Goal: Task Accomplishment & Management: Manage account settings

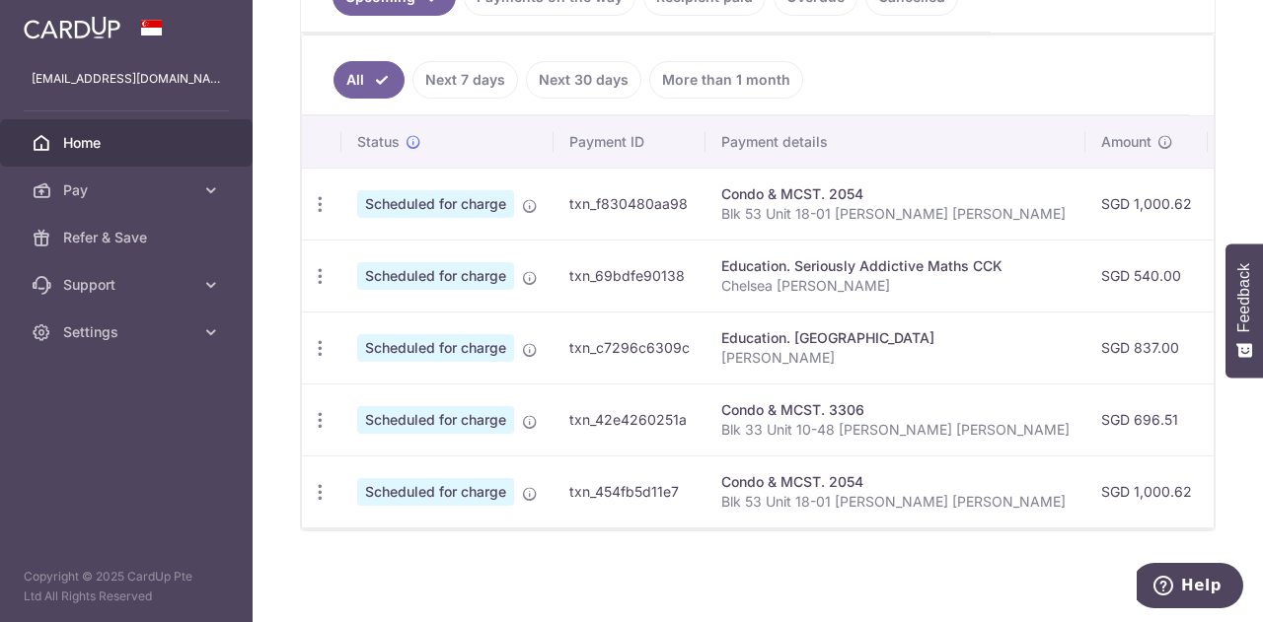
click at [321, 348] on icon "button" at bounding box center [320, 348] width 21 height 21
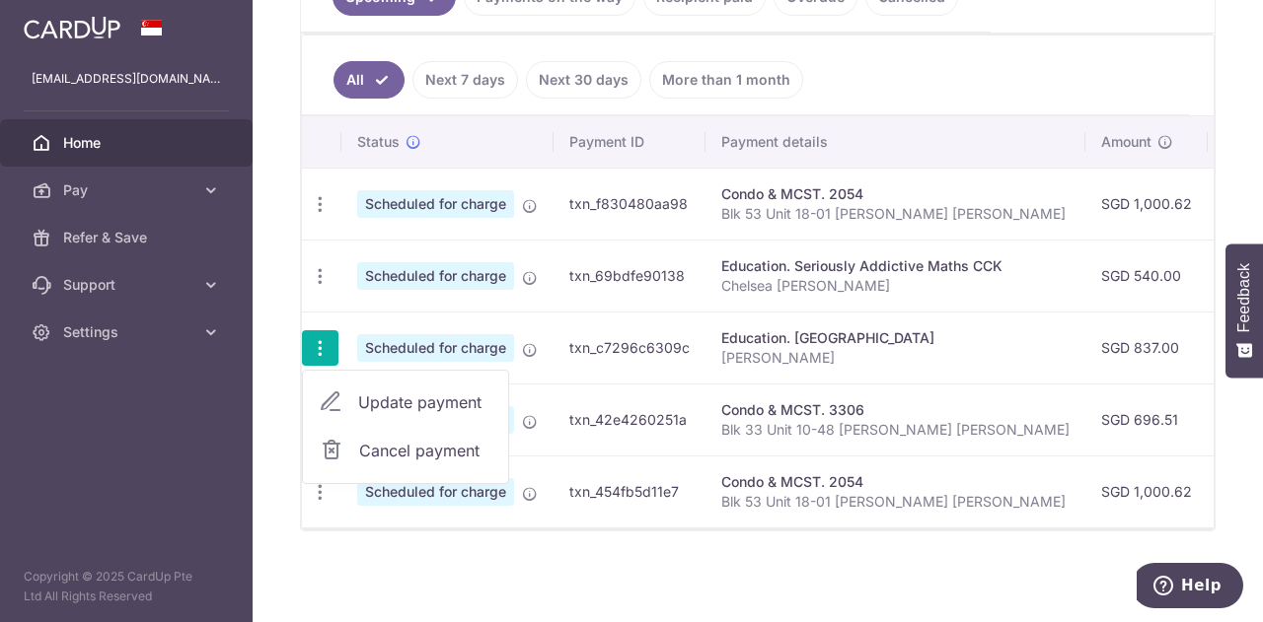
click at [330, 397] on icon at bounding box center [331, 403] width 24 height 24
radio input "true"
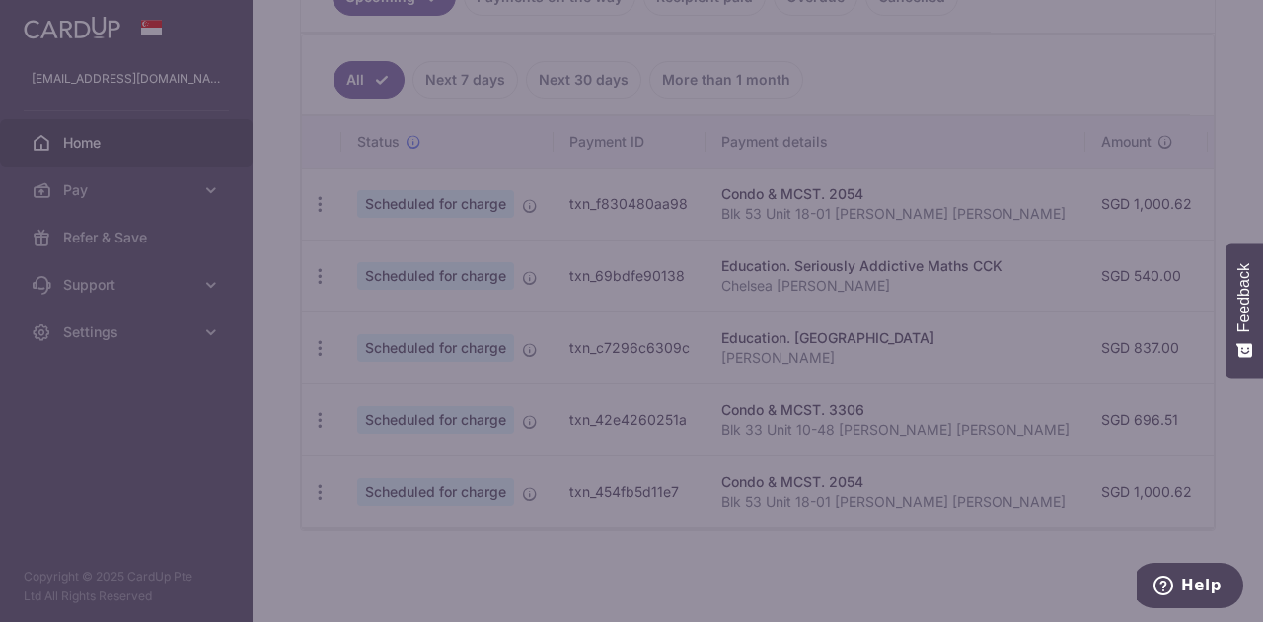
type input "837.00"
type input "[DATE]"
type input "[PERSON_NAME]"
type input "REC185"
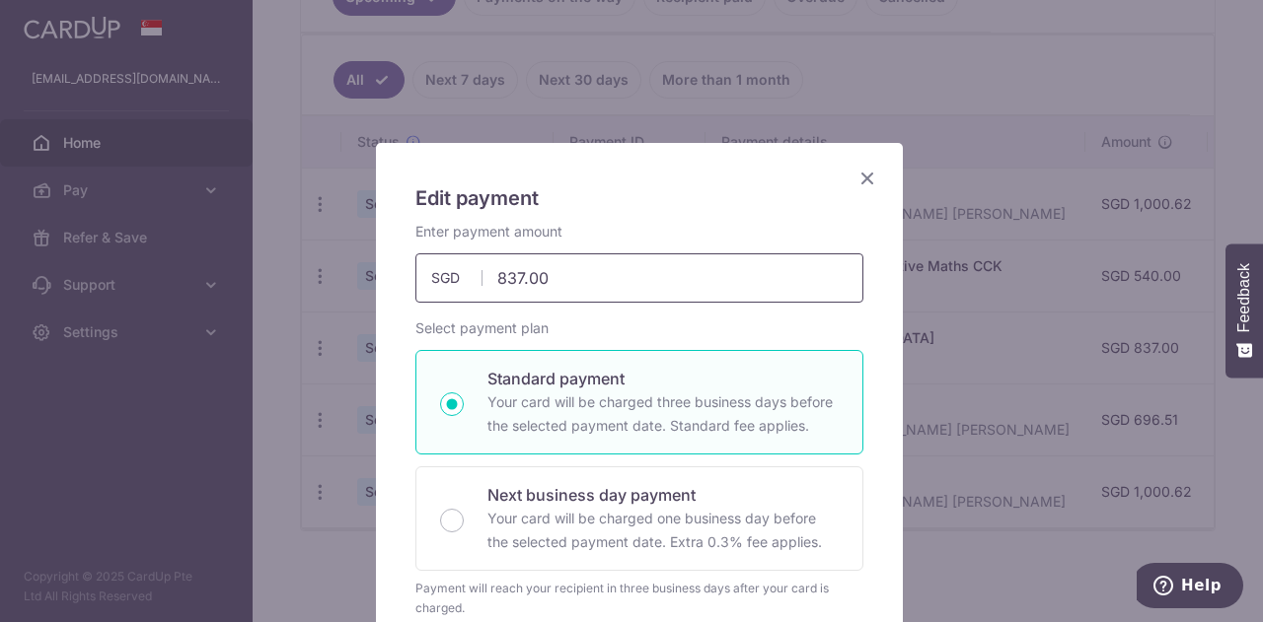
click at [683, 285] on input "837.00" at bounding box center [639, 278] width 448 height 49
type input "8"
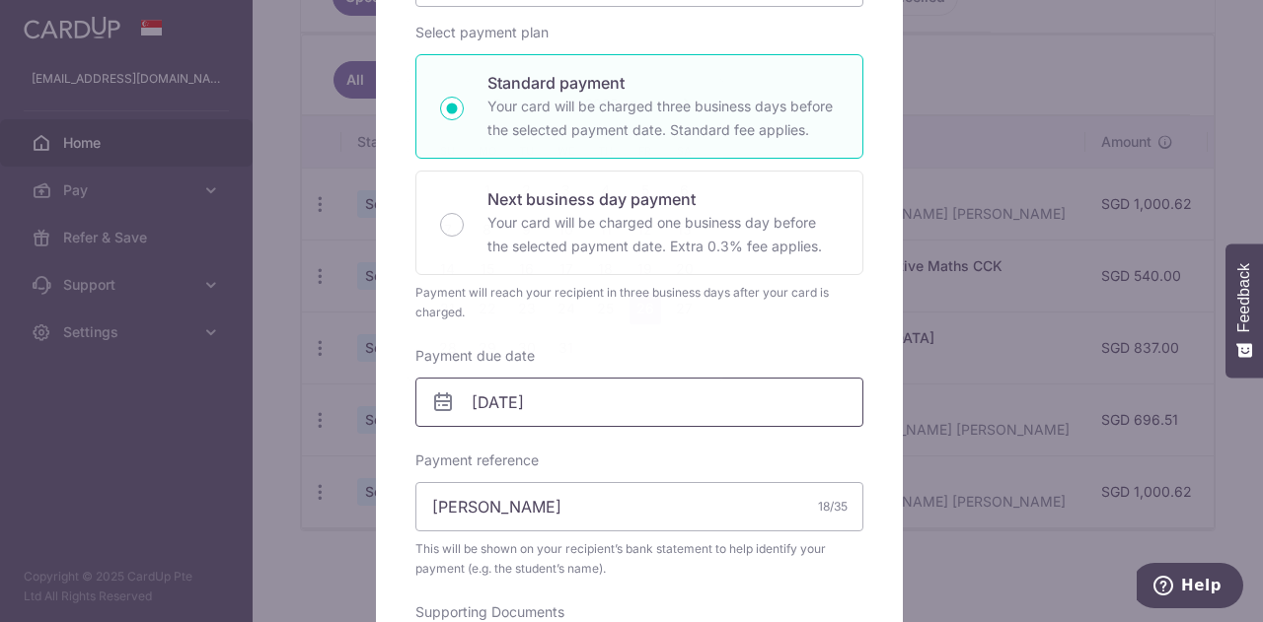
click at [620, 410] on input "26/12/2025" at bounding box center [639, 402] width 448 height 49
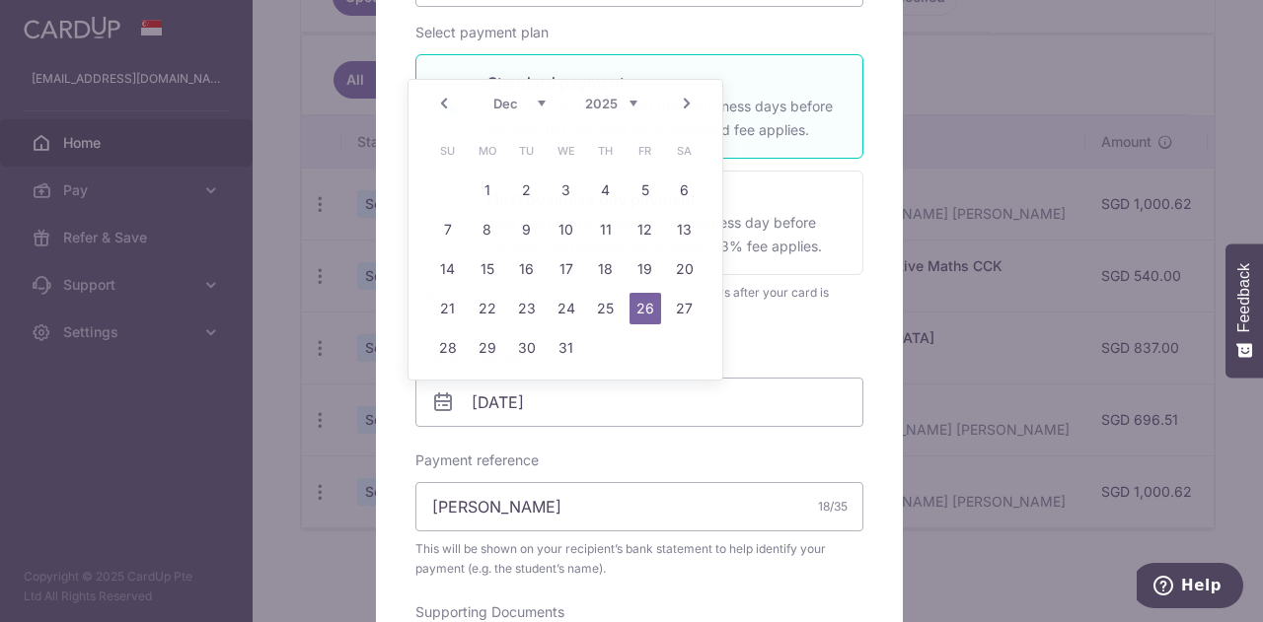
click at [680, 451] on div "Payment reference Jocelyn Metta Zeng 18/35 This will be shown on your recipient…" at bounding box center [639, 515] width 448 height 128
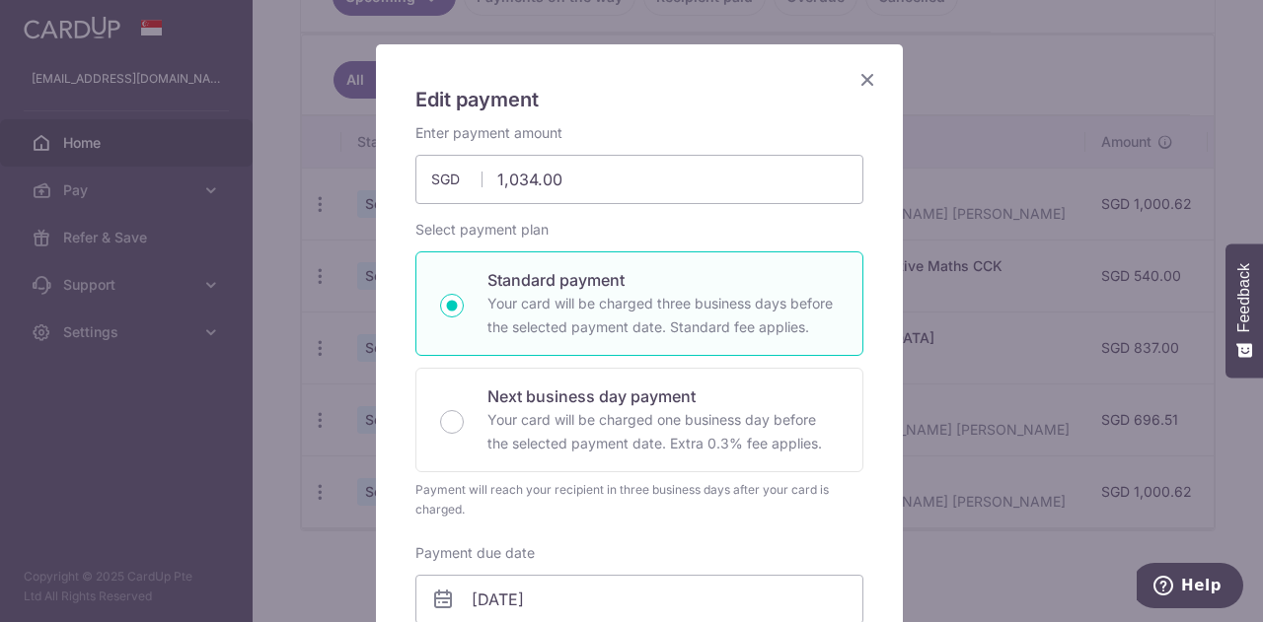
scroll to position [0, 0]
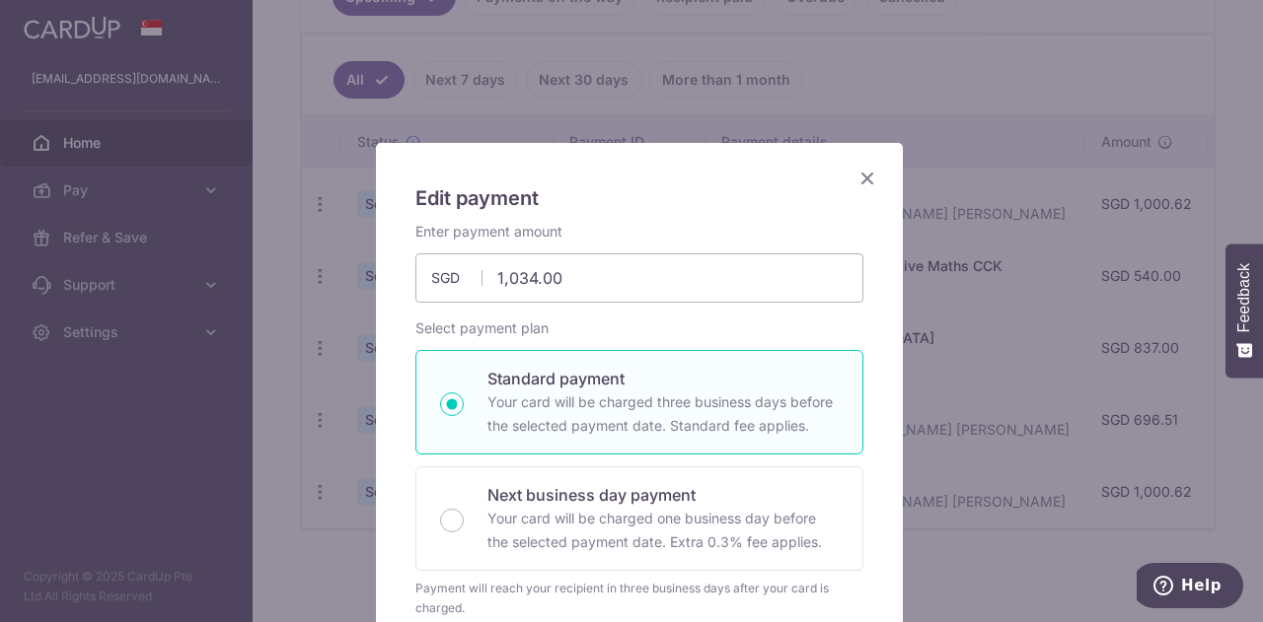
click at [860, 172] on icon "Close" at bounding box center [867, 178] width 24 height 25
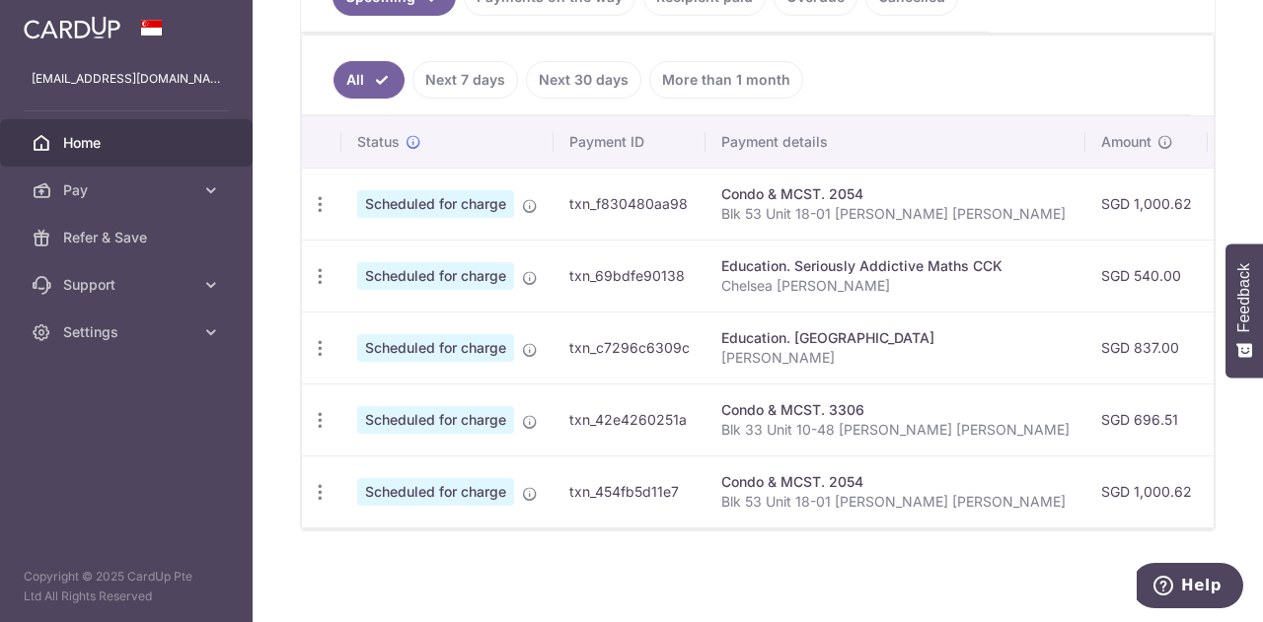
scroll to position [296, 0]
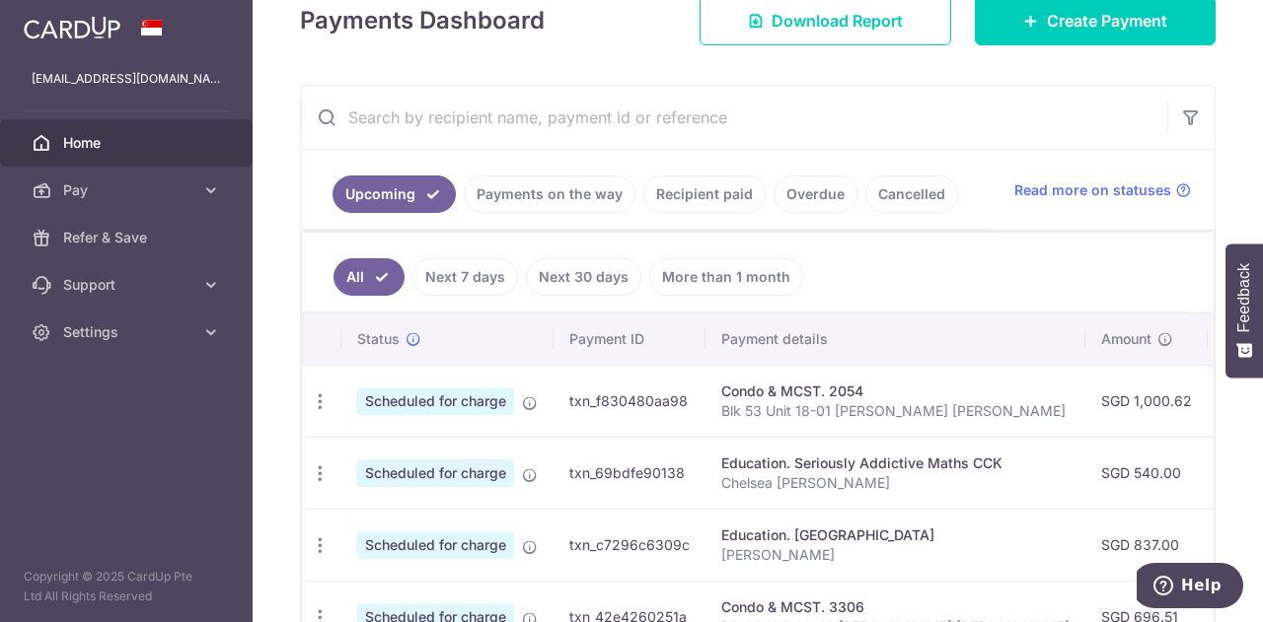
click at [722, 198] on link "Recipient paid" at bounding box center [704, 194] width 122 height 37
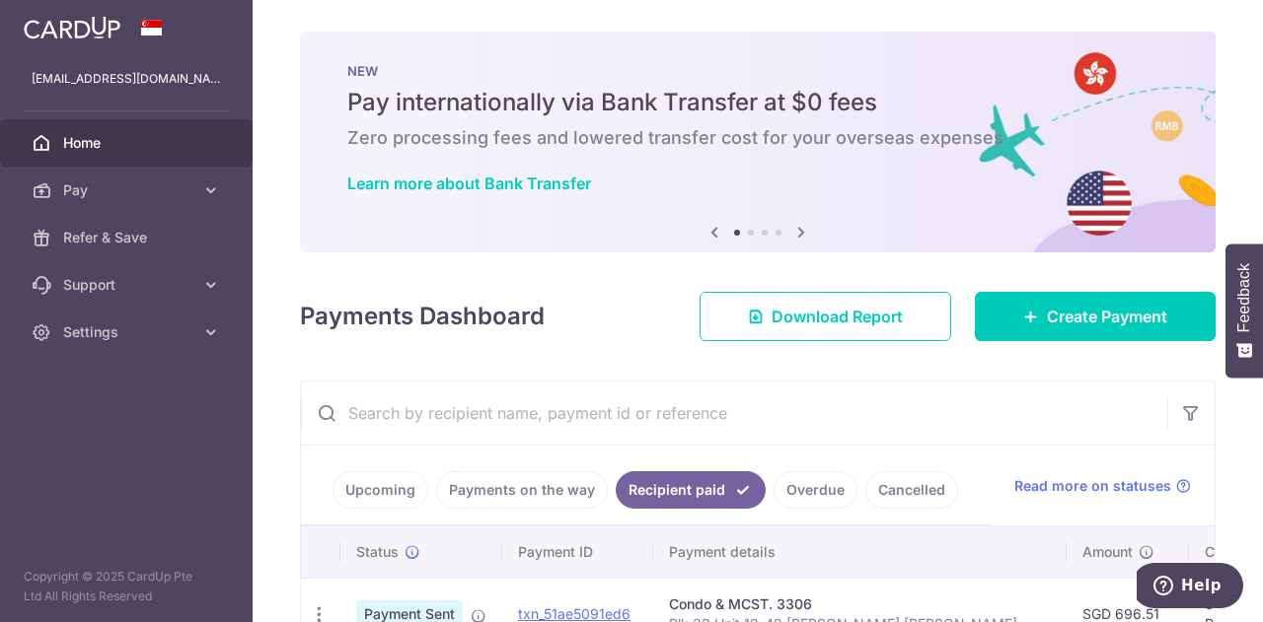
scroll to position [395, 0]
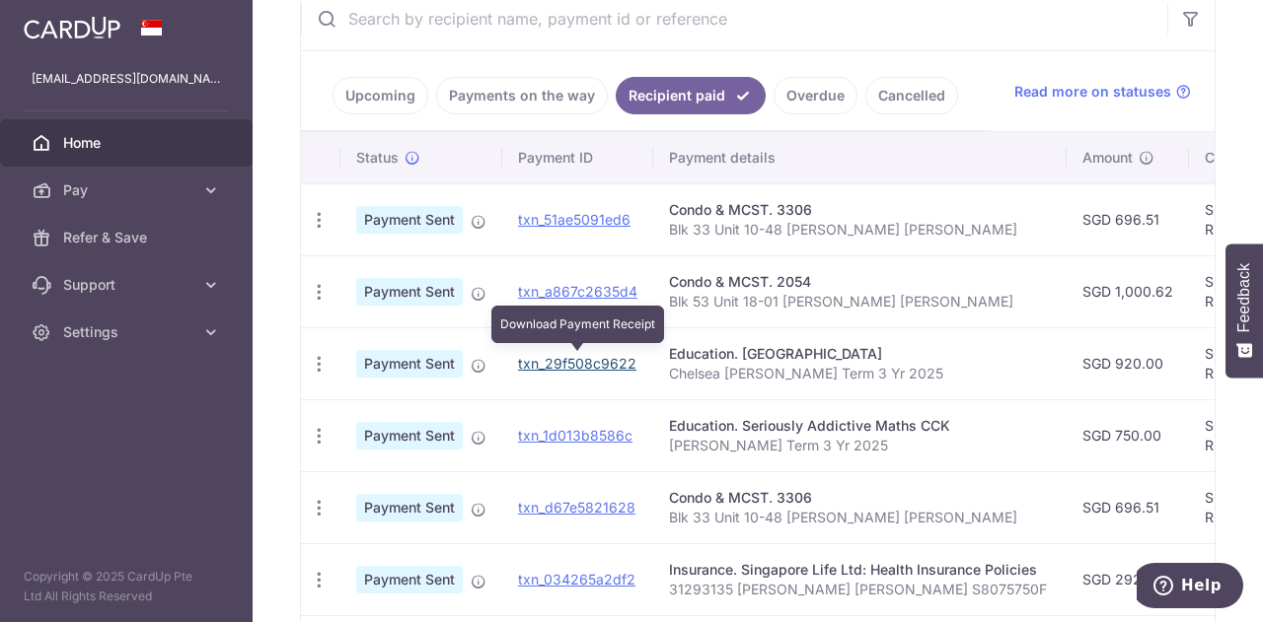
click at [590, 357] on link "txn_29f508c9622" at bounding box center [577, 363] width 118 height 17
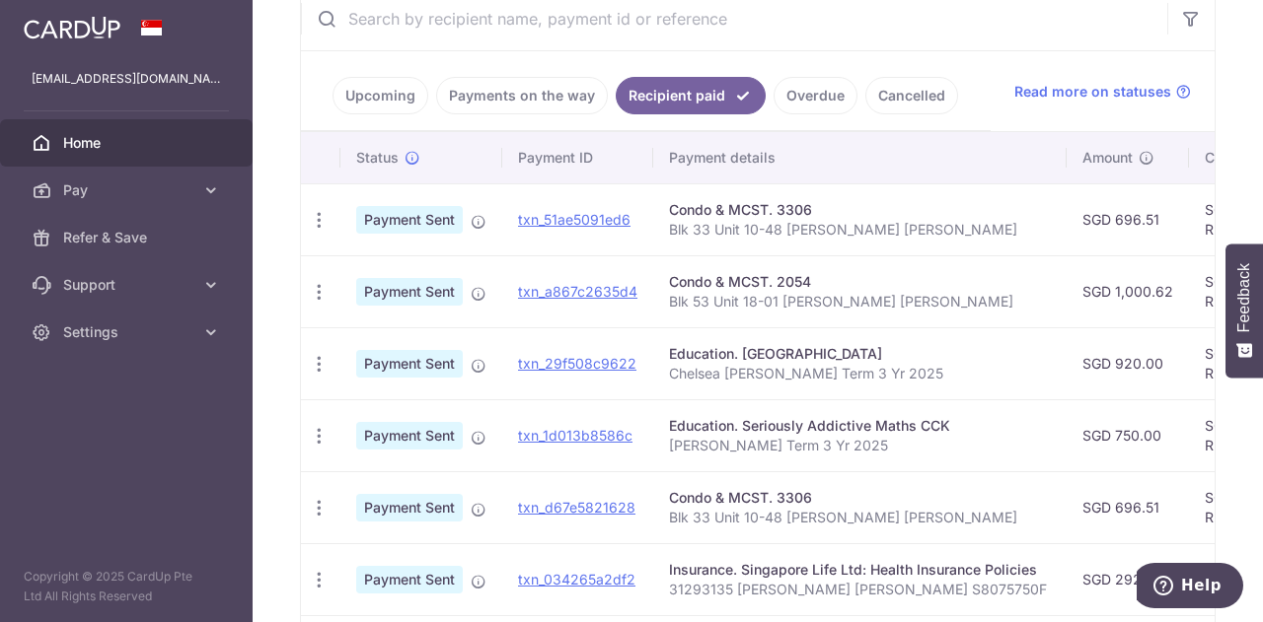
click at [308, 358] on div "PDF Receipt" at bounding box center [319, 364] width 36 height 36
click at [317, 361] on icon "button" at bounding box center [319, 364] width 21 height 21
click at [906, 364] on p "Chelsea Metta Zeng Term 3 Yr 2025" at bounding box center [860, 374] width 382 height 20
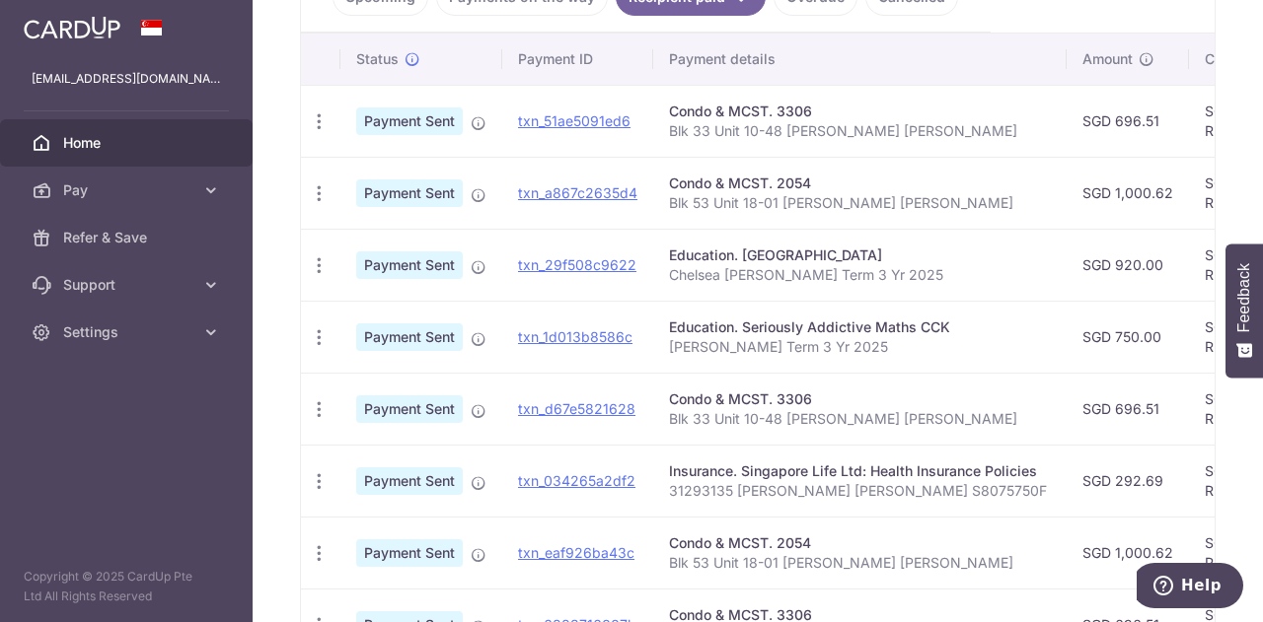
scroll to position [592, 0]
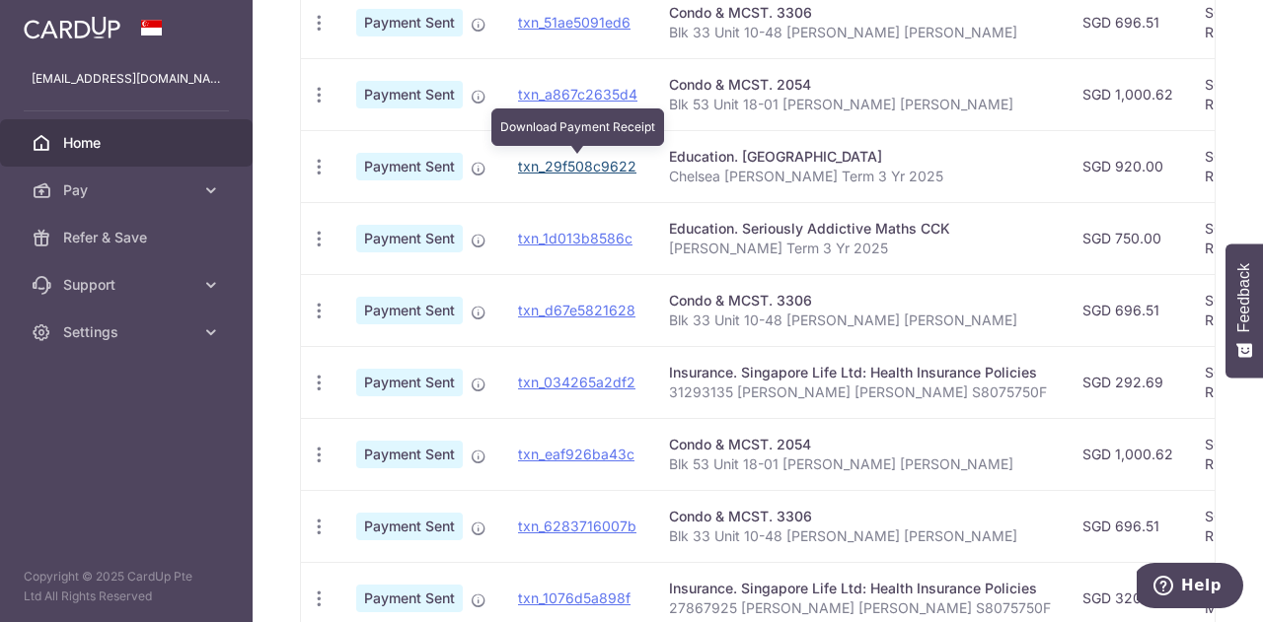
click at [571, 164] on link "txn_29f508c9622" at bounding box center [577, 166] width 118 height 17
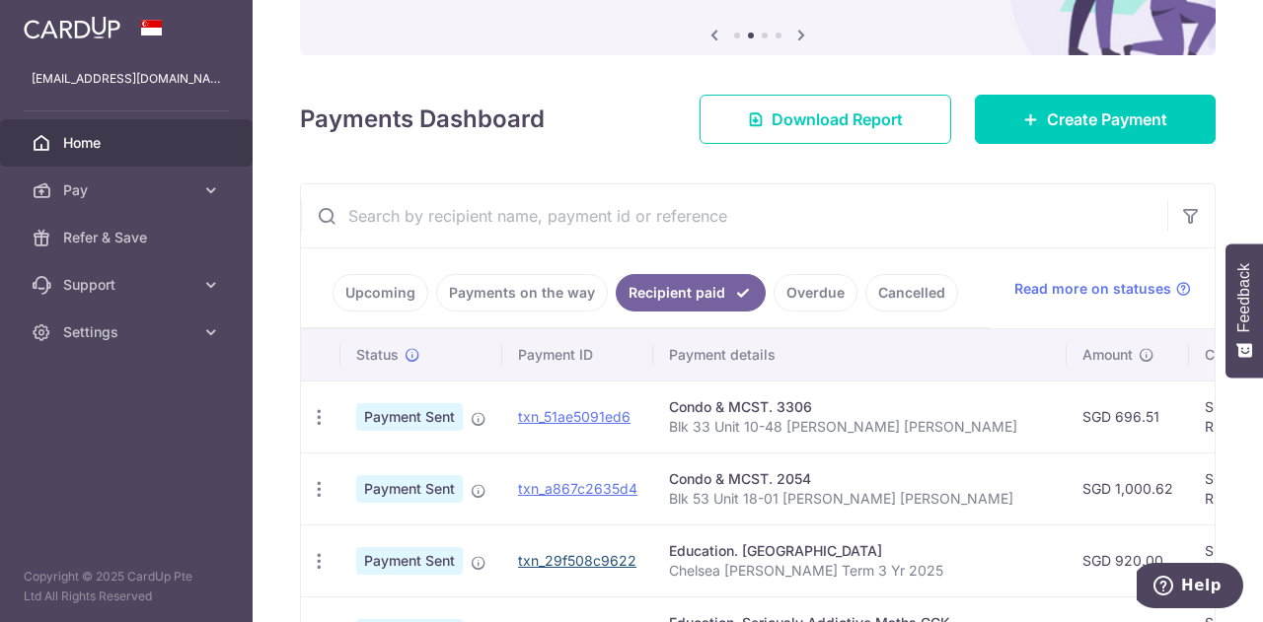
scroll to position [0, 0]
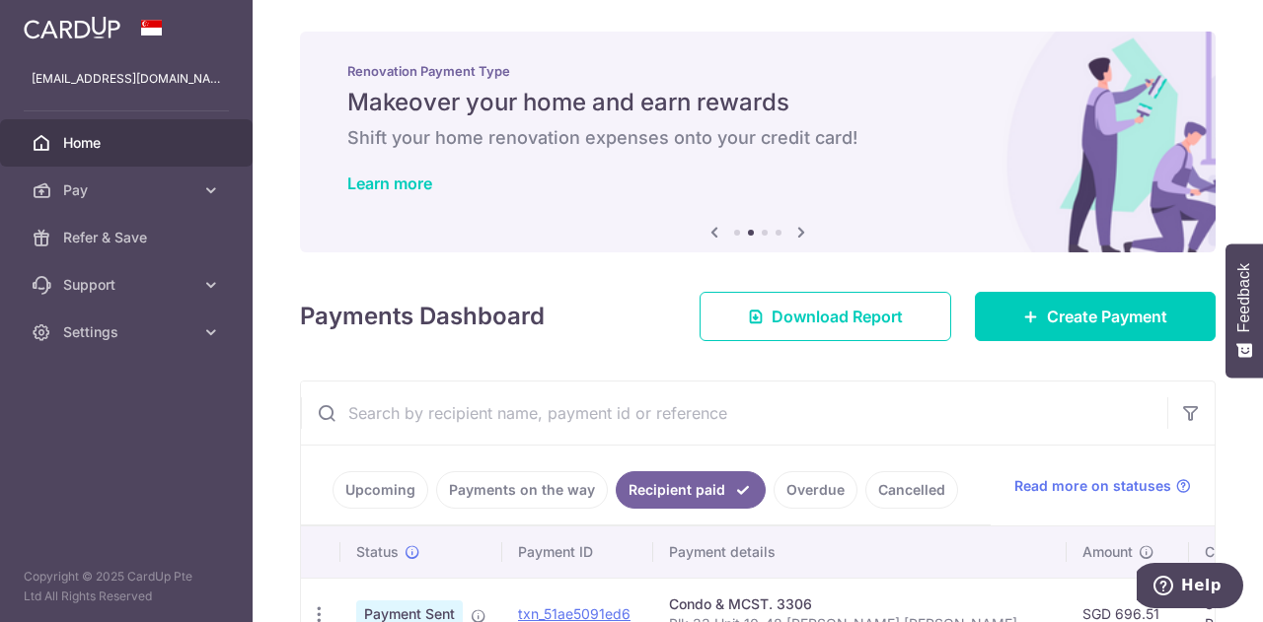
click at [387, 495] on link "Upcoming" at bounding box center [380, 490] width 96 height 37
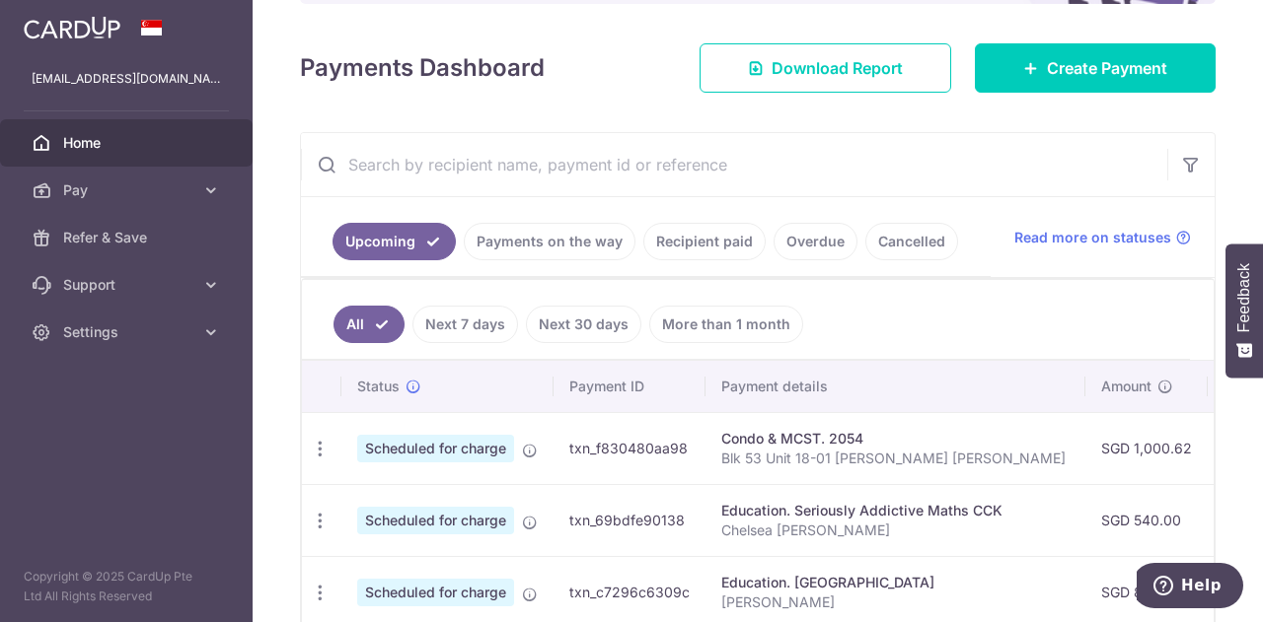
scroll to position [497, 0]
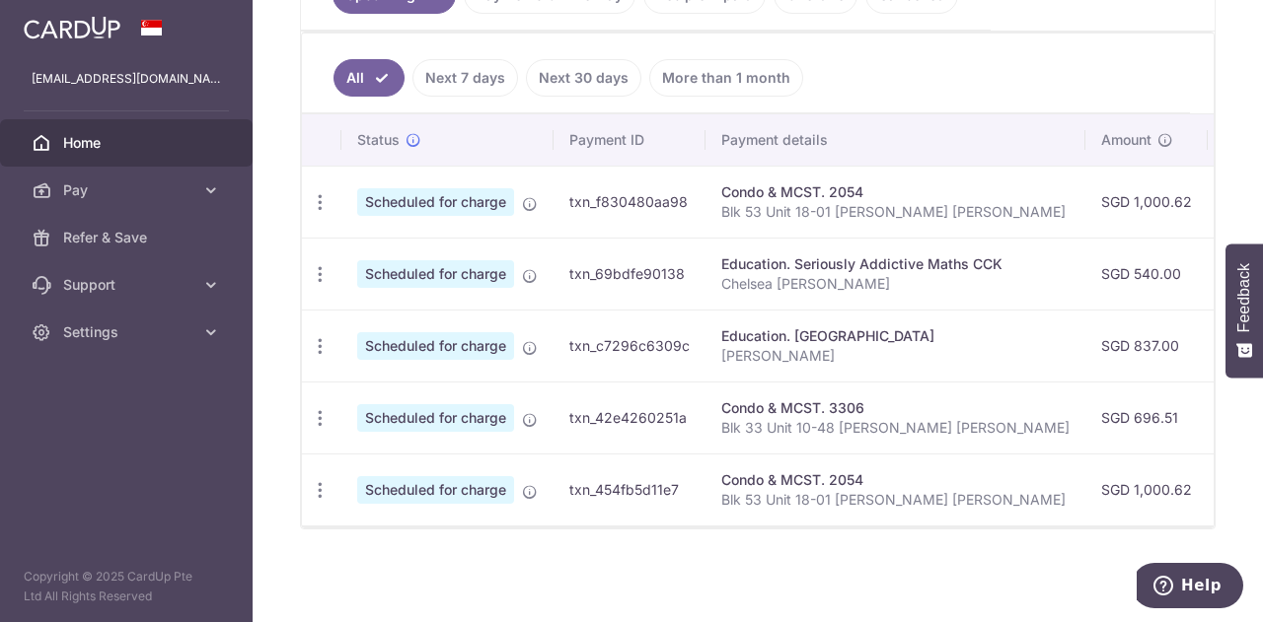
click at [320, 340] on icon "button" at bounding box center [320, 346] width 21 height 21
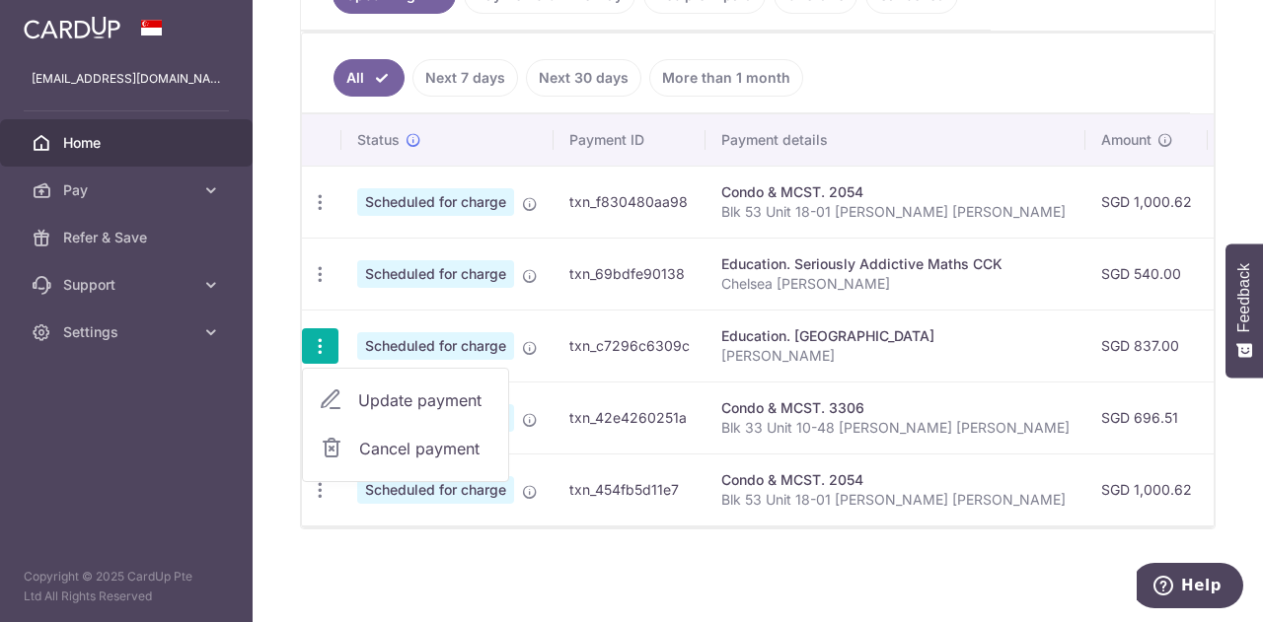
click at [326, 390] on icon at bounding box center [331, 401] width 24 height 24
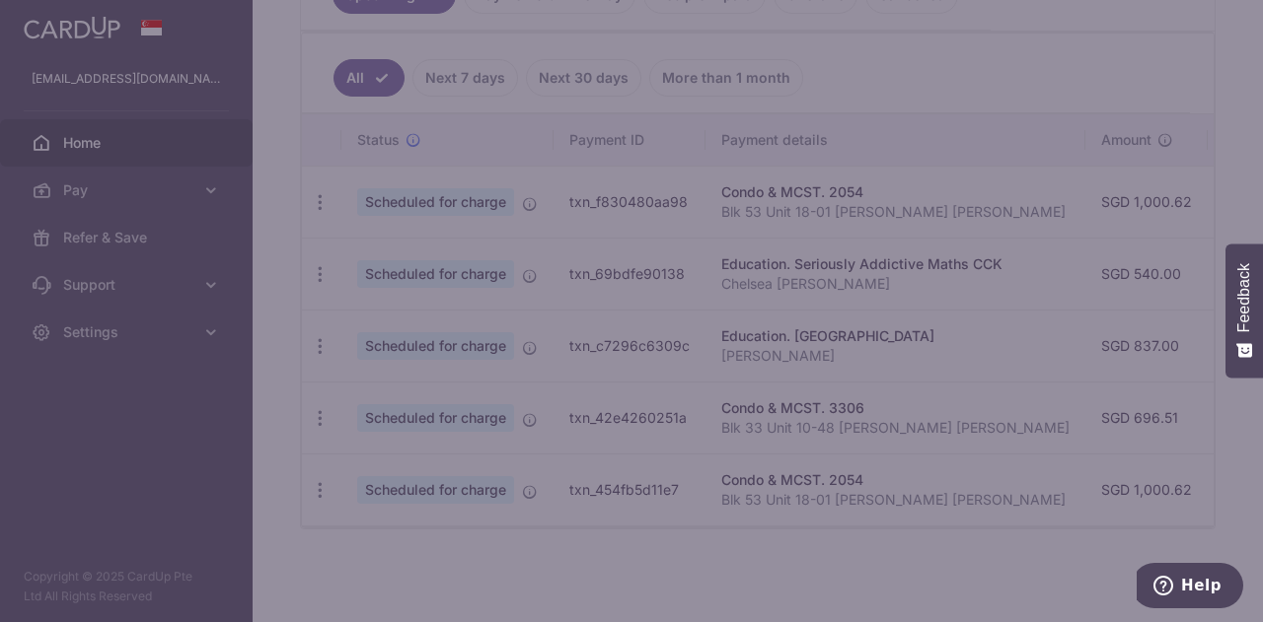
type input "837.00"
radio input "true"
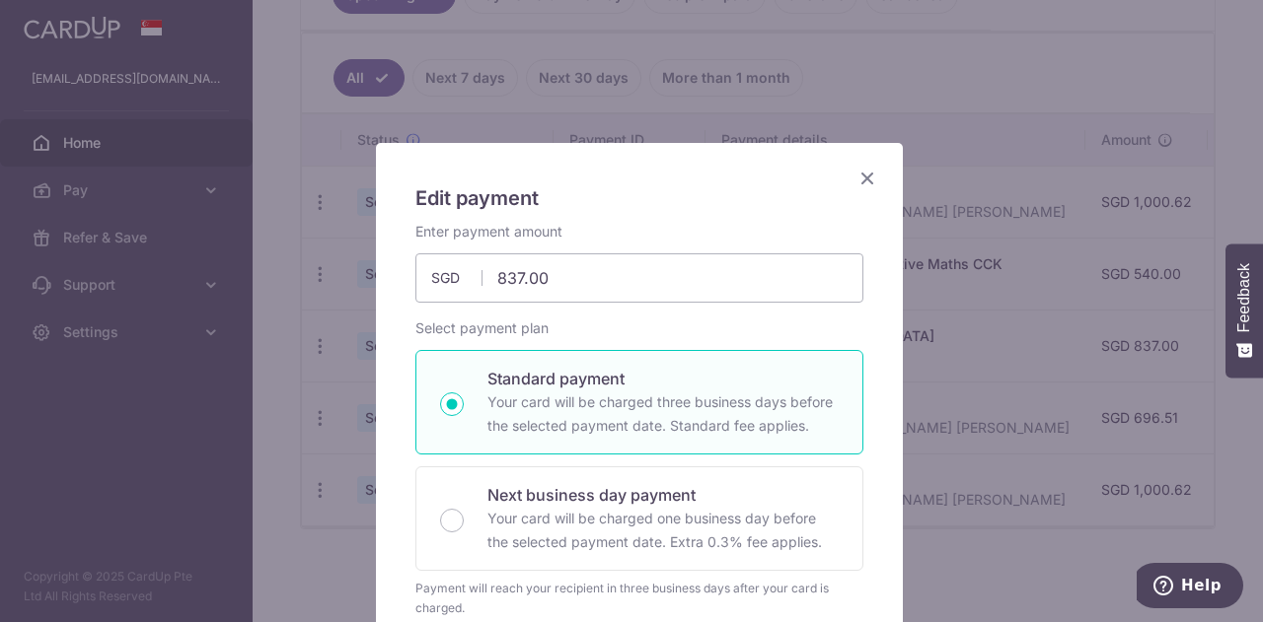
scroll to position [493, 0]
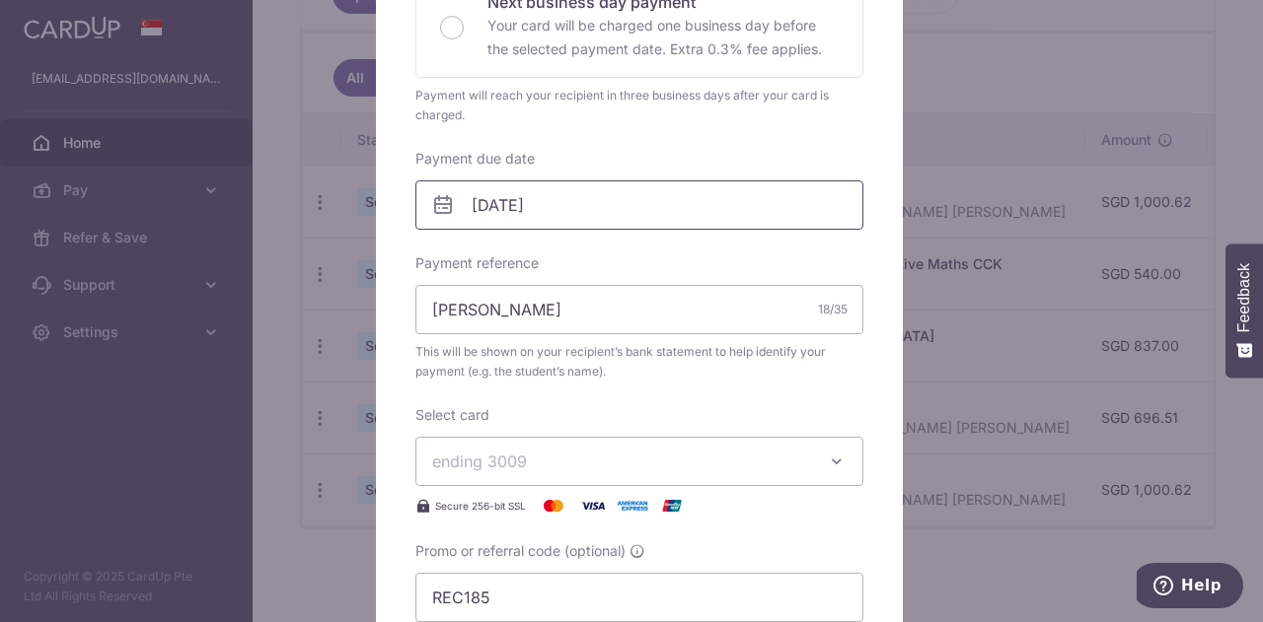
click at [671, 196] on input "[DATE]" at bounding box center [639, 205] width 448 height 49
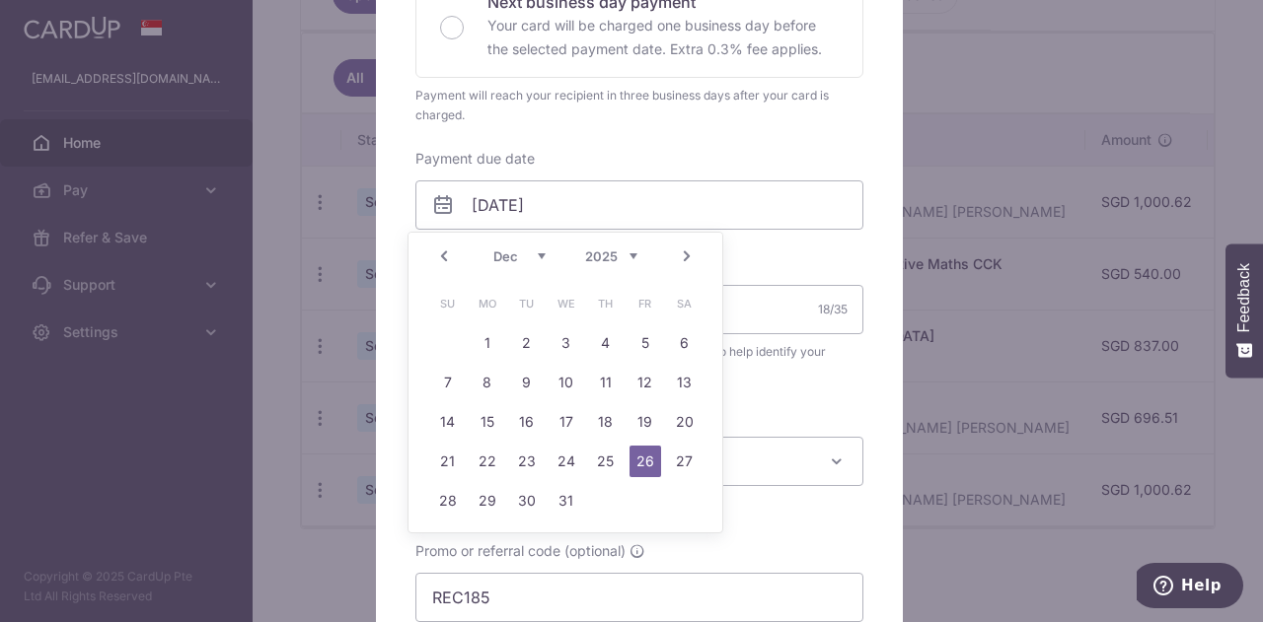
click at [446, 262] on link "Prev" at bounding box center [444, 257] width 24 height 24
click at [647, 385] on link "10" at bounding box center [645, 383] width 32 height 32
type input "10/10/2025"
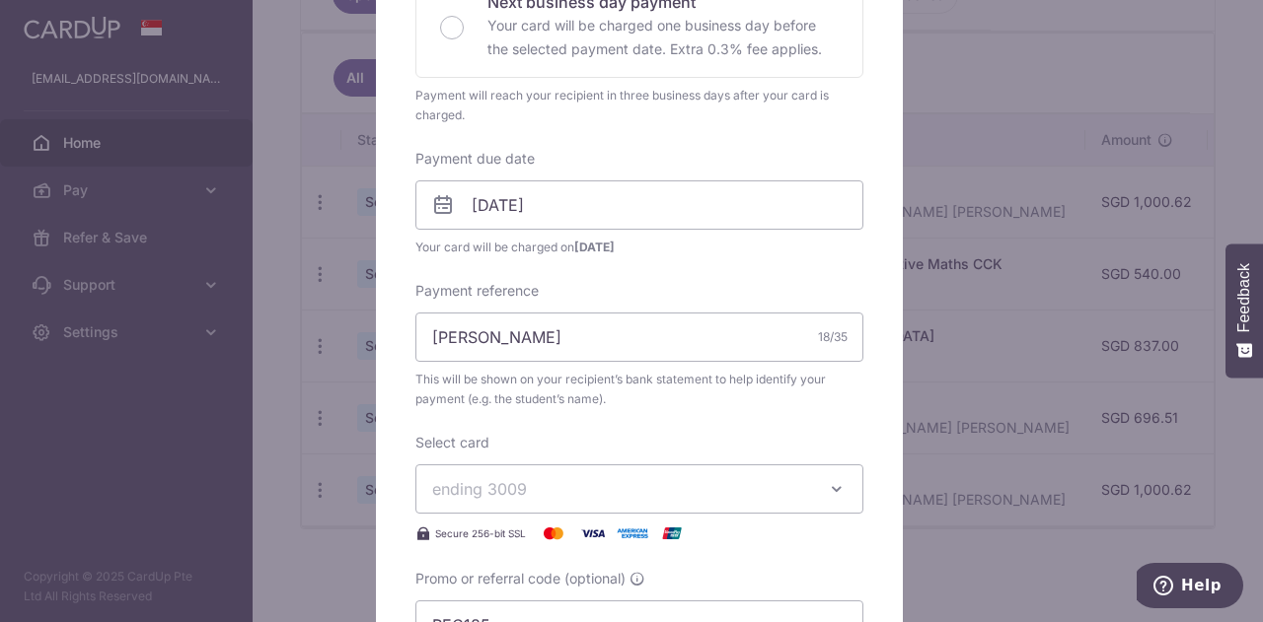
scroll to position [592, 0]
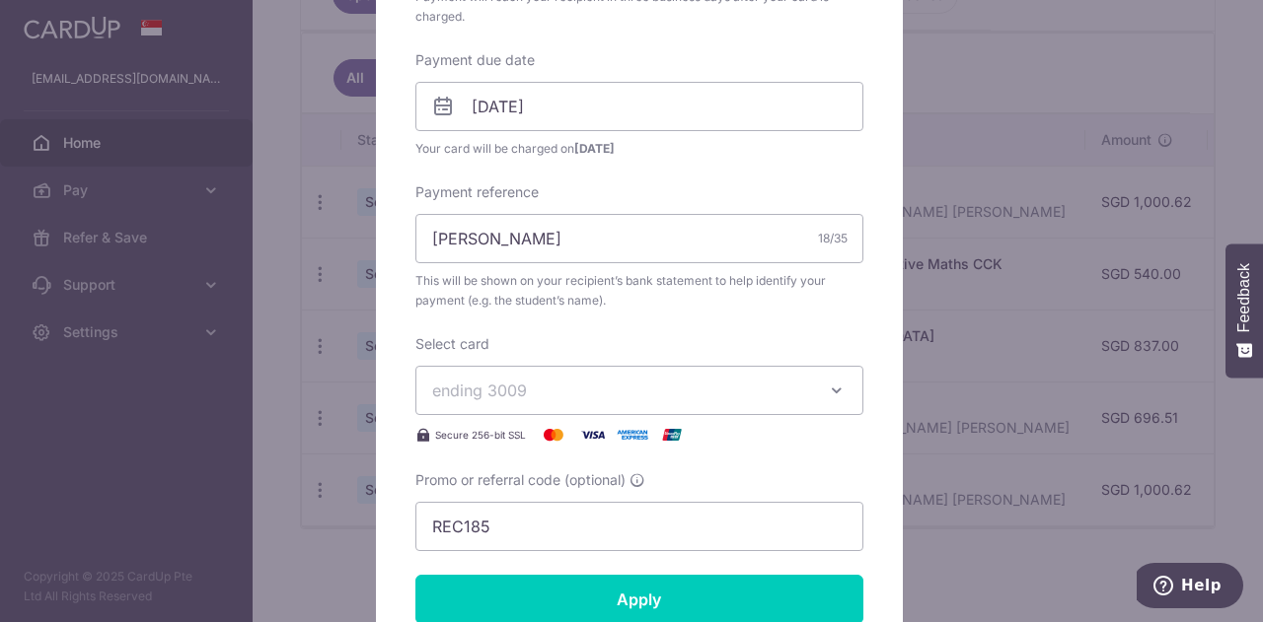
click at [658, 396] on span "ending 3009" at bounding box center [621, 391] width 379 height 24
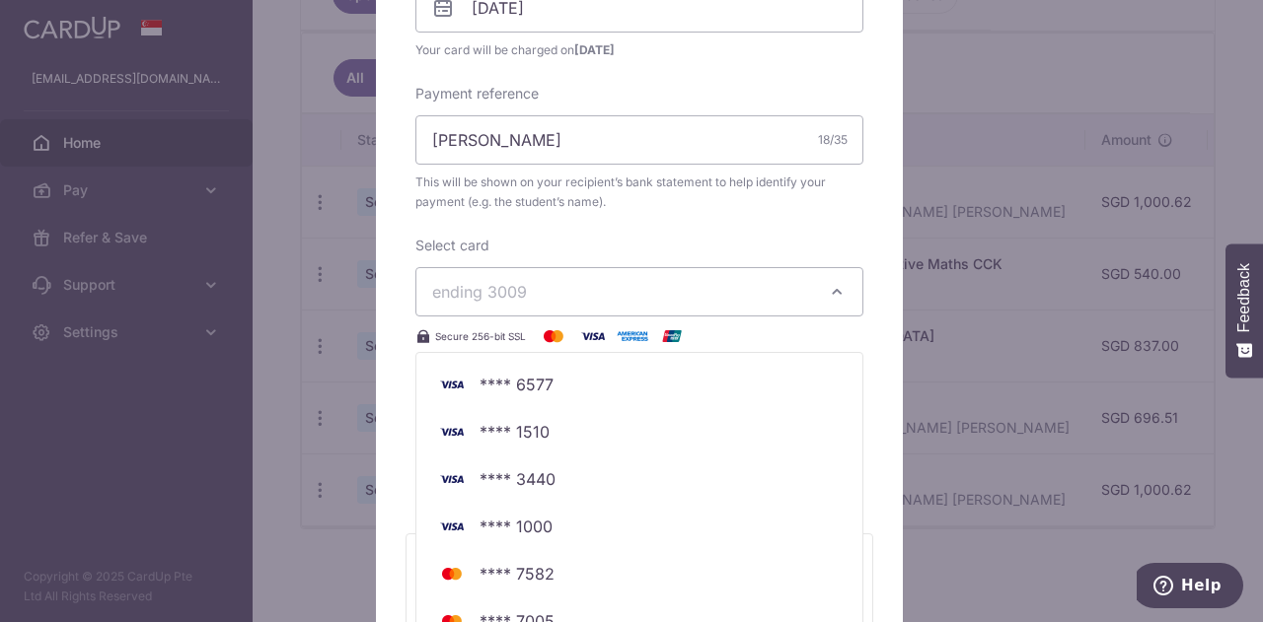
scroll to position [888, 0]
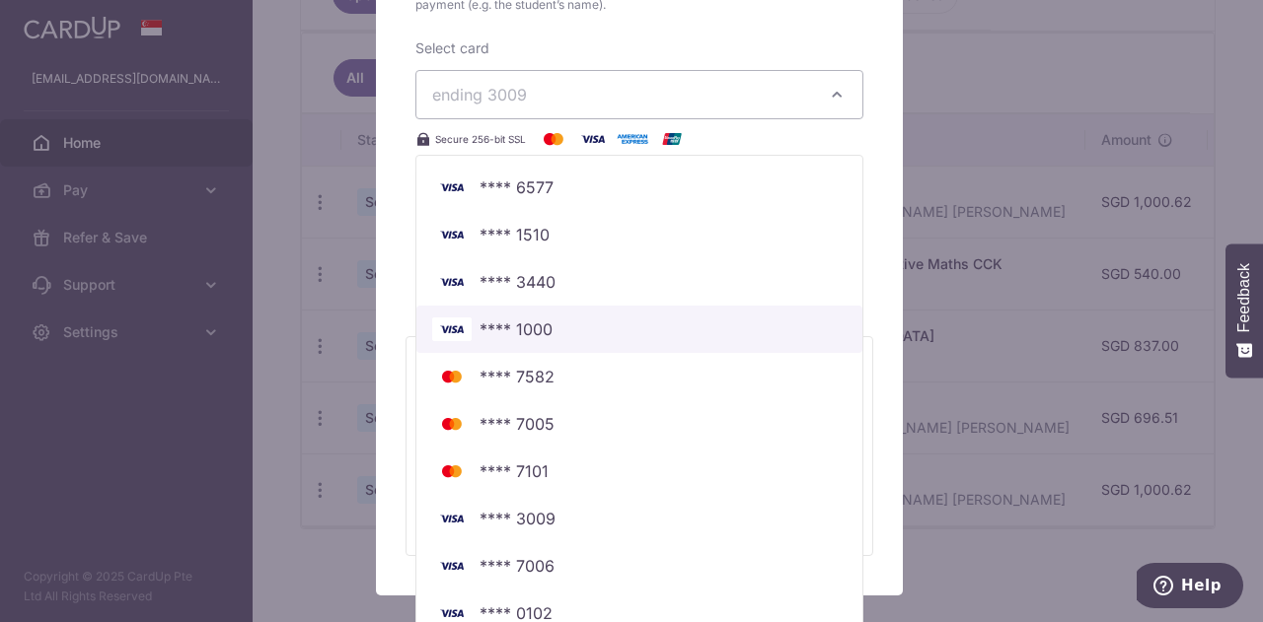
click at [662, 321] on span "**** 1000" at bounding box center [639, 330] width 414 height 24
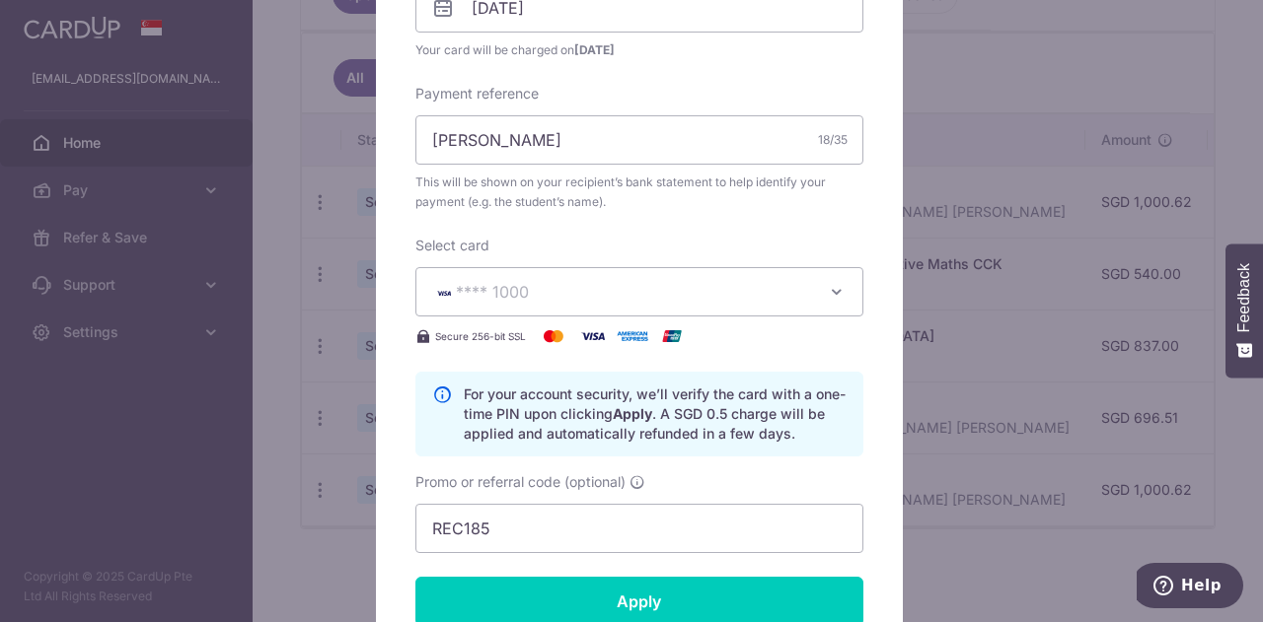
scroll to position [789, 0]
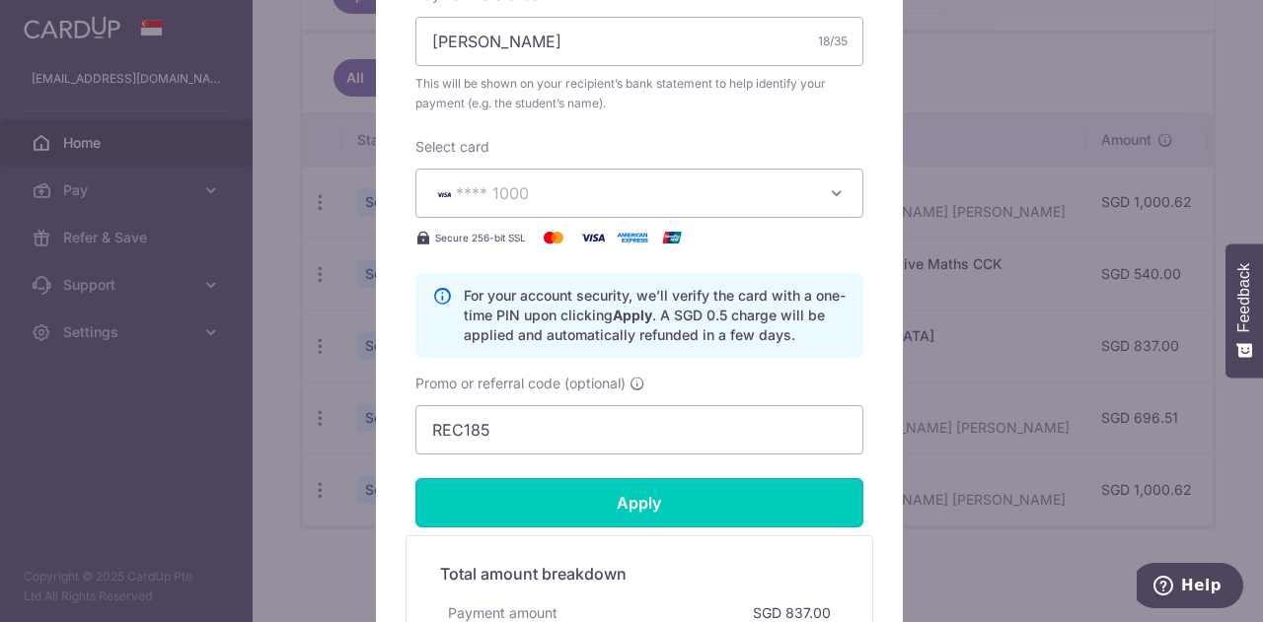
click at [637, 513] on input "Apply" at bounding box center [639, 502] width 448 height 49
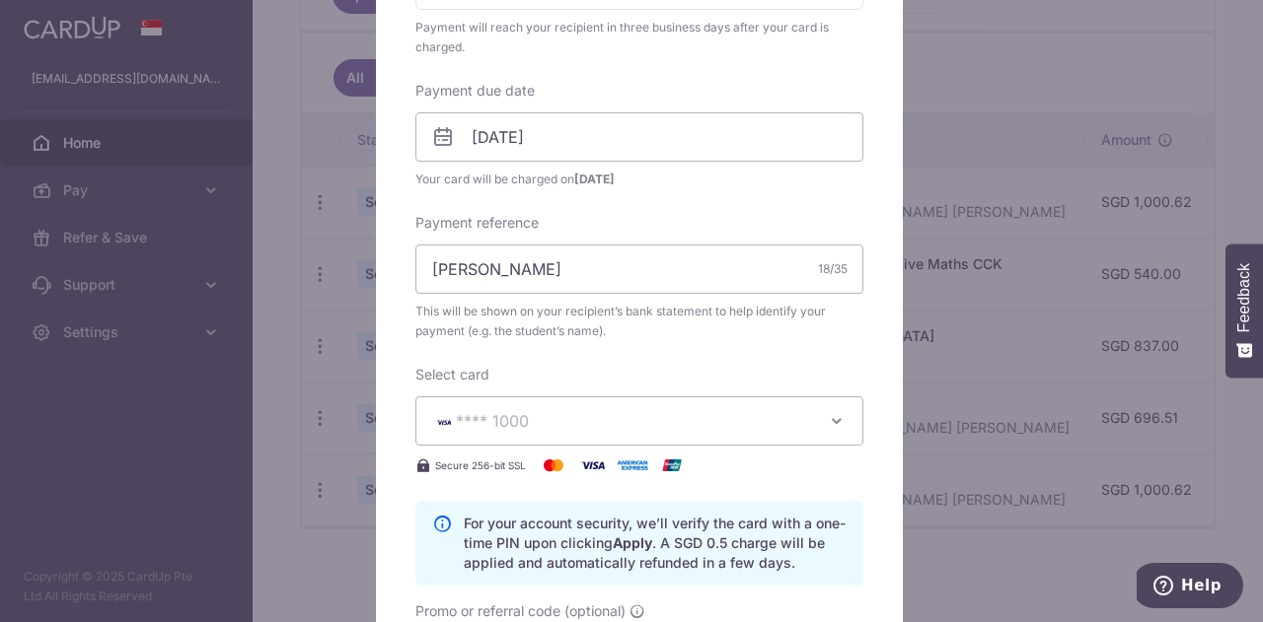
type input "Successfully Applied"
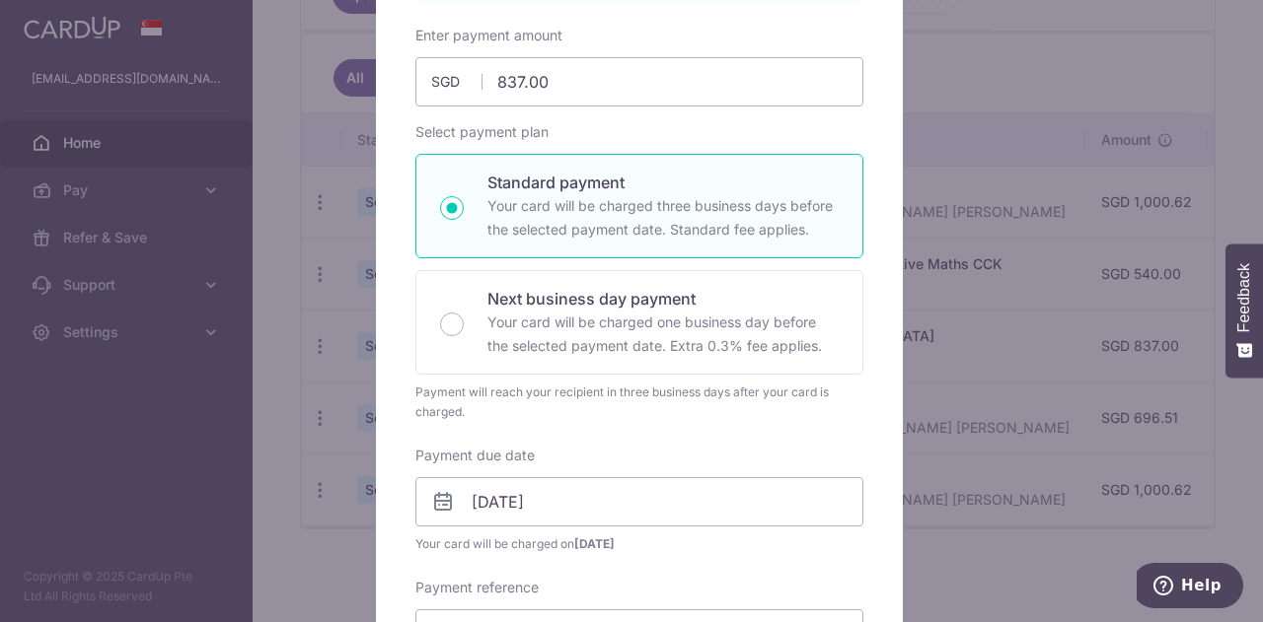
scroll to position [0, 0]
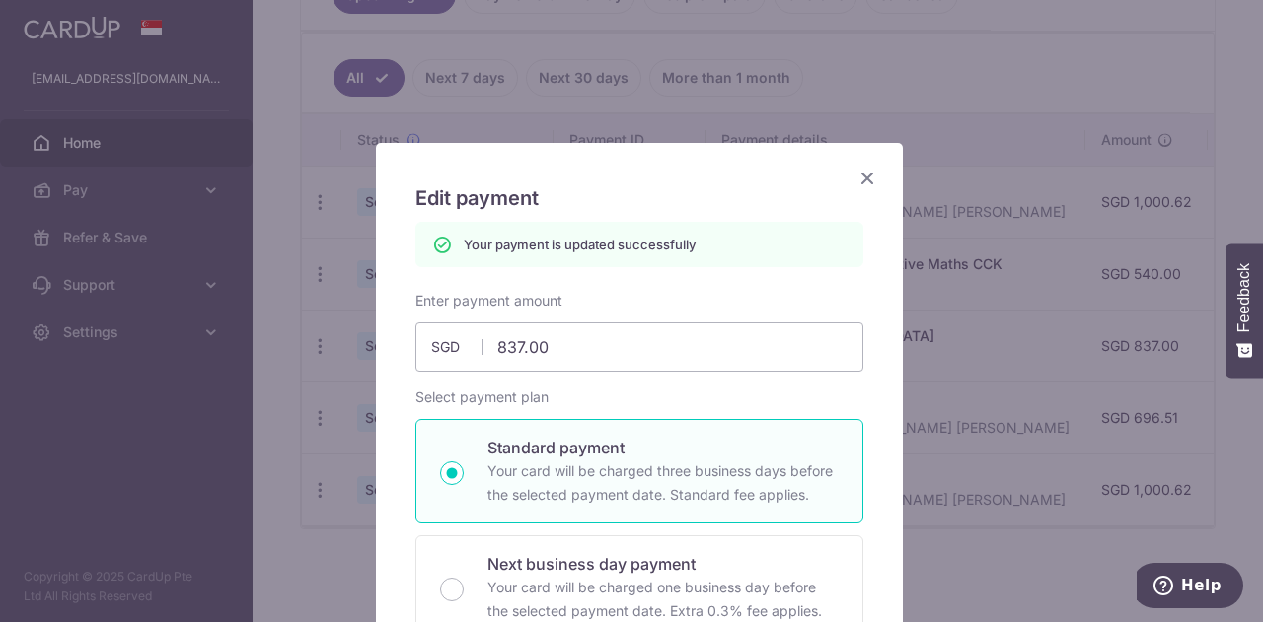
click at [864, 169] on icon "Close" at bounding box center [867, 178] width 24 height 25
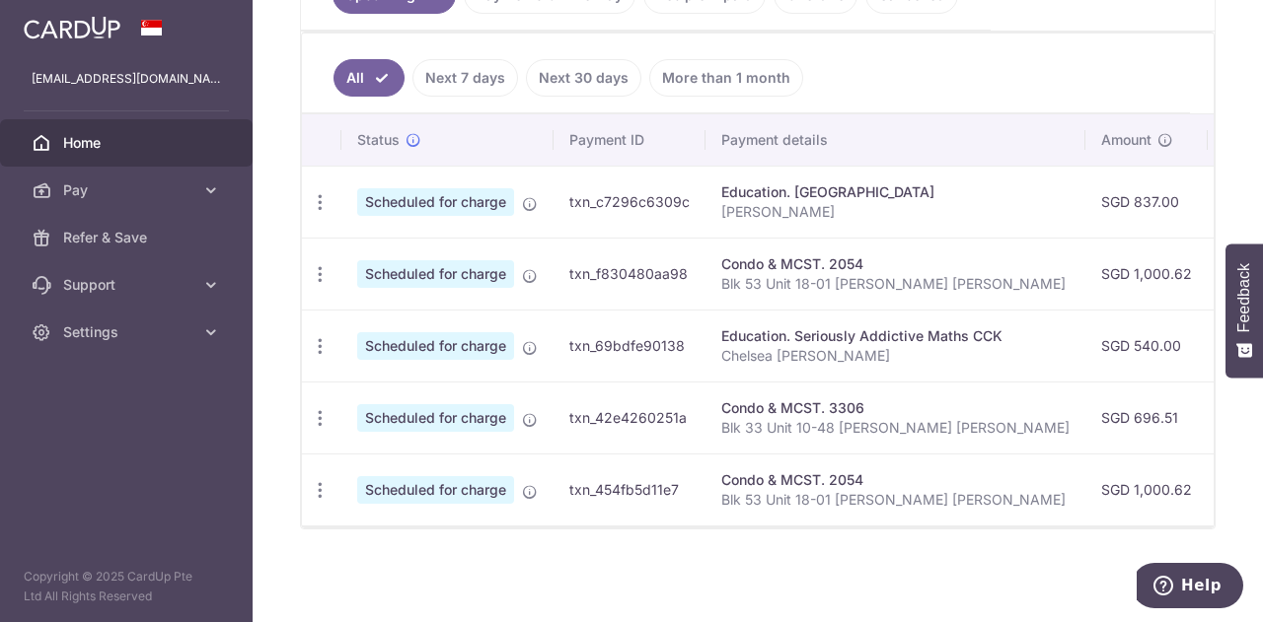
click at [321, 196] on icon "button" at bounding box center [320, 202] width 21 height 21
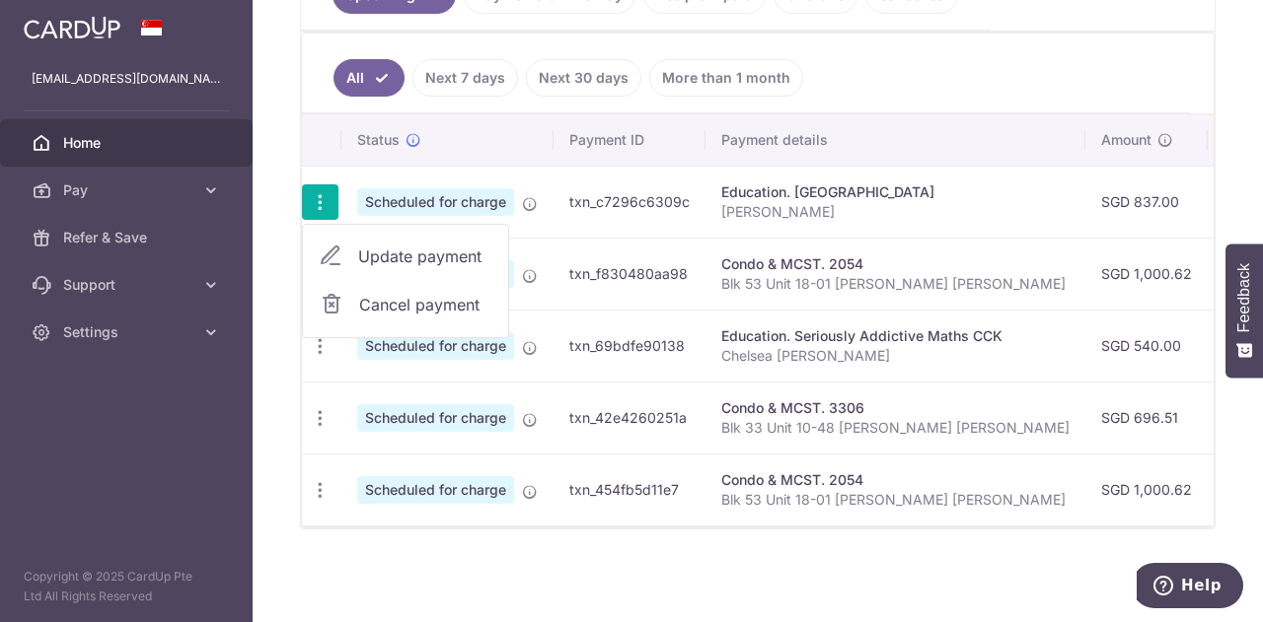
click at [331, 248] on icon at bounding box center [331, 257] width 24 height 24
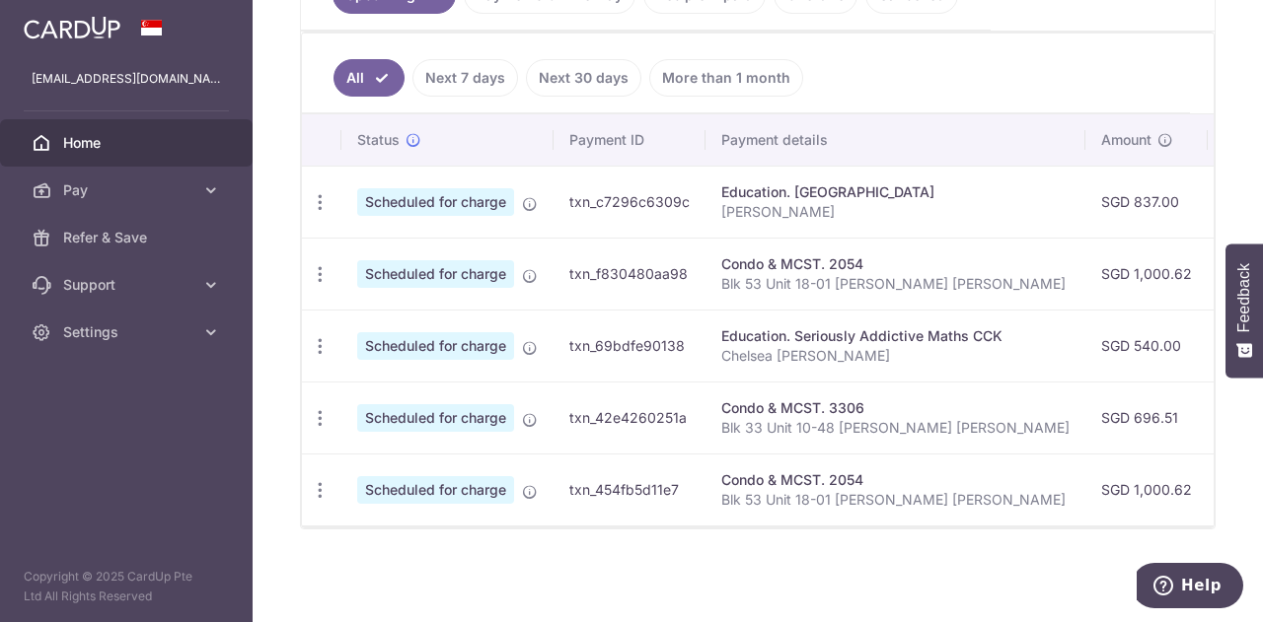
radio input "true"
type input "837.00"
type input "10/10/2025"
type input "[PERSON_NAME]"
type input "REC185"
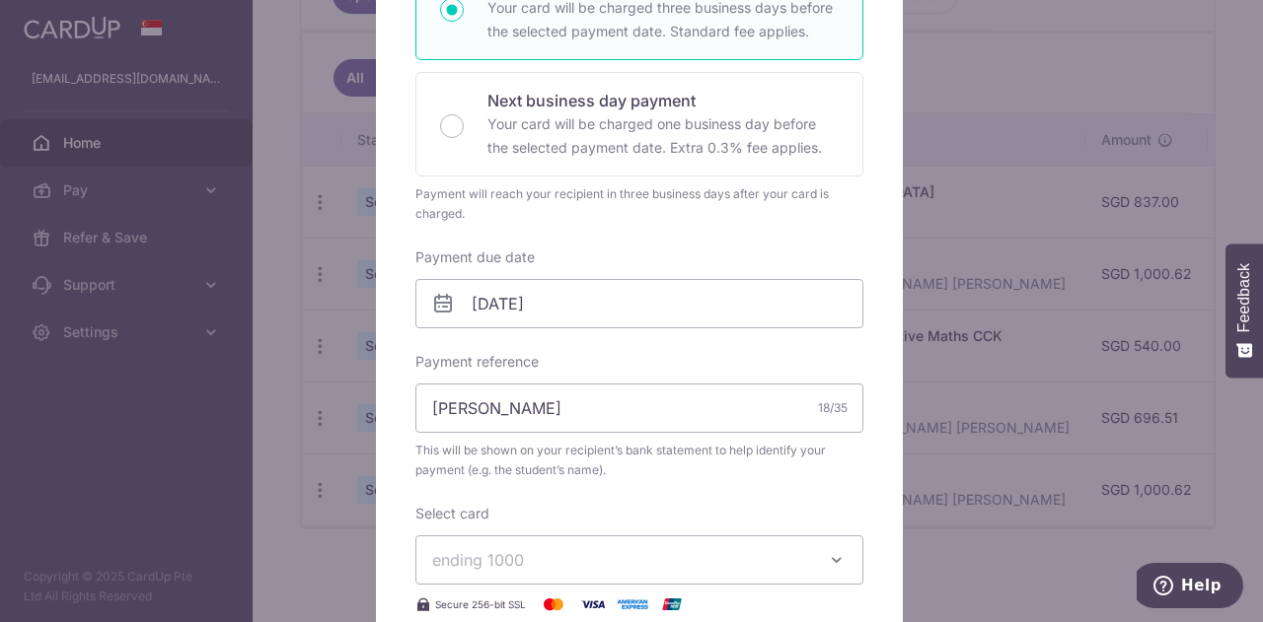
scroll to position [99, 0]
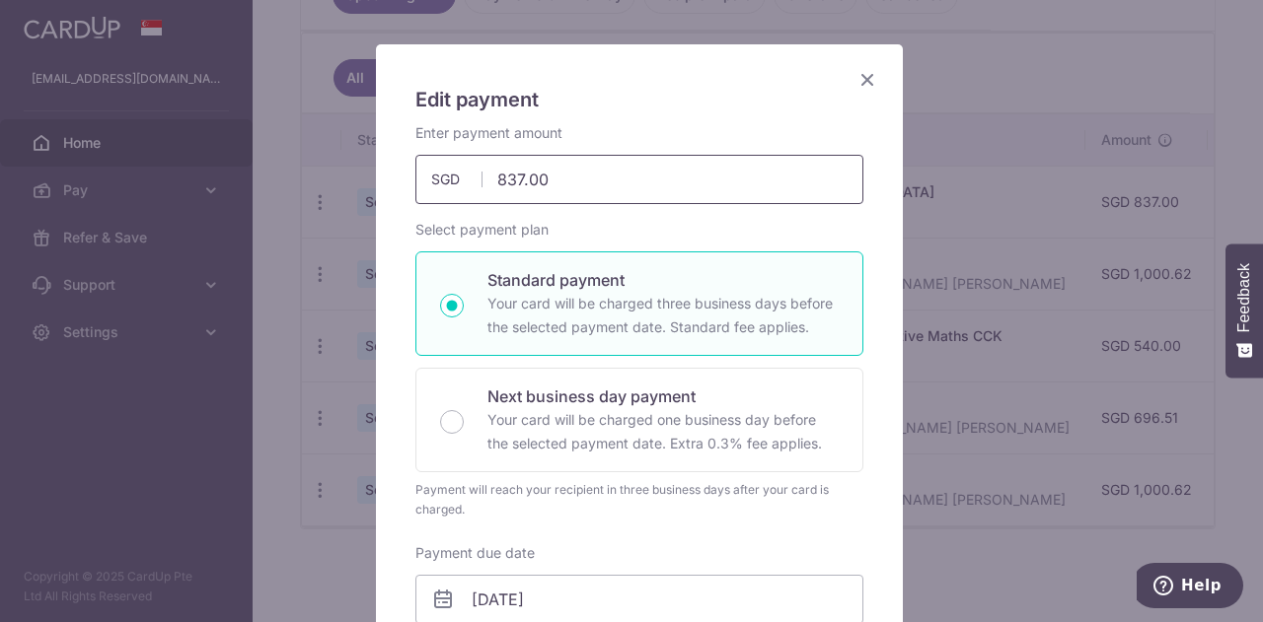
click at [644, 177] on input "837.00" at bounding box center [639, 179] width 448 height 49
drag, startPoint x: 644, startPoint y: 177, endPoint x: 264, endPoint y: 170, distance: 379.9
click at [264, 170] on div "Edit payment By clicking apply, you will make changes to all payments to Wang L…" at bounding box center [631, 311] width 1263 height 622
click at [39, 427] on div "Edit payment By clicking apply, you will make changes to all payments to Wang L…" at bounding box center [631, 311] width 1263 height 622
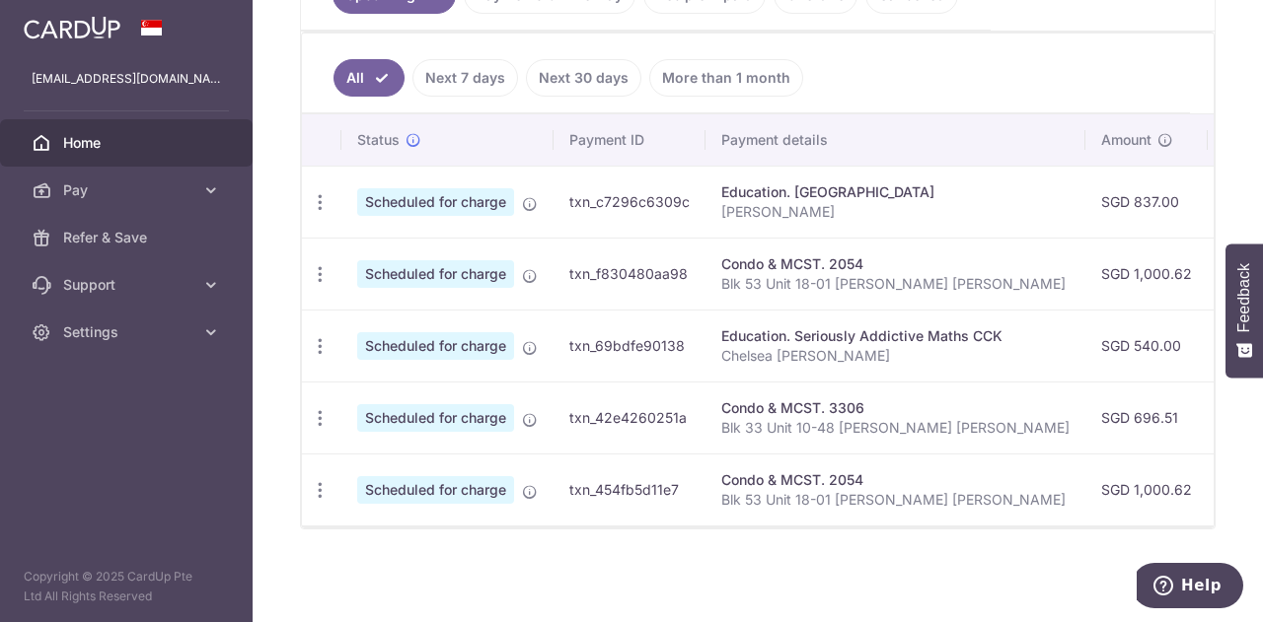
click at [316, 269] on icon "button" at bounding box center [320, 274] width 21 height 21
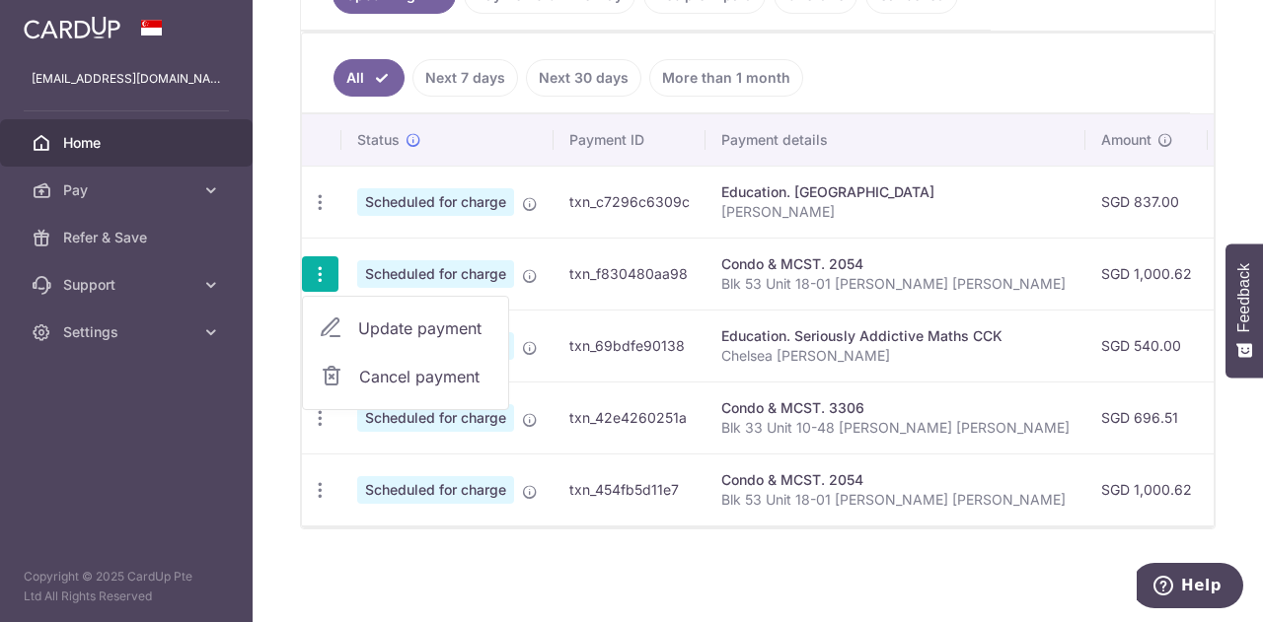
click at [329, 327] on icon at bounding box center [331, 329] width 24 height 24
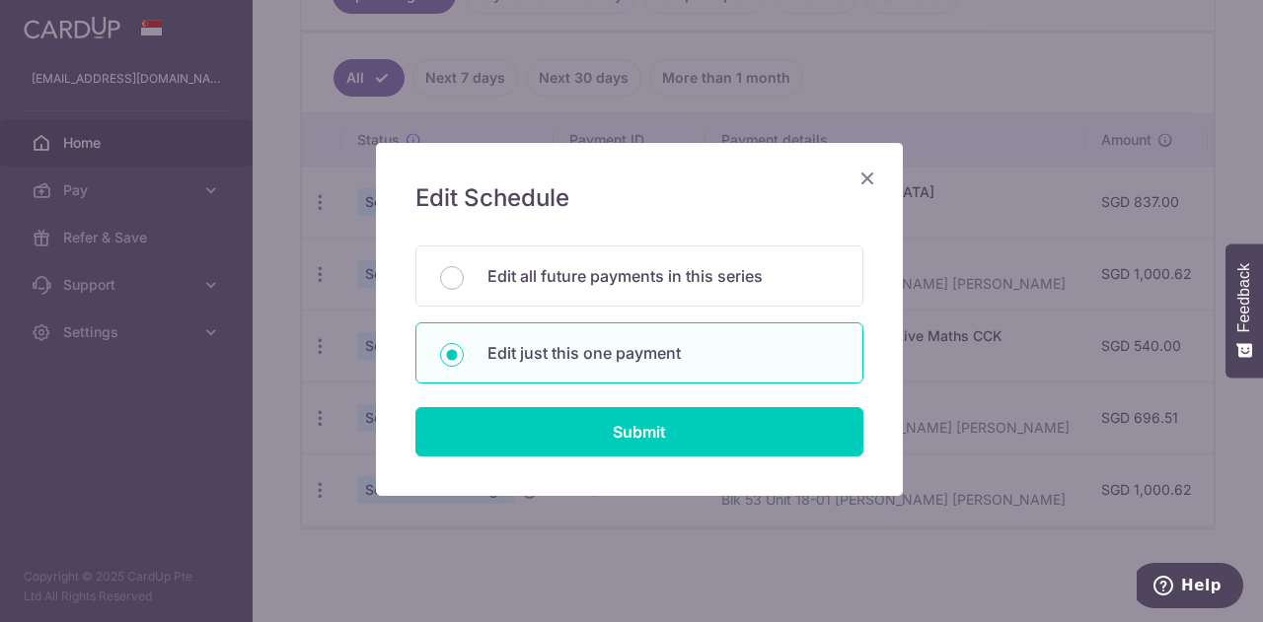
click at [860, 163] on div "Edit Schedule You will be editing all 2 payments to 2054 scheduled from 28/10/2…" at bounding box center [639, 319] width 527 height 353
click at [862, 186] on icon "Close" at bounding box center [867, 178] width 24 height 25
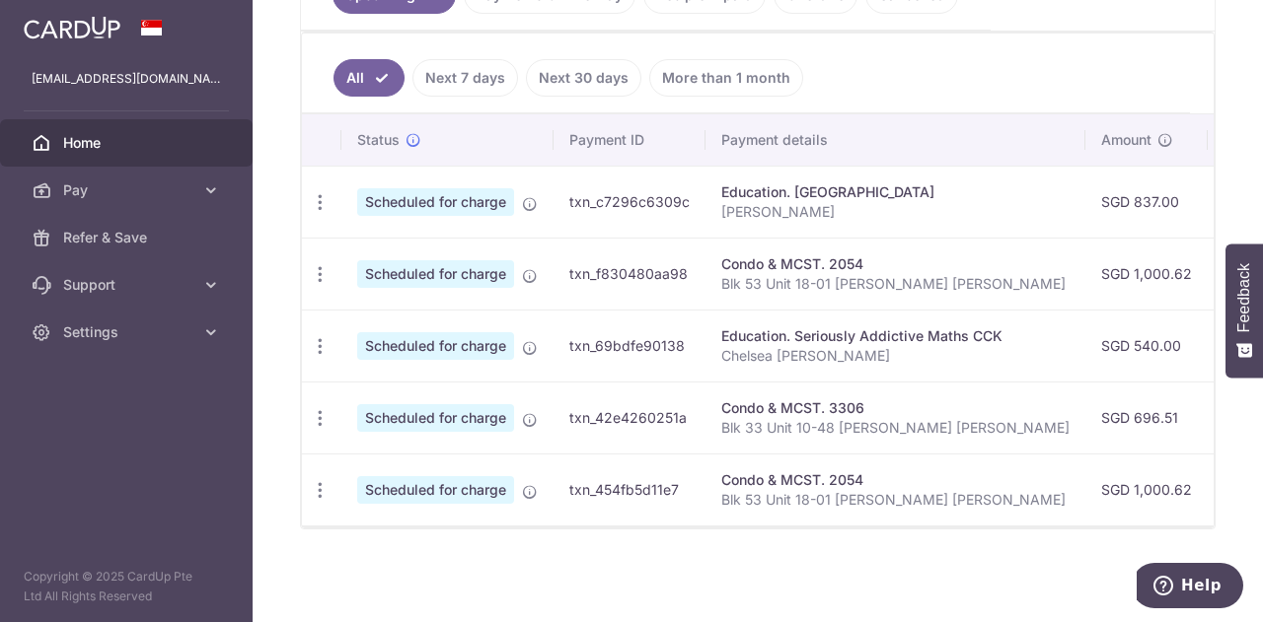
click at [316, 192] on icon "button" at bounding box center [320, 202] width 21 height 21
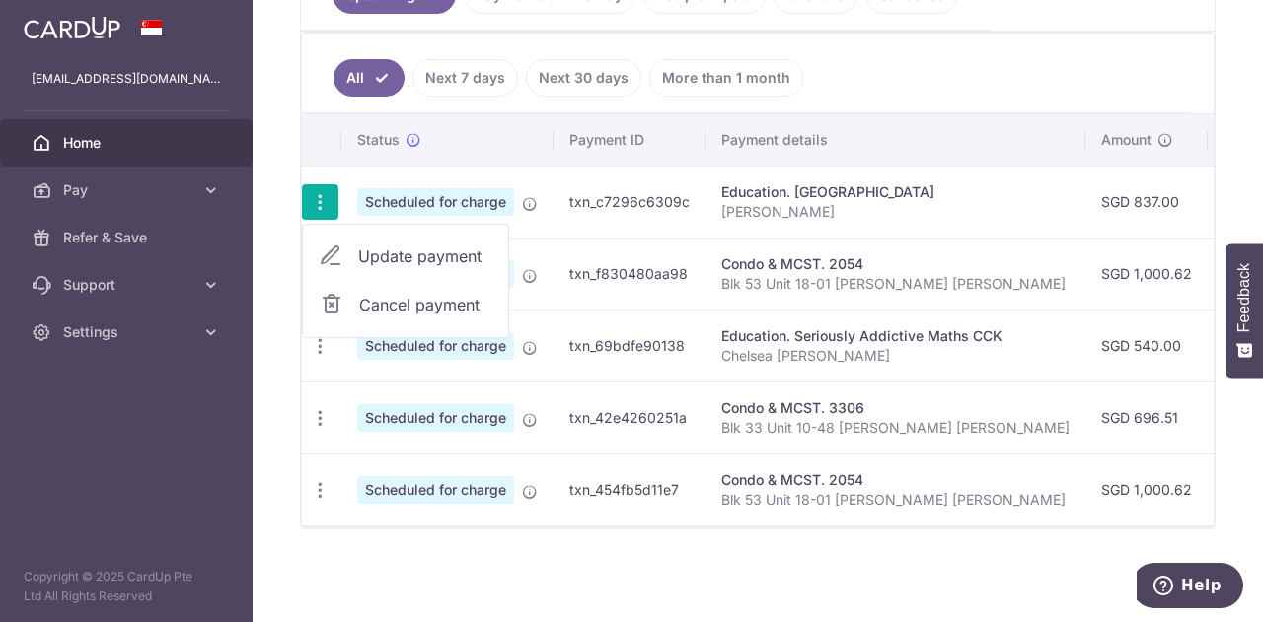
click at [333, 255] on icon at bounding box center [331, 257] width 24 height 24
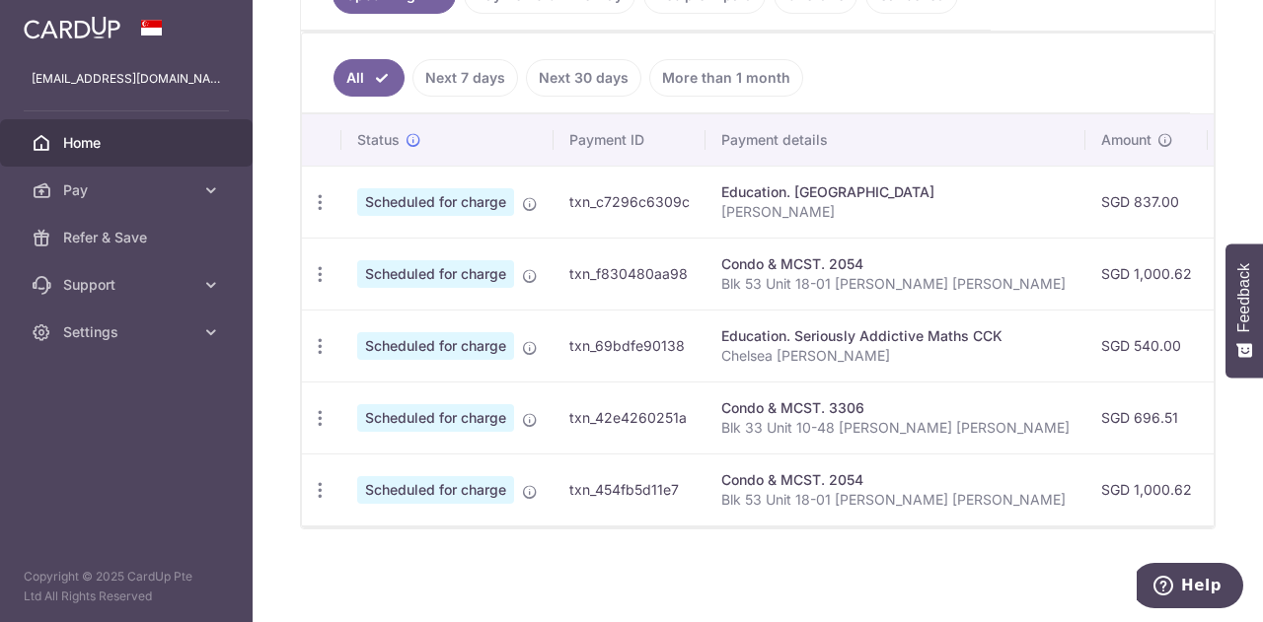
type input "837.00"
radio input "true"
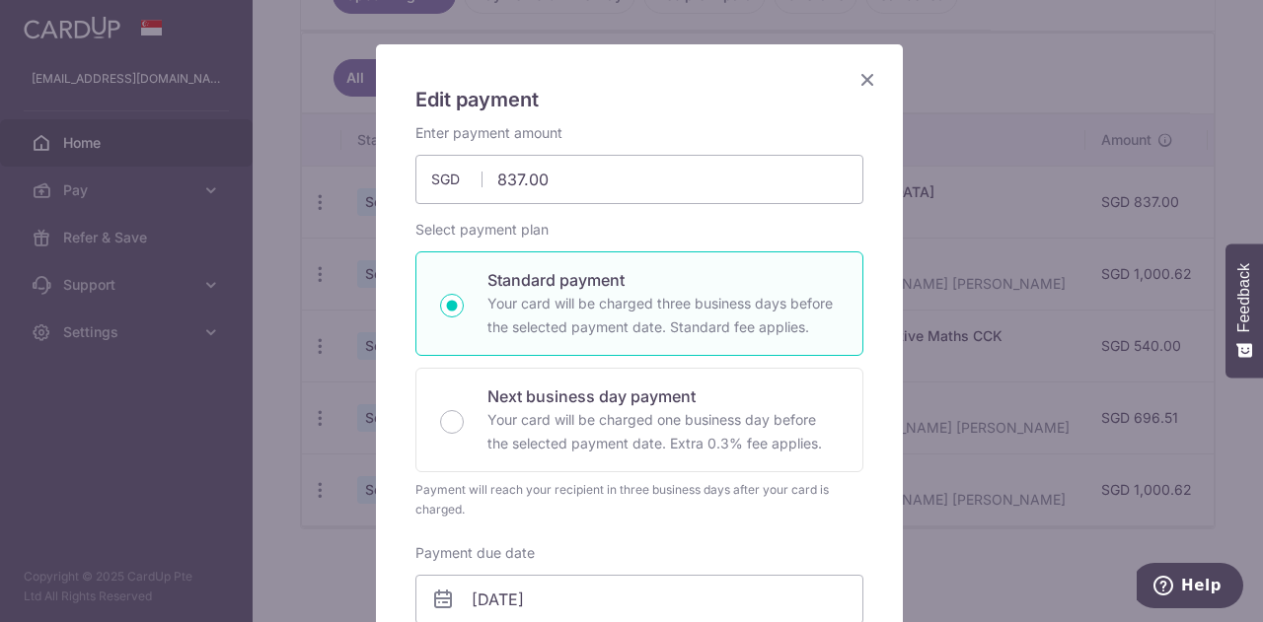
scroll to position [0, 0]
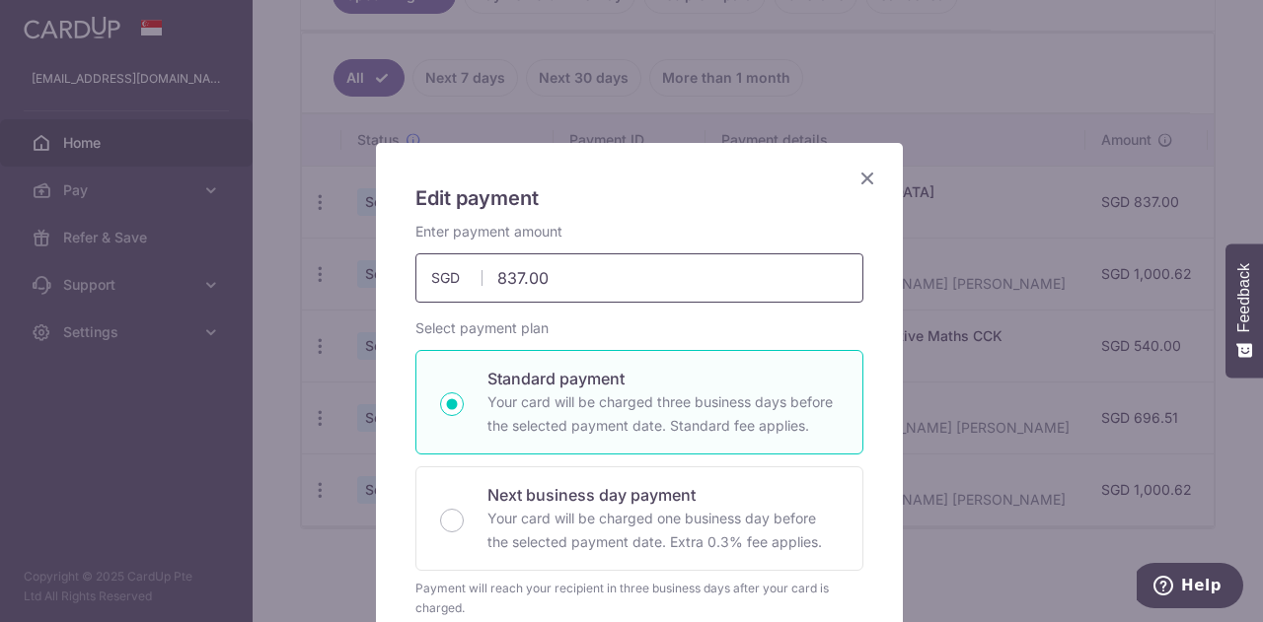
drag, startPoint x: 597, startPoint y: 282, endPoint x: 304, endPoint y: 276, distance: 293.0
click at [304, 276] on div "Edit payment By clicking apply, you will make changes to all payments to Wang L…" at bounding box center [631, 311] width 1263 height 622
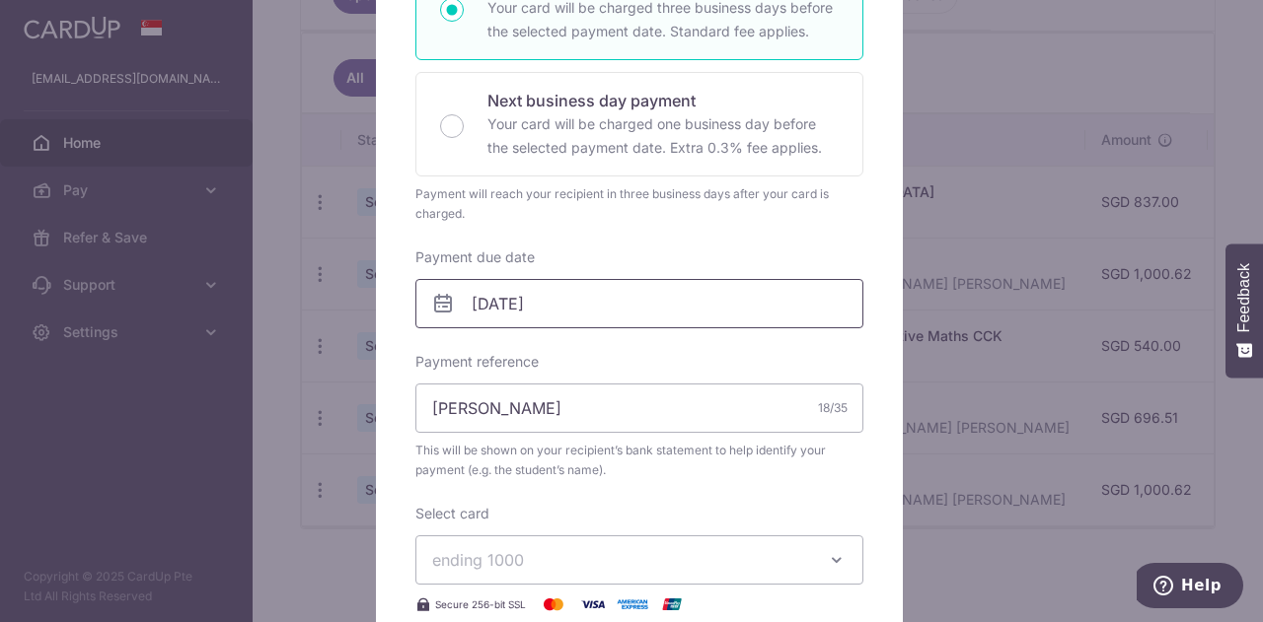
type input "1,034.00"
click at [552, 303] on body "lao_ll@yahoo.com Home Pay Payments Recipients Cards Refer & Save Support FAQ Co…" at bounding box center [631, 311] width 1263 height 622
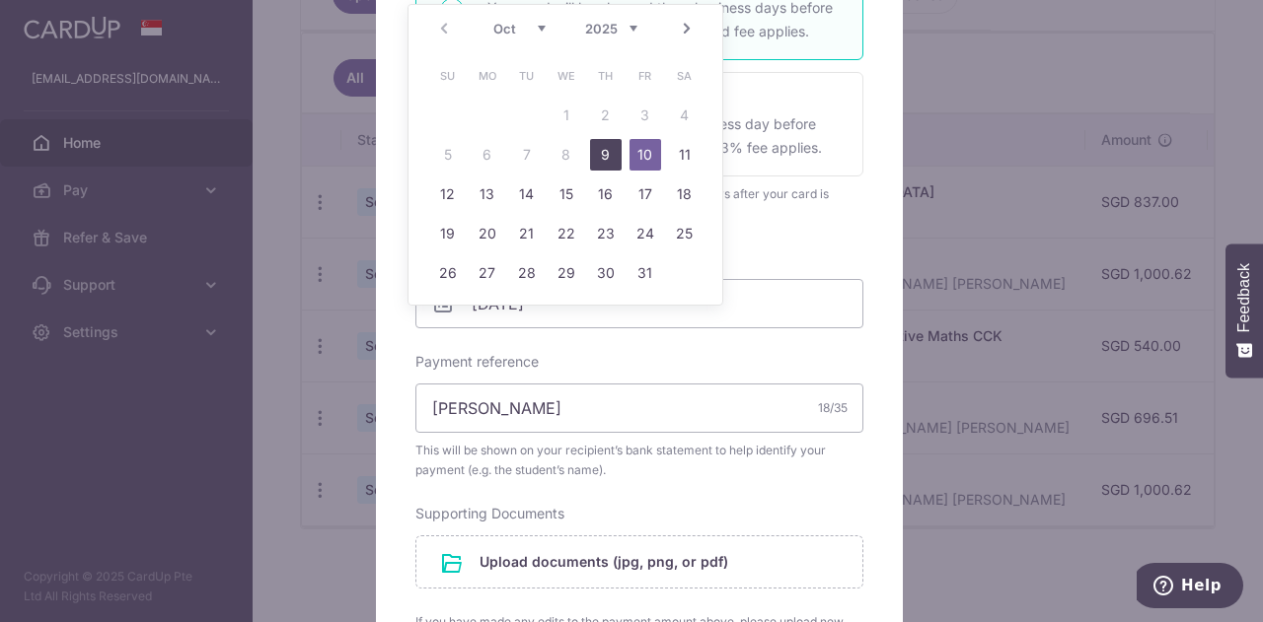
click at [602, 161] on link "9" at bounding box center [606, 155] width 32 height 32
type input "[DATE]"
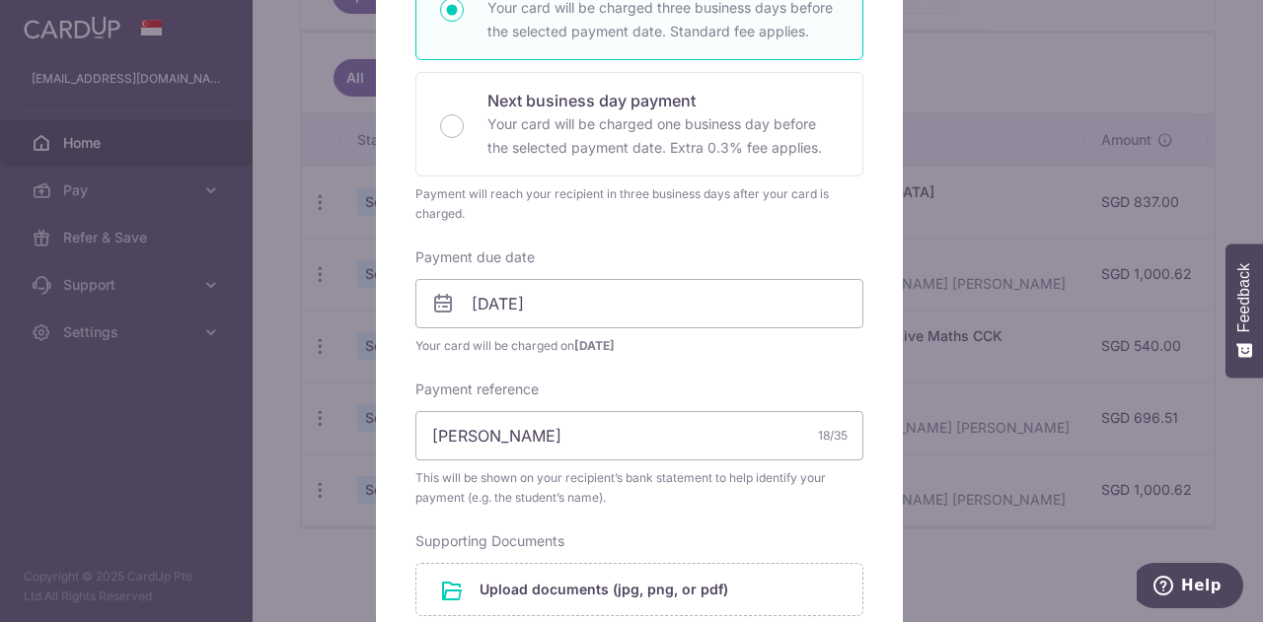
scroll to position [691, 0]
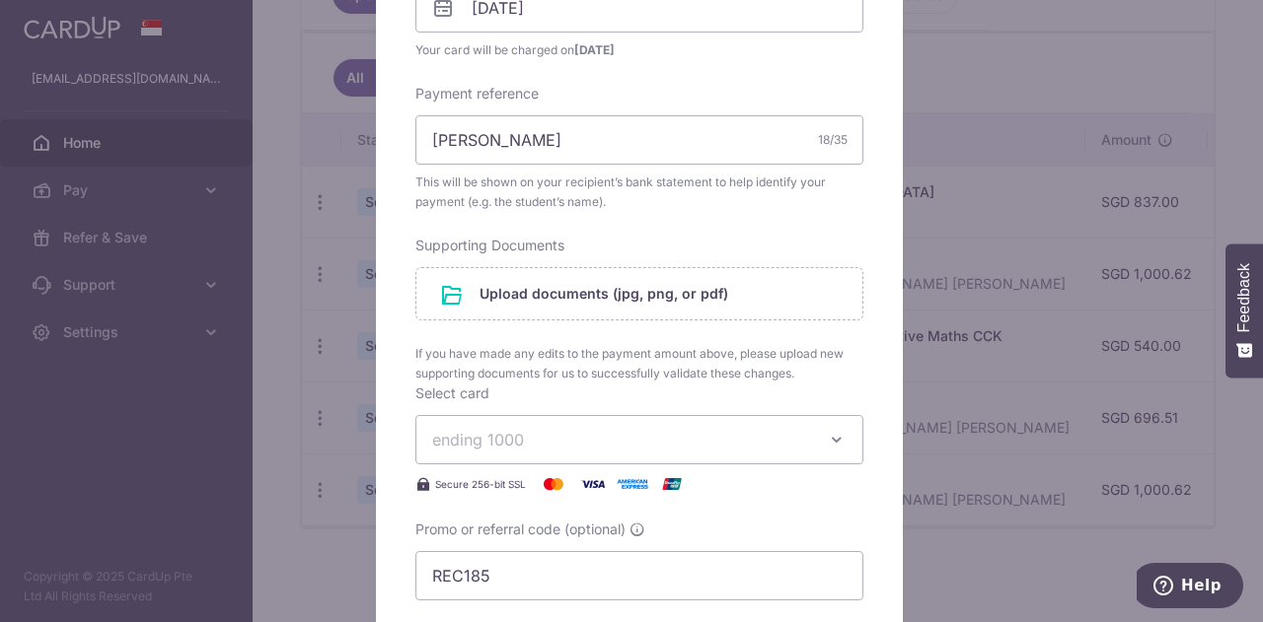
click at [618, 299] on input "file" at bounding box center [639, 293] width 446 height 51
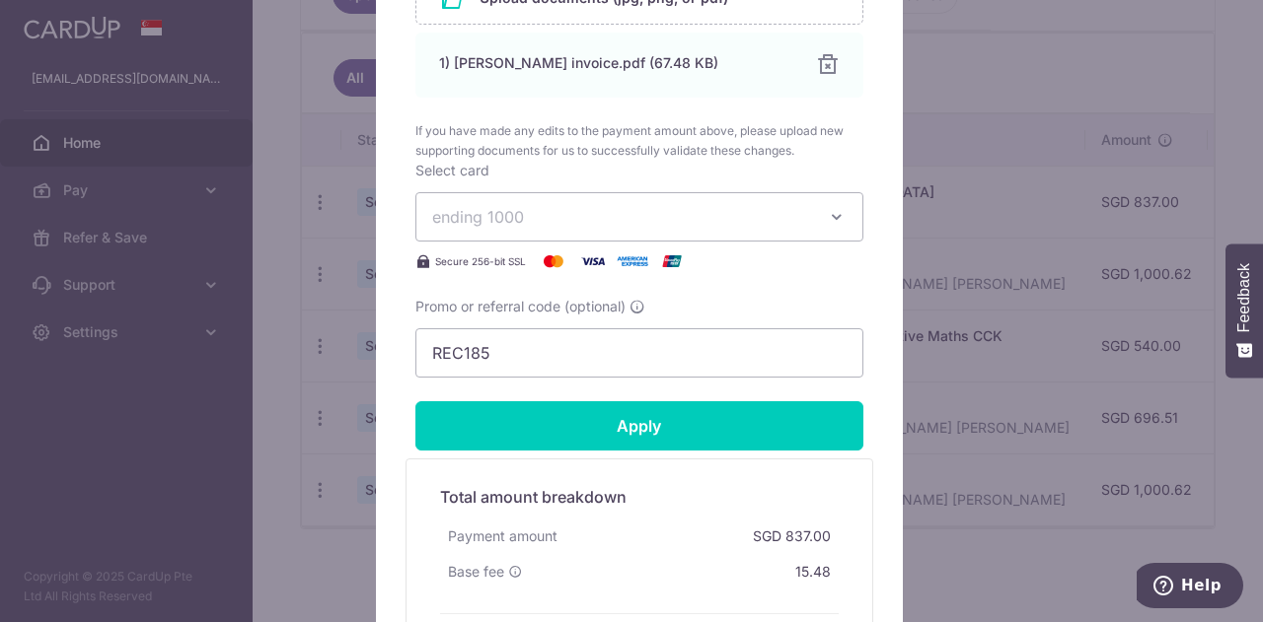
scroll to position [1085, 0]
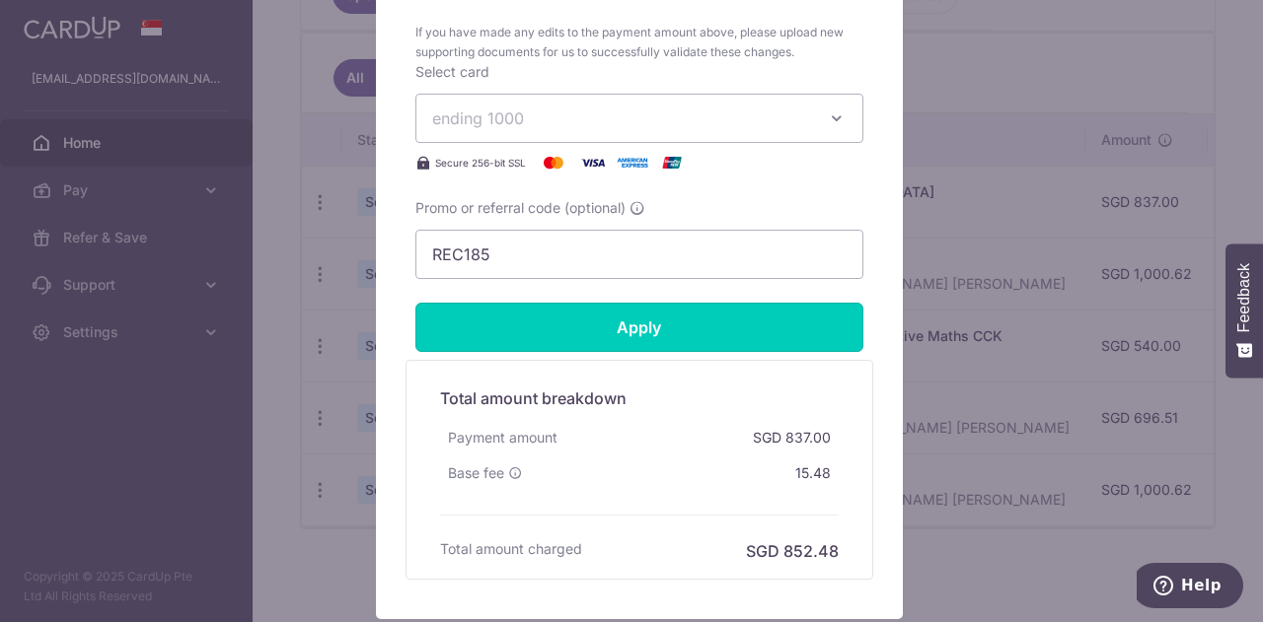
click at [689, 328] on input "Apply" at bounding box center [639, 327] width 448 height 49
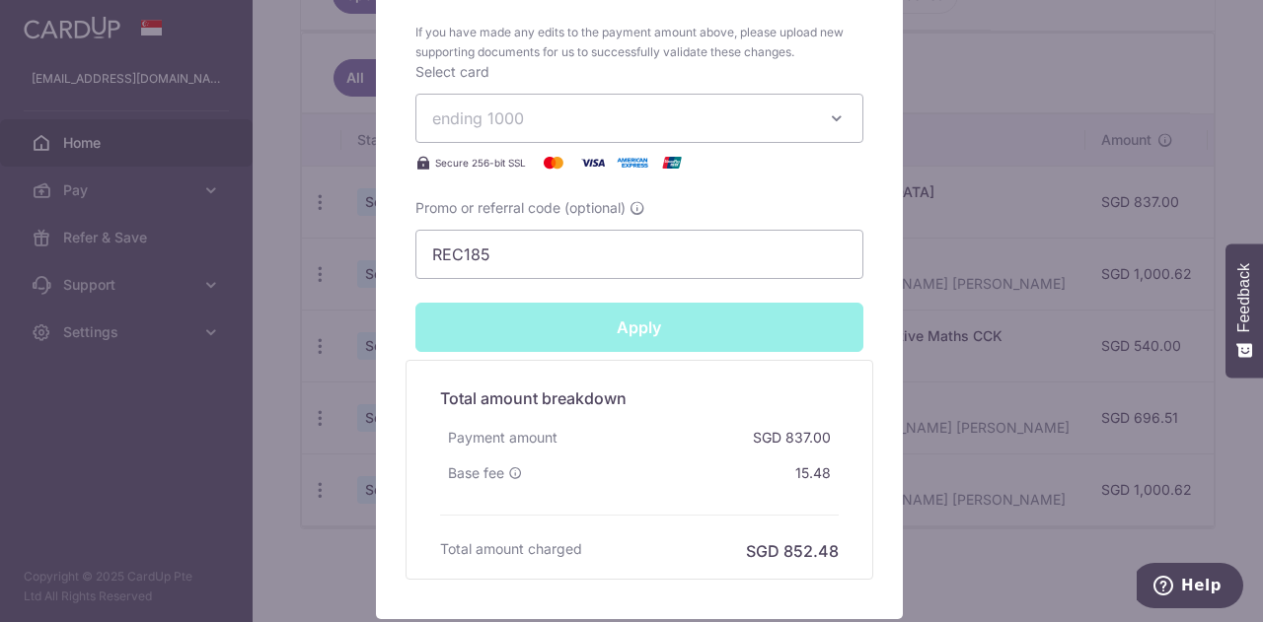
type input "Successfully Applied"
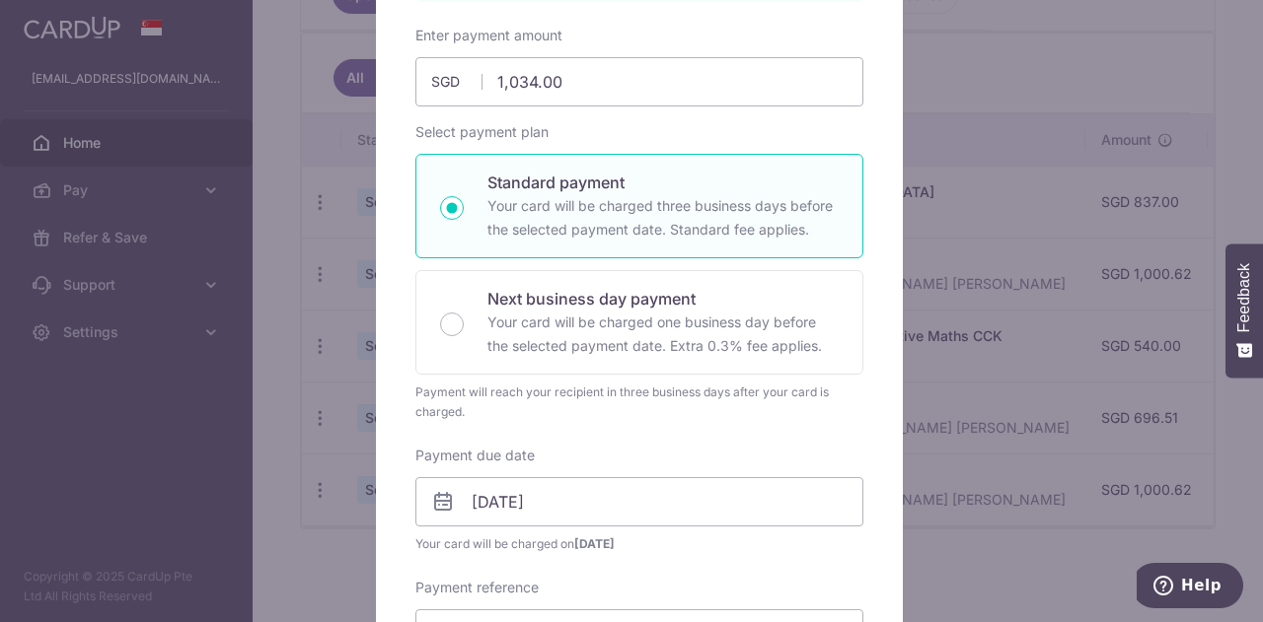
scroll to position [0, 0]
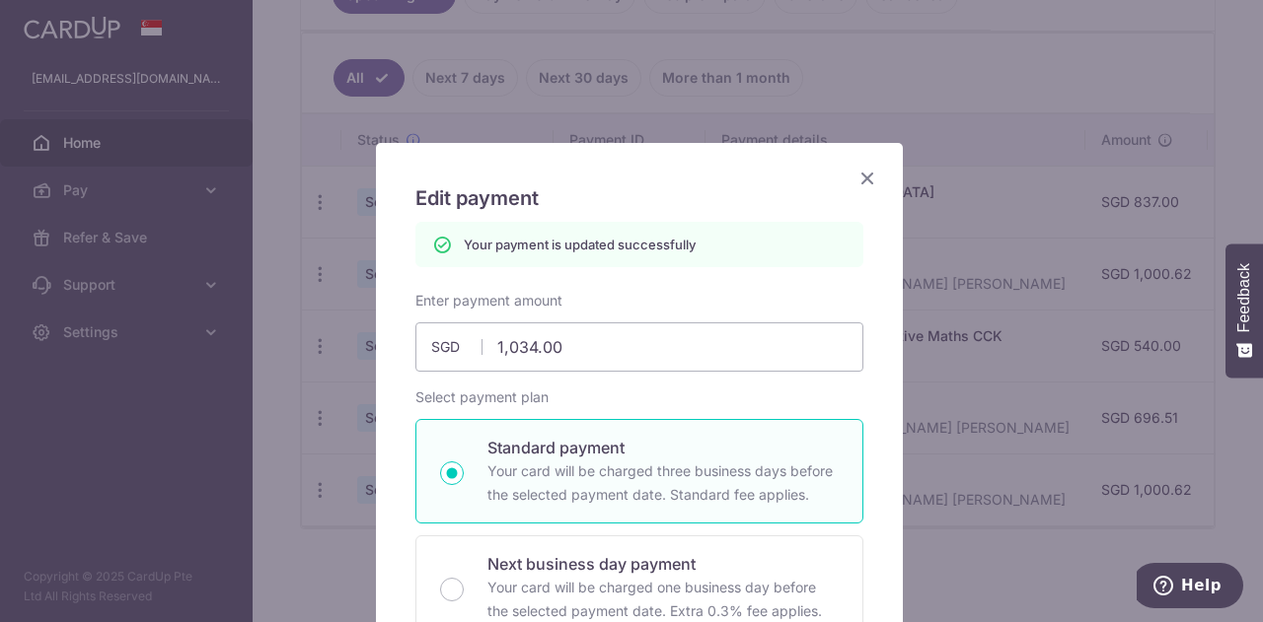
click at [858, 178] on icon "Close" at bounding box center [867, 178] width 24 height 25
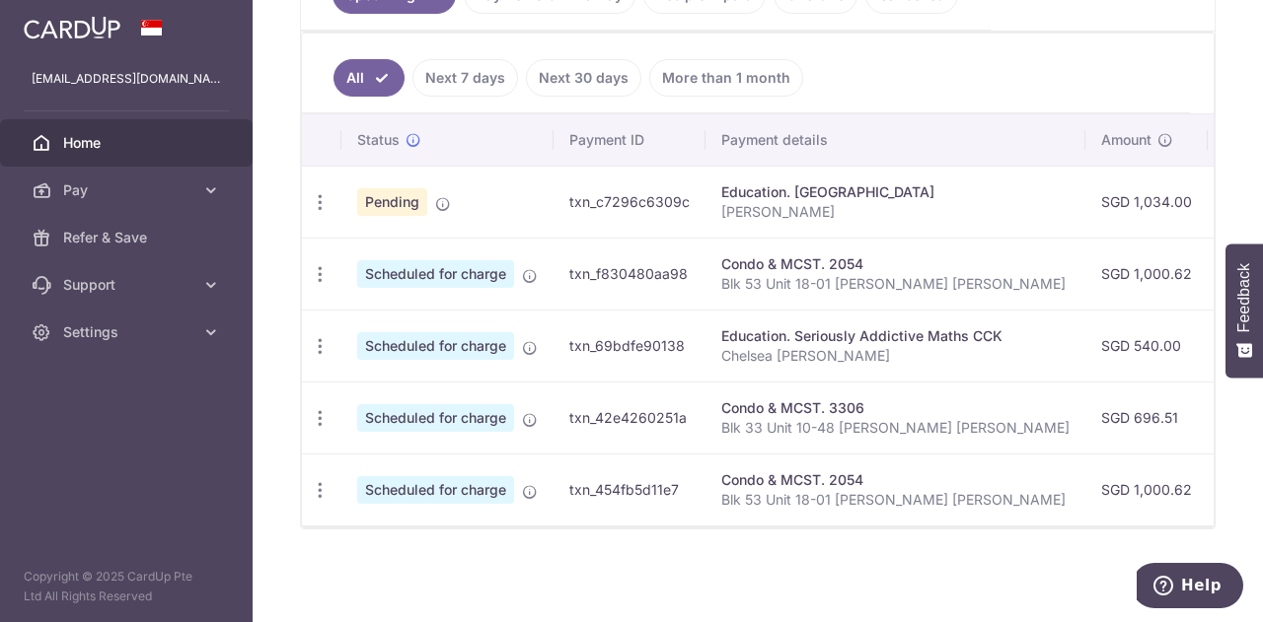
click at [318, 275] on icon "button" at bounding box center [320, 274] width 21 height 21
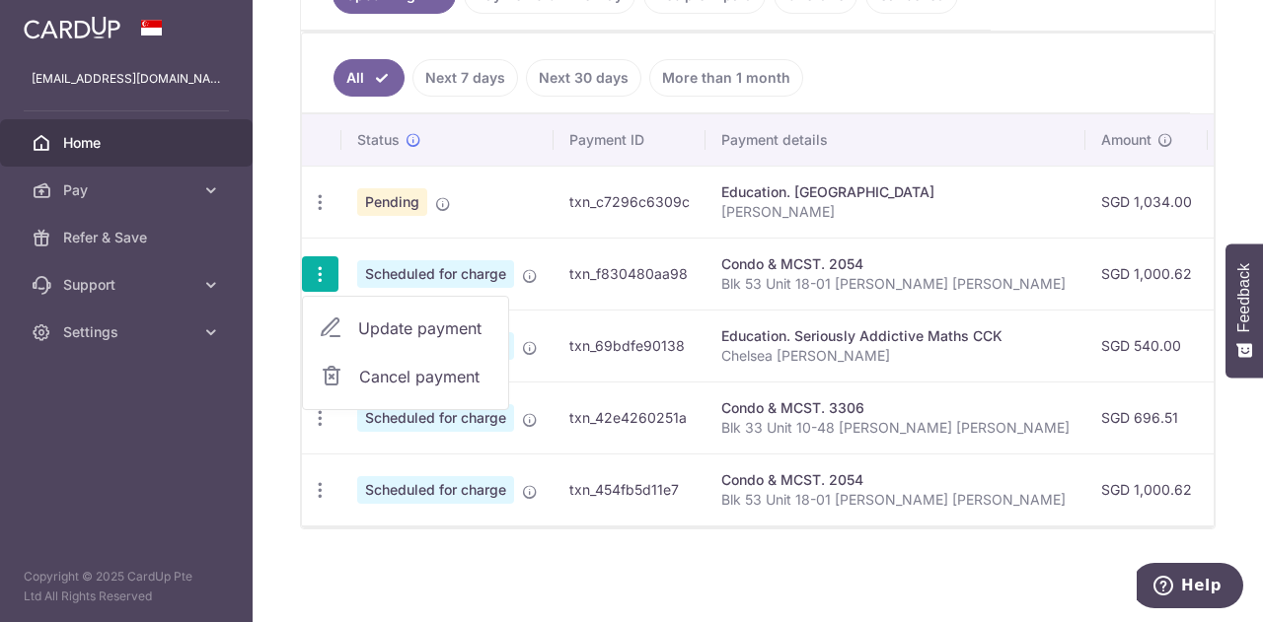
click at [333, 319] on icon at bounding box center [331, 329] width 24 height 24
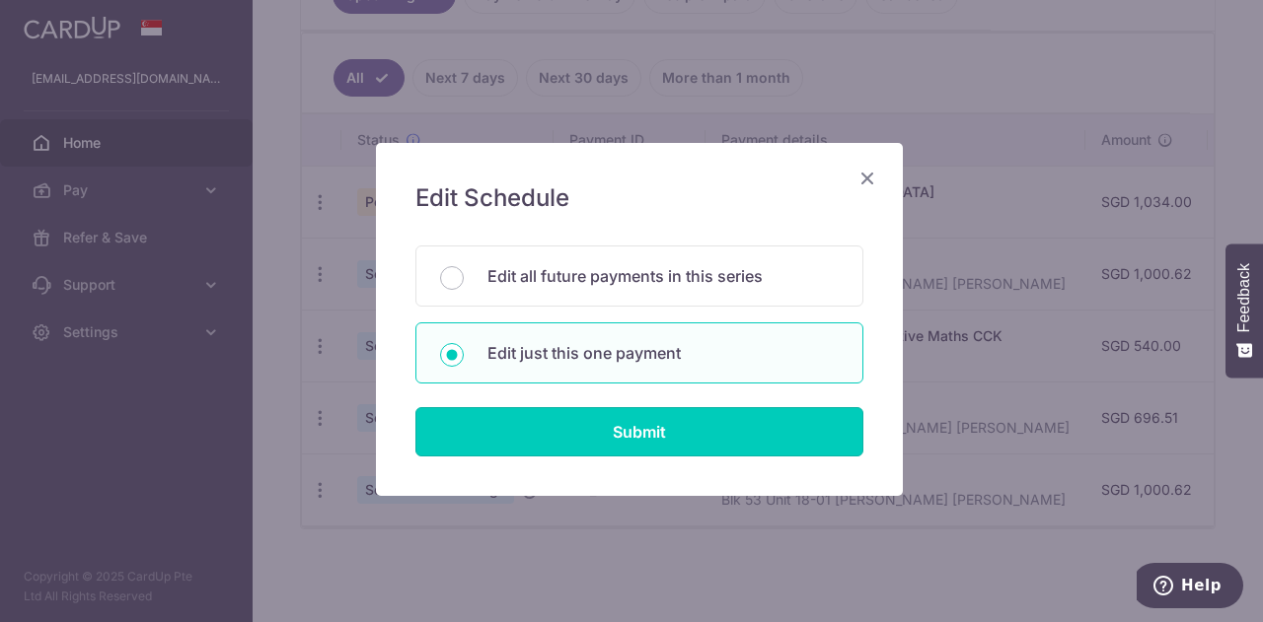
click at [601, 425] on input "Submit" at bounding box center [639, 431] width 448 height 49
radio input "true"
type input "1,000.62"
type input "[DATE]"
type input "Blk 53 Unit 18-01 [PERSON_NAME] [PERSON_NAME]"
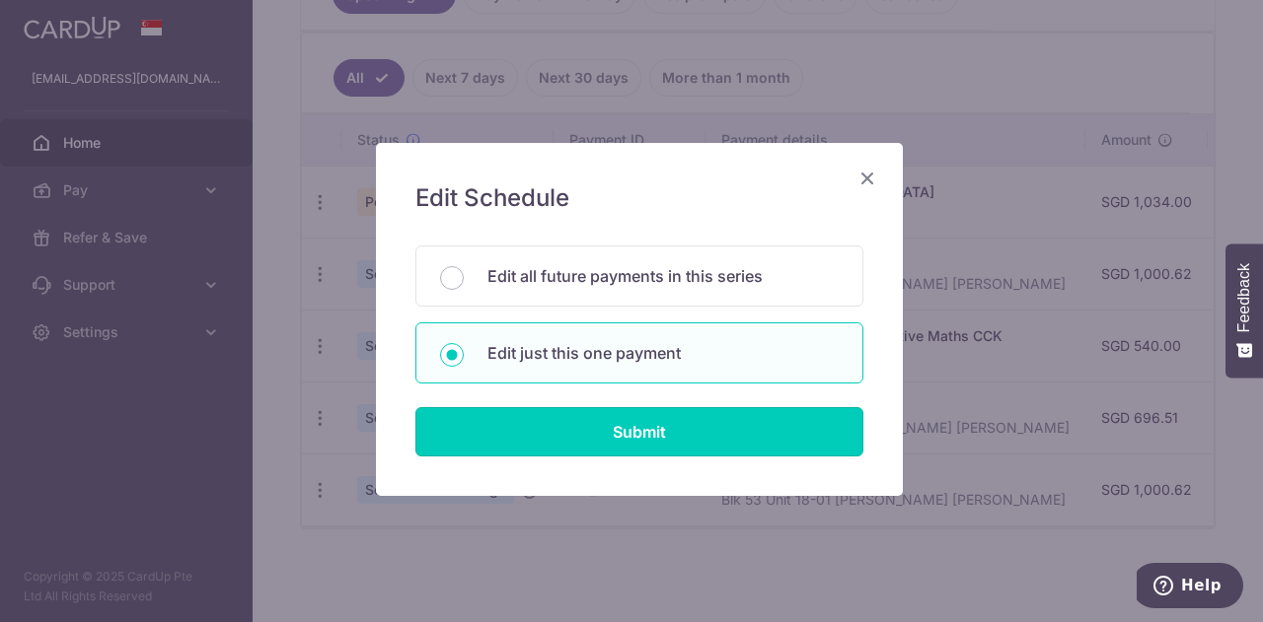
type input "REC185"
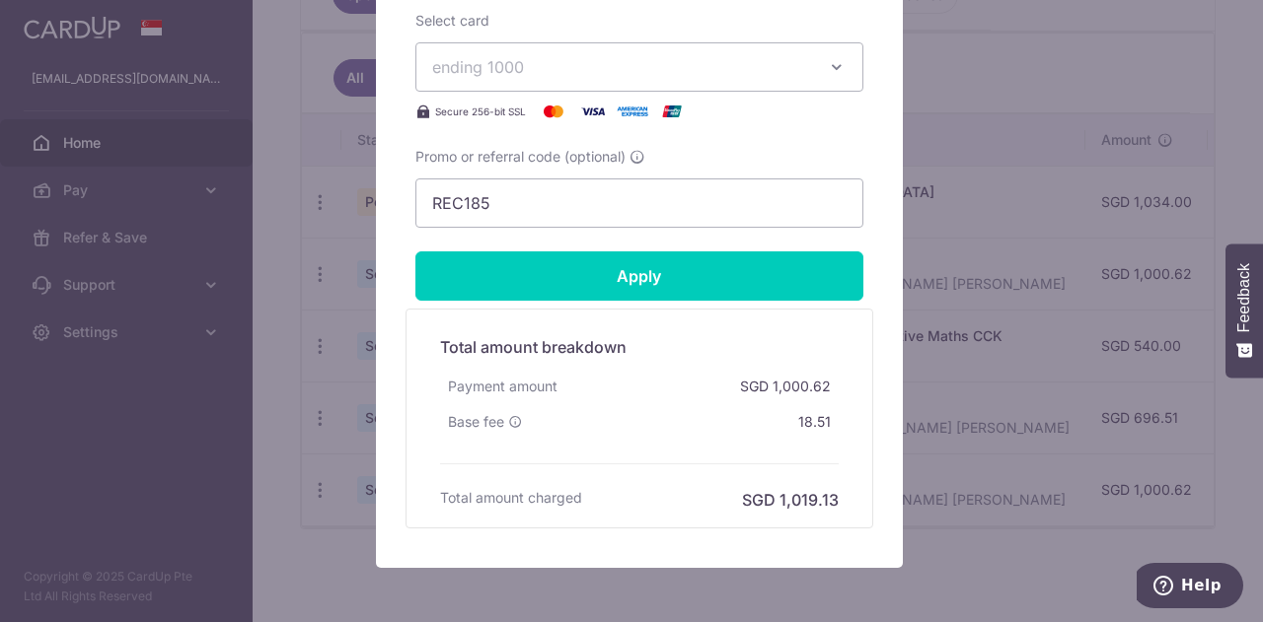
scroll to position [493, 0]
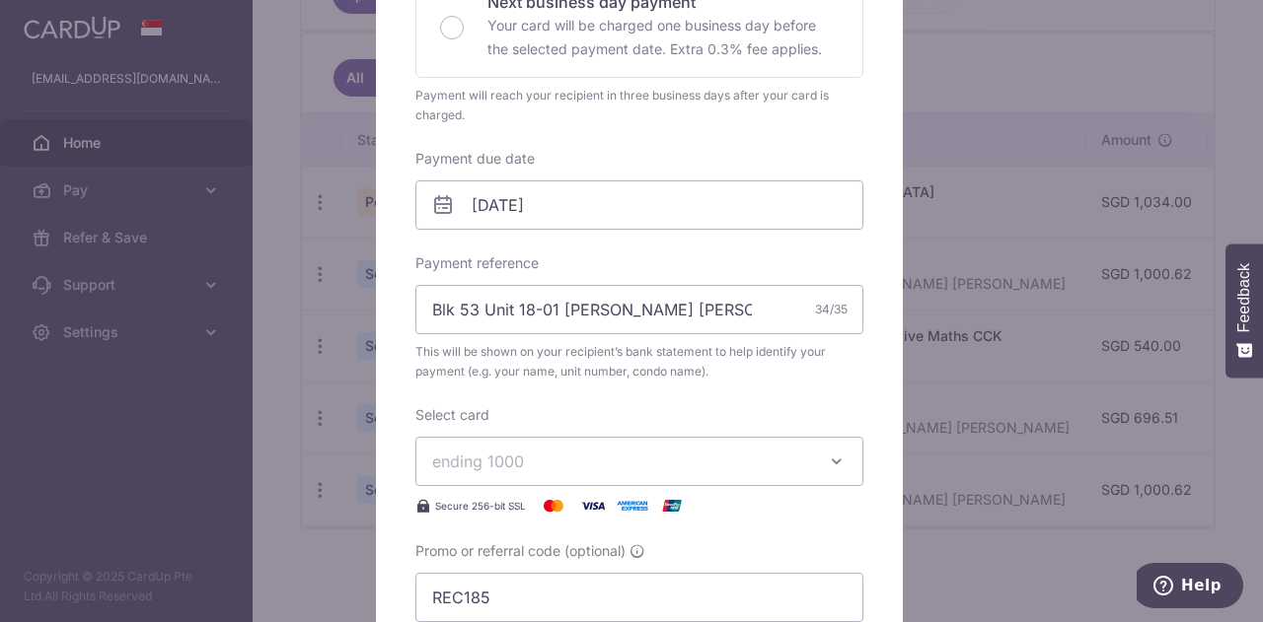
click at [703, 461] on span "ending 1000" at bounding box center [621, 462] width 379 height 24
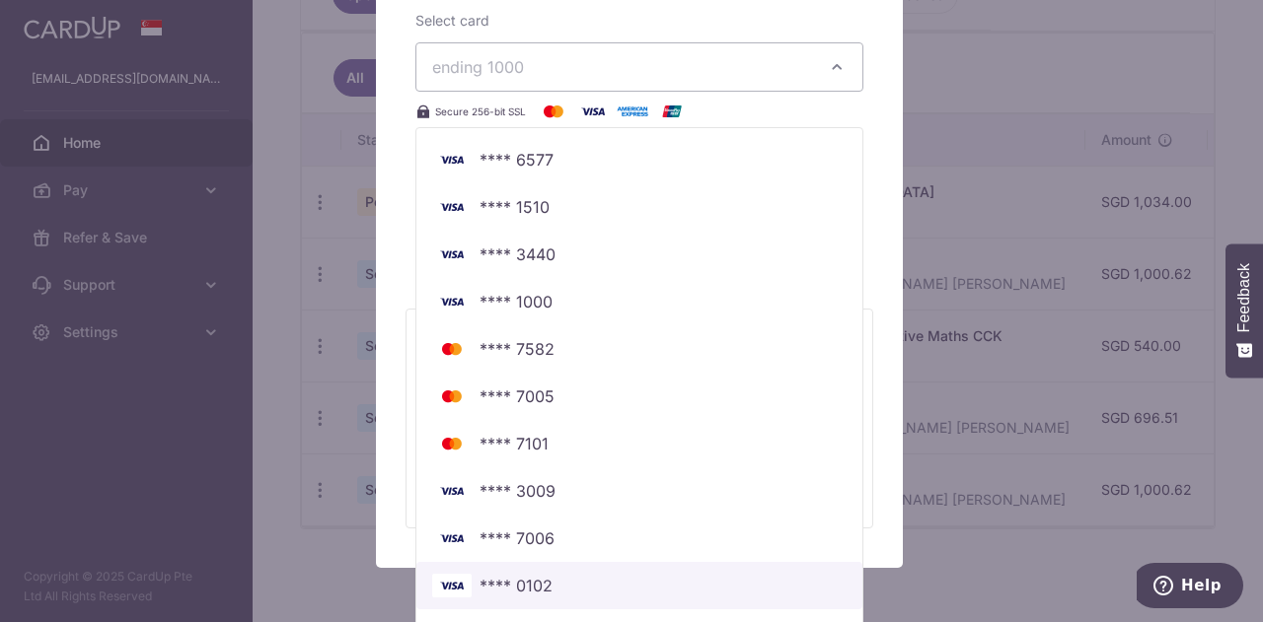
click at [679, 578] on span "**** 0102" at bounding box center [639, 586] width 414 height 24
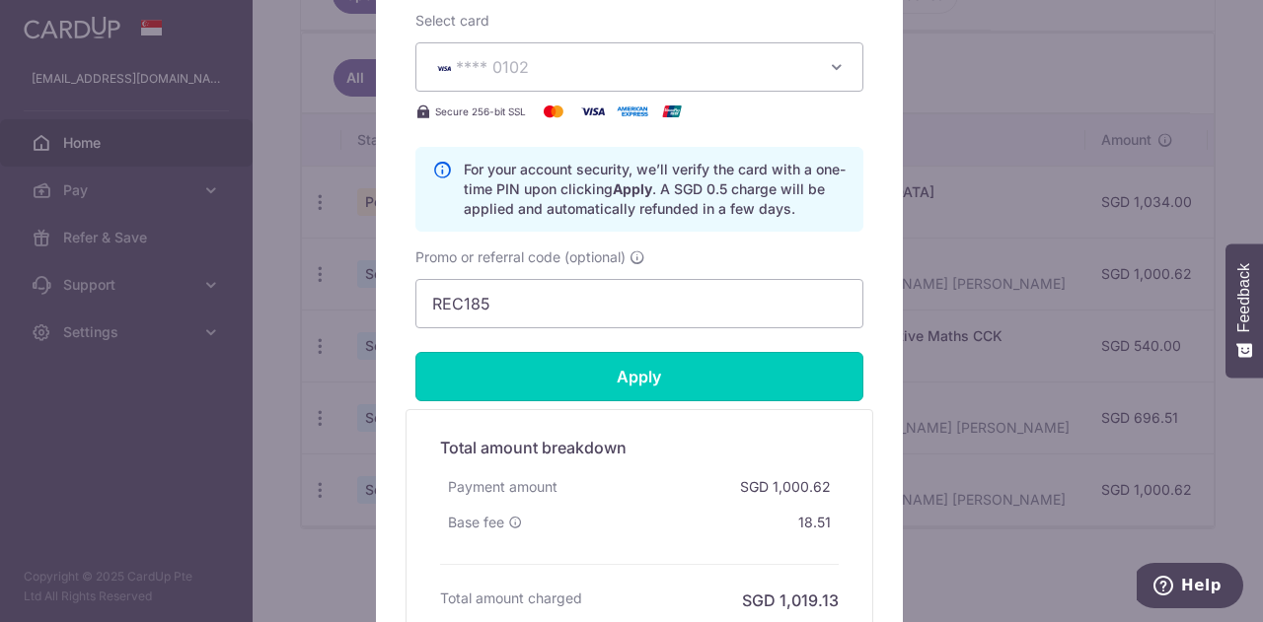
click at [740, 379] on input "Apply" at bounding box center [639, 376] width 448 height 49
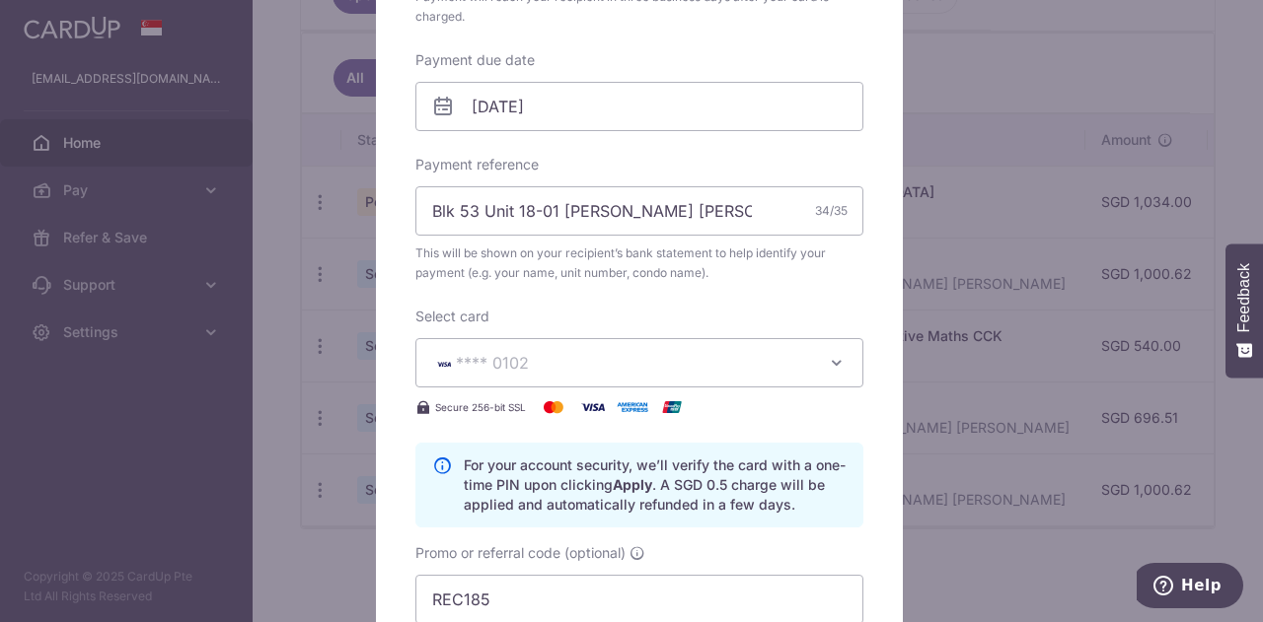
type input "Successfully Applied"
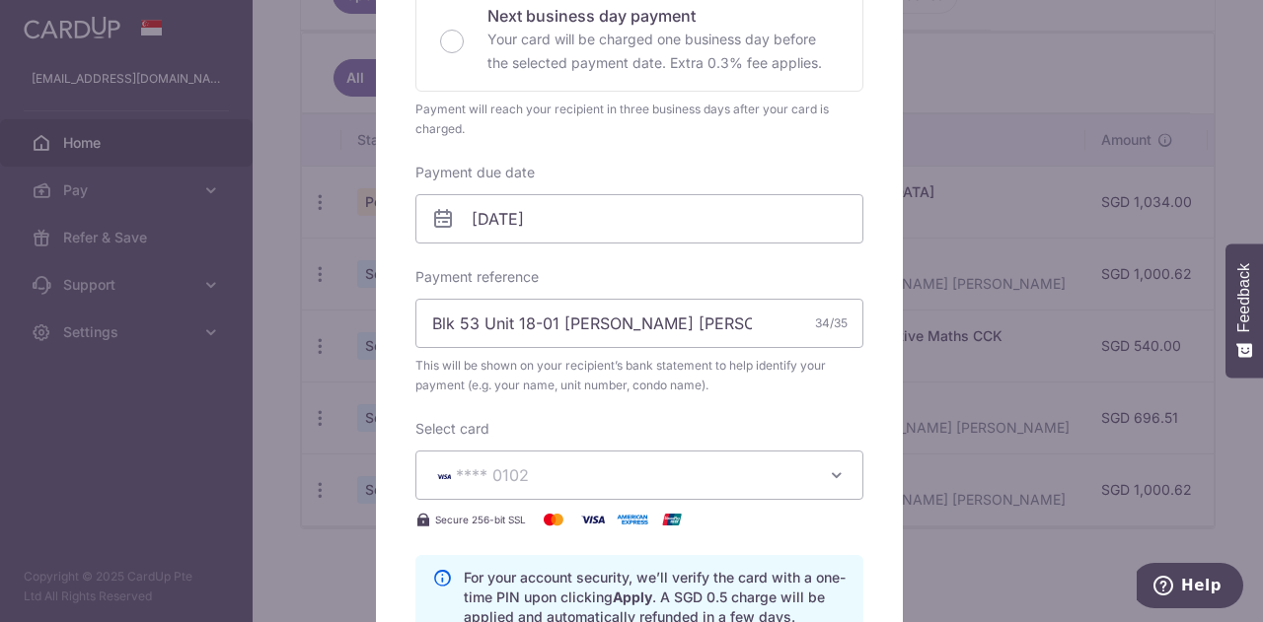
scroll to position [0, 0]
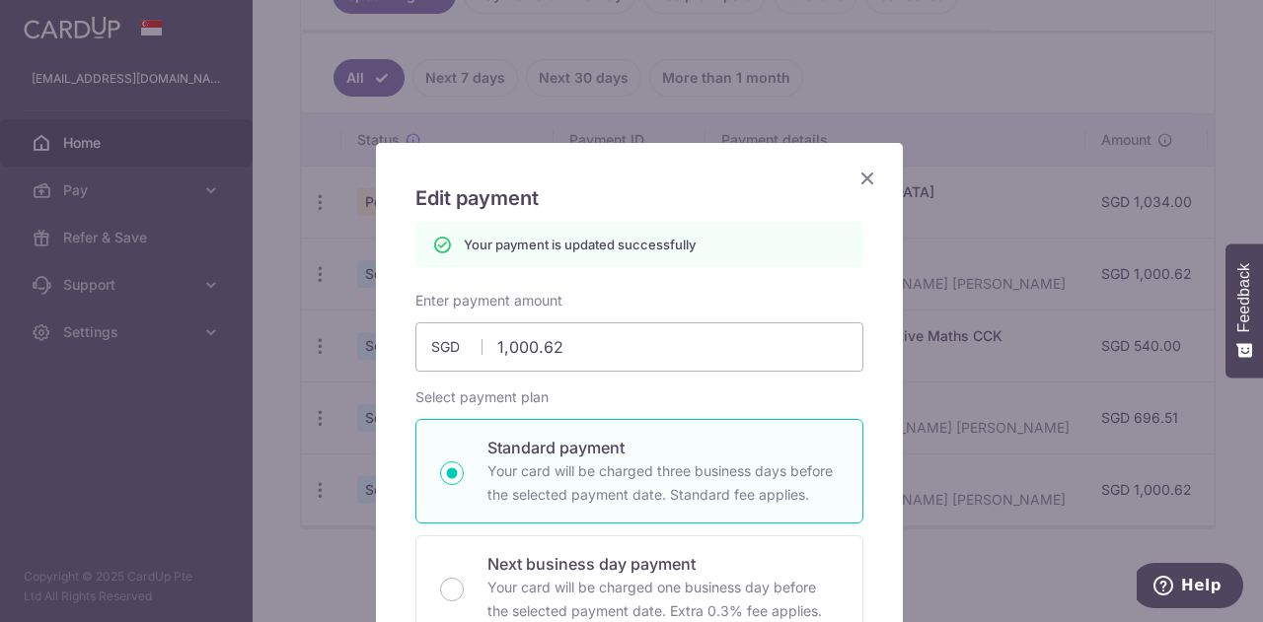
click at [860, 178] on icon "Close" at bounding box center [867, 178] width 24 height 25
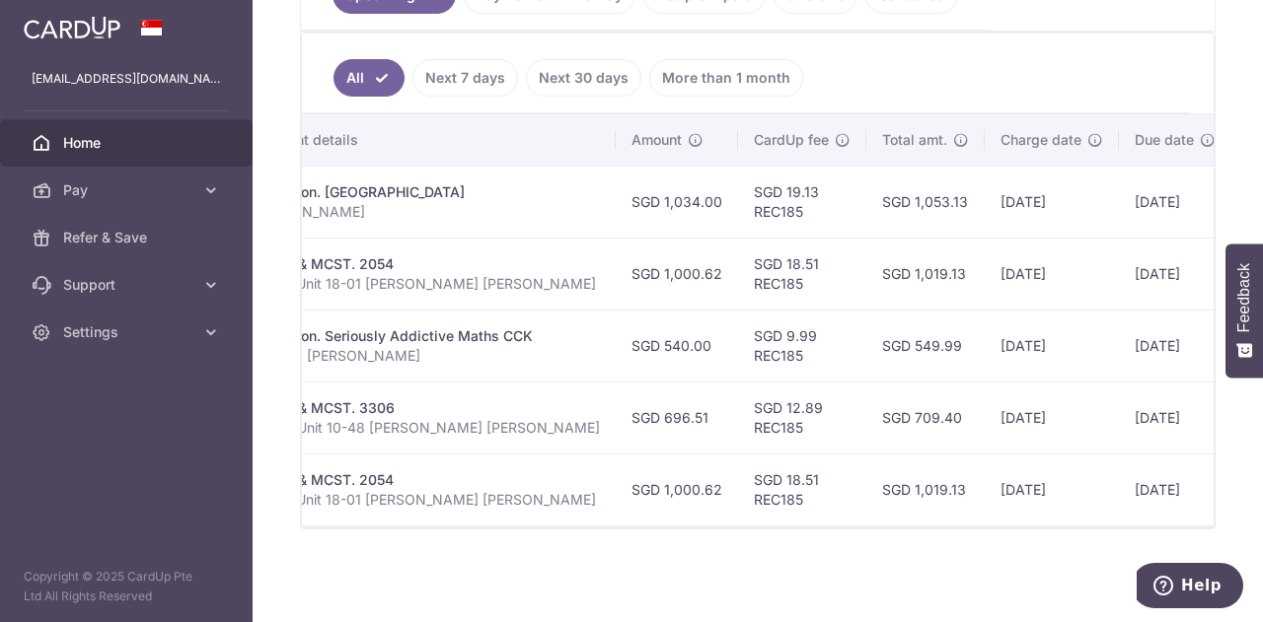
scroll to position [0, 566]
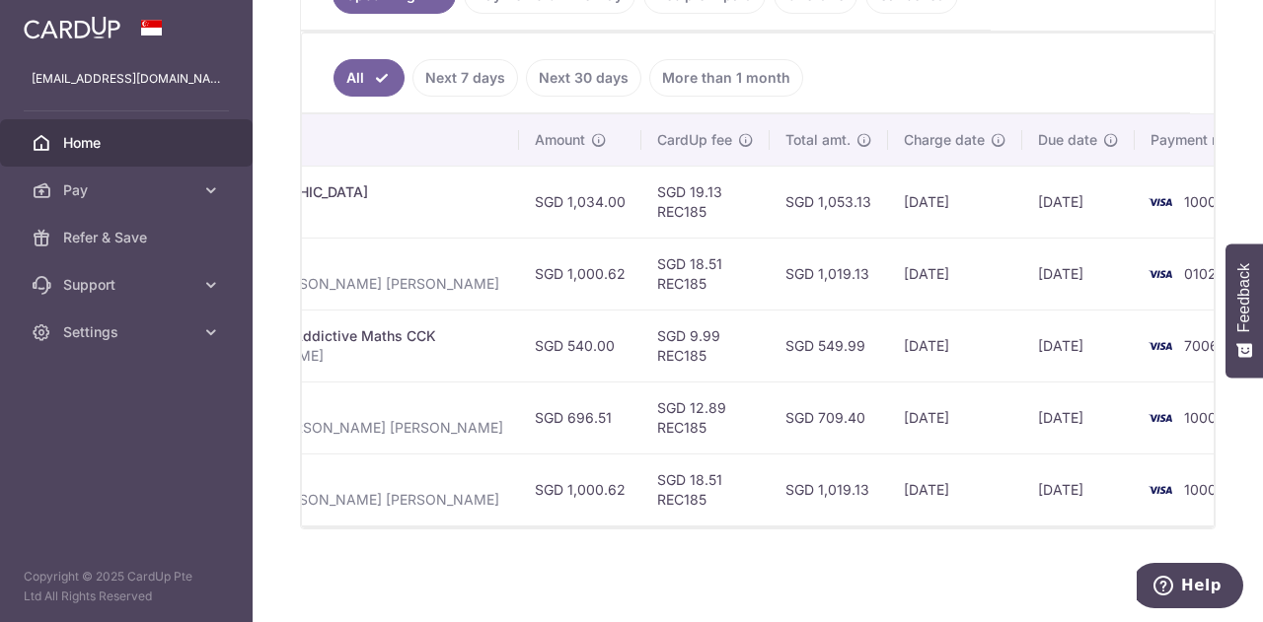
drag, startPoint x: 838, startPoint y: 521, endPoint x: 45, endPoint y: 8, distance: 944.5
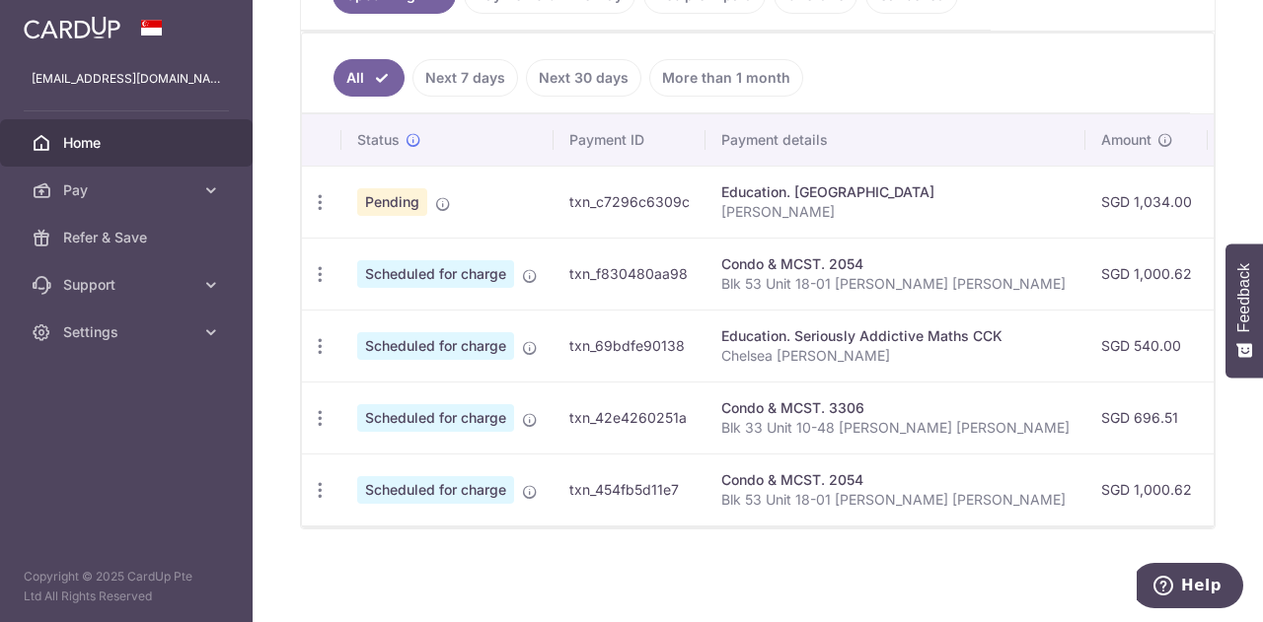
scroll to position [103, 0]
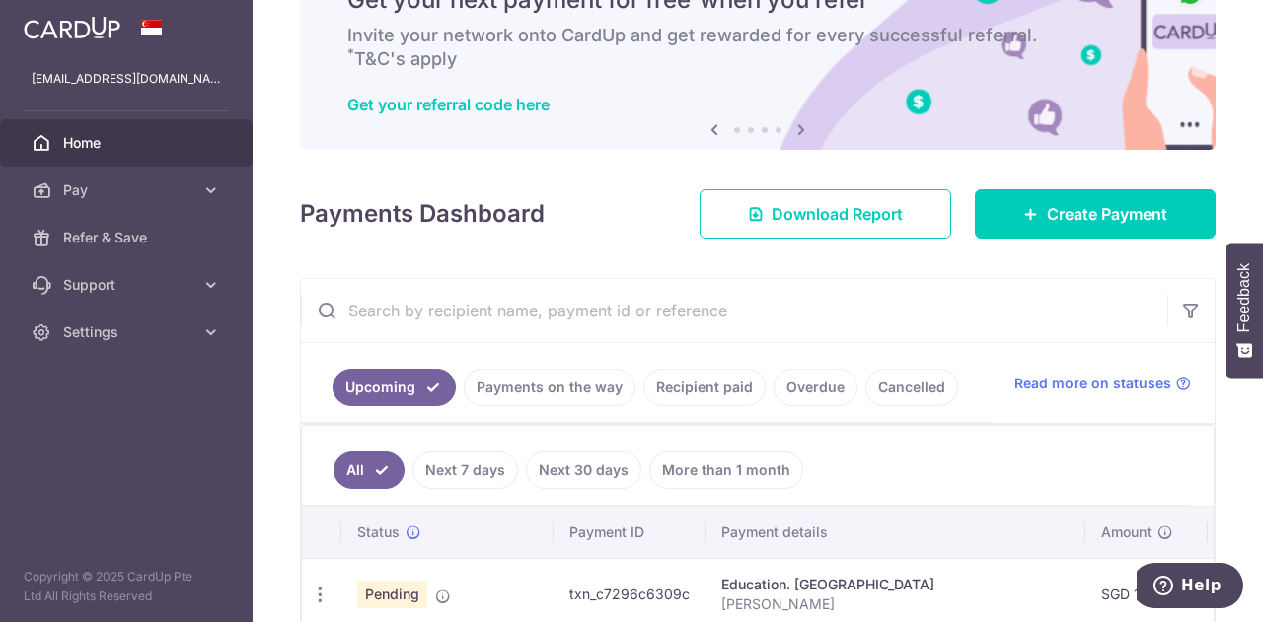
click at [700, 390] on link "Recipient paid" at bounding box center [704, 387] width 122 height 37
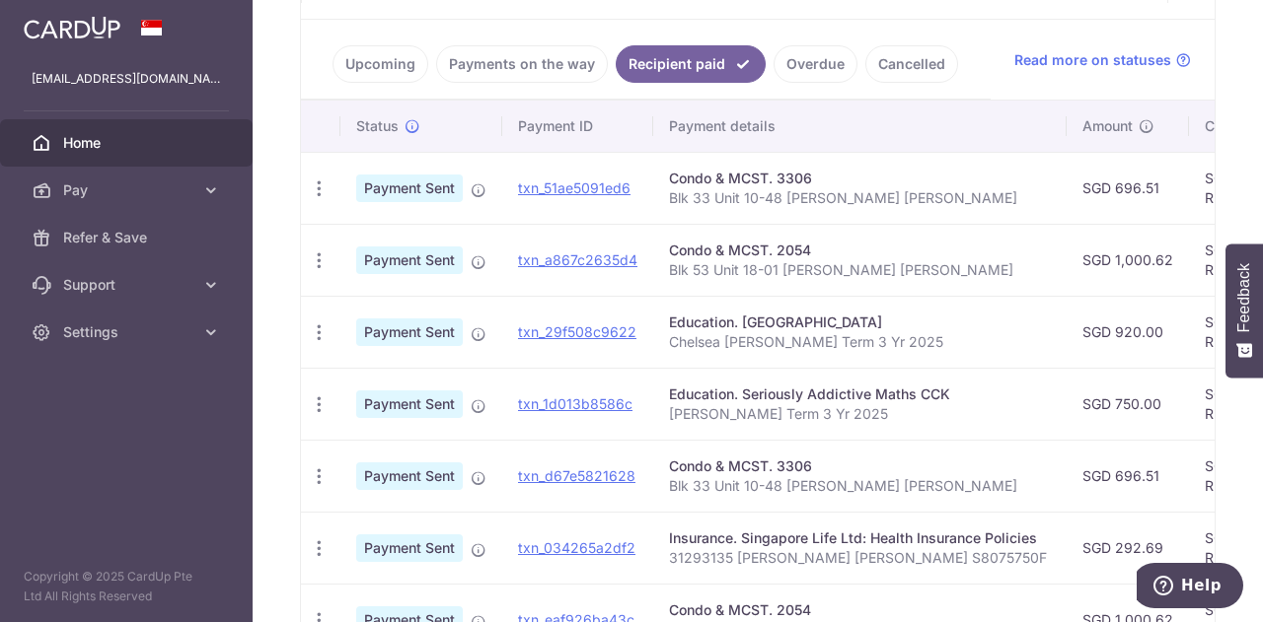
scroll to position [821, 0]
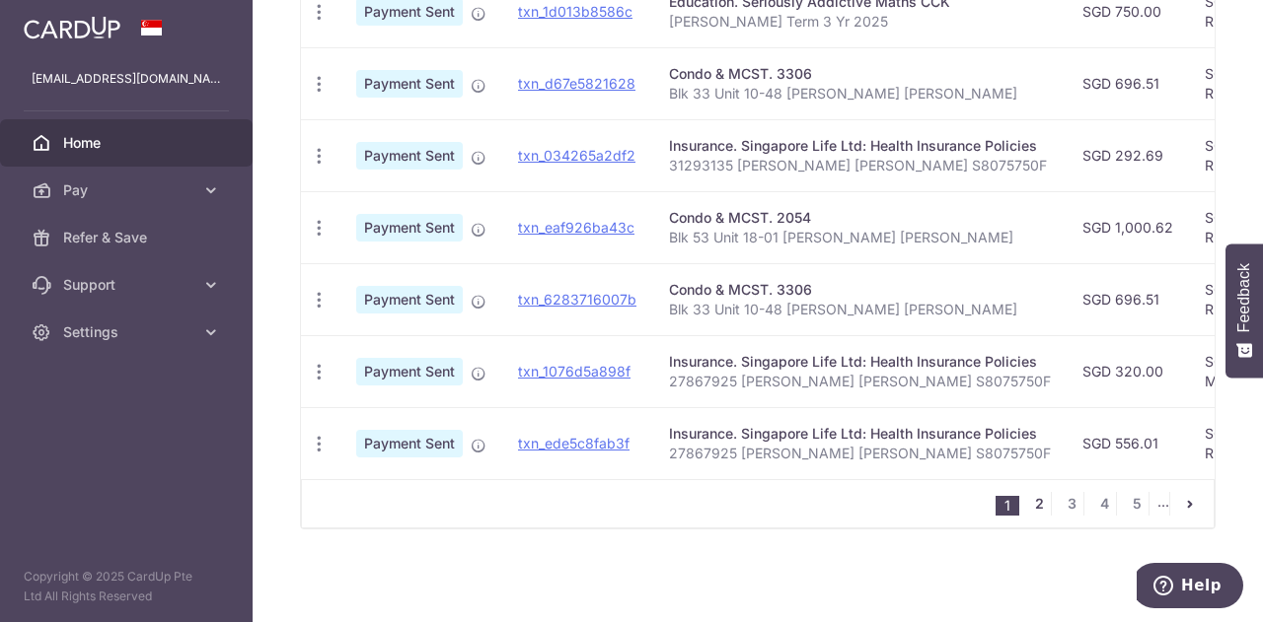
click at [1033, 505] on link "2" at bounding box center [1039, 504] width 24 height 24
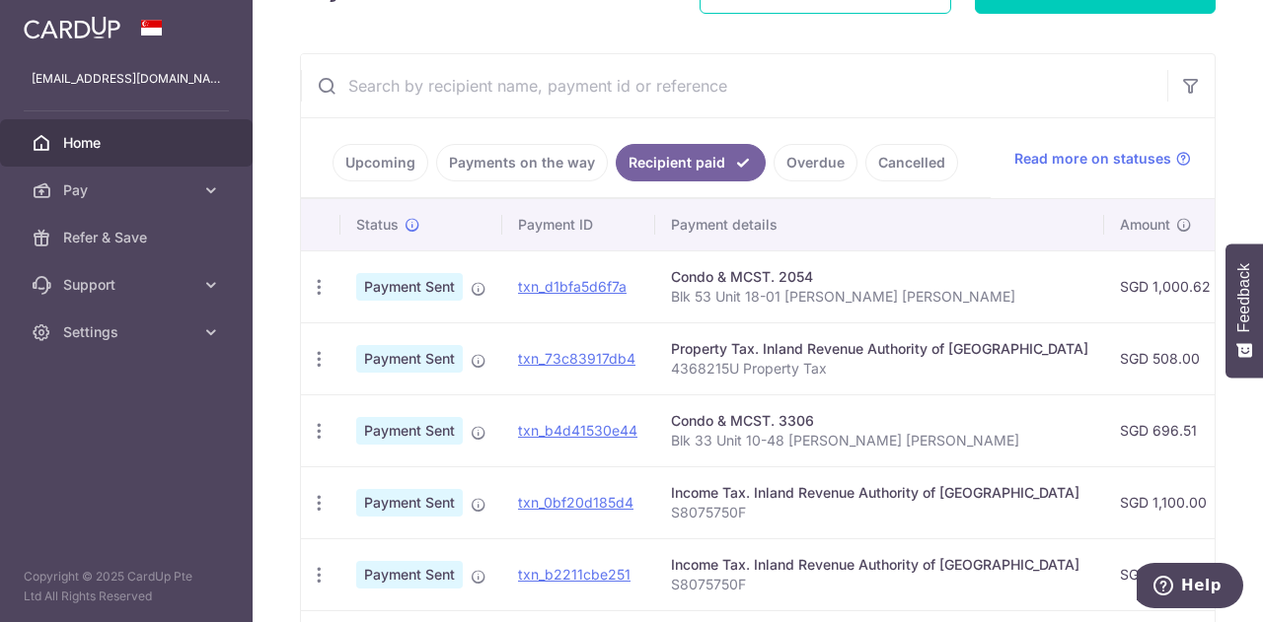
scroll to position [0, 0]
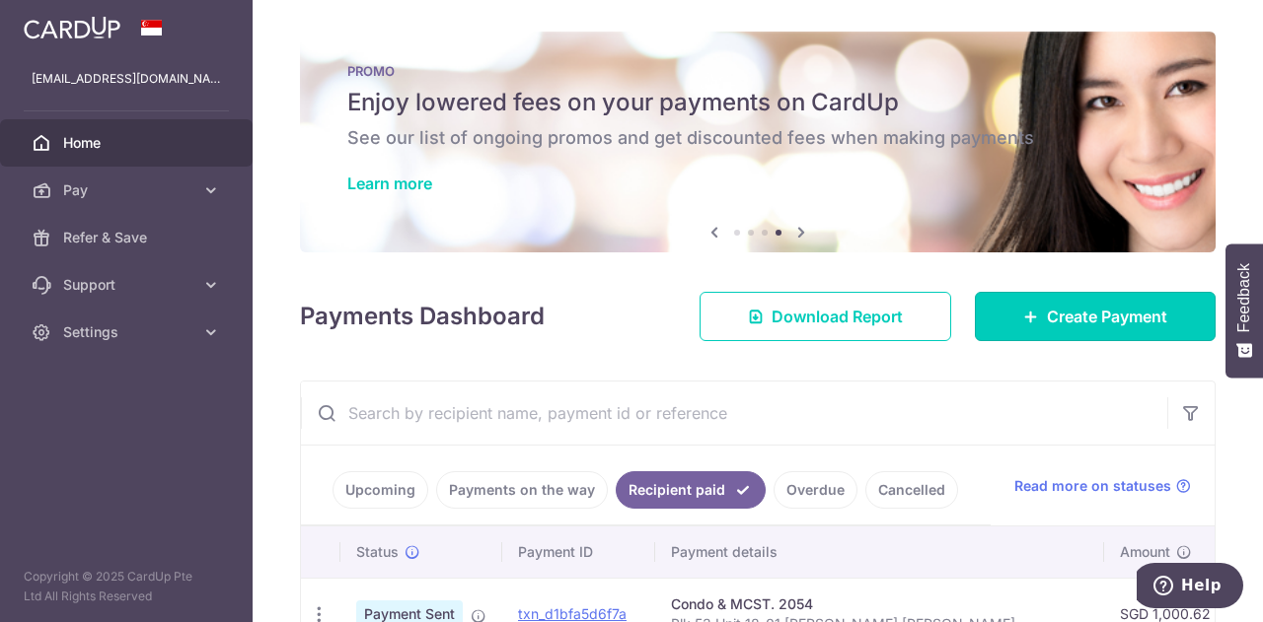
click at [1097, 332] on link "Create Payment" at bounding box center [1095, 316] width 241 height 49
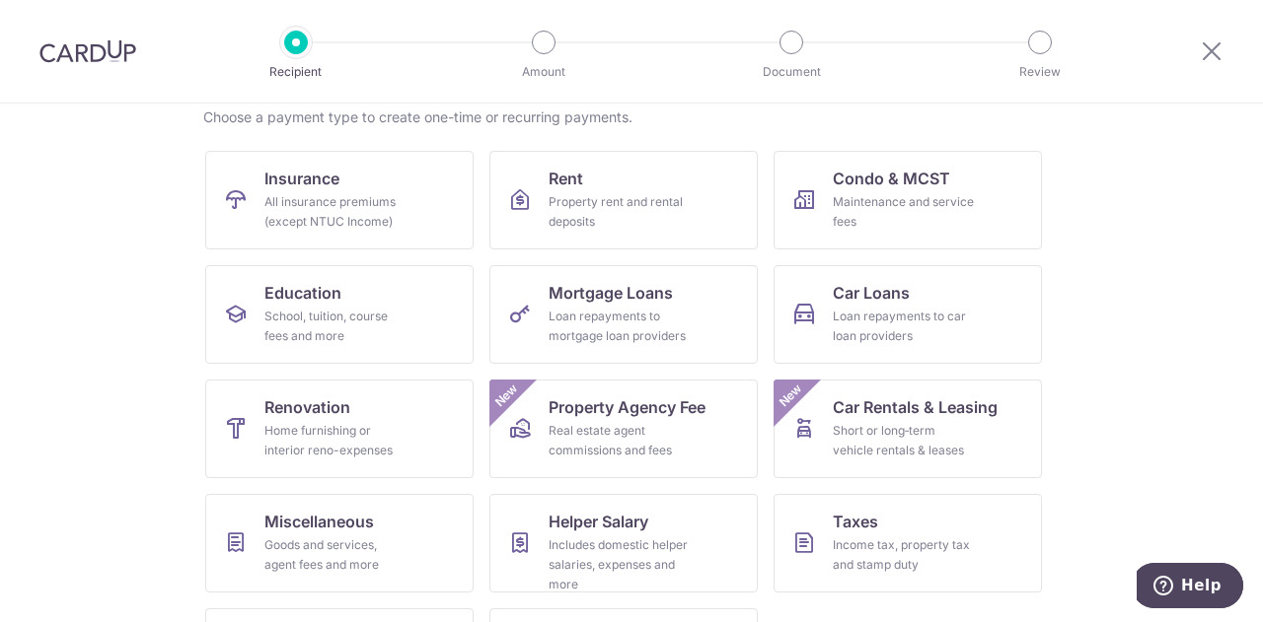
scroll to position [258, 0]
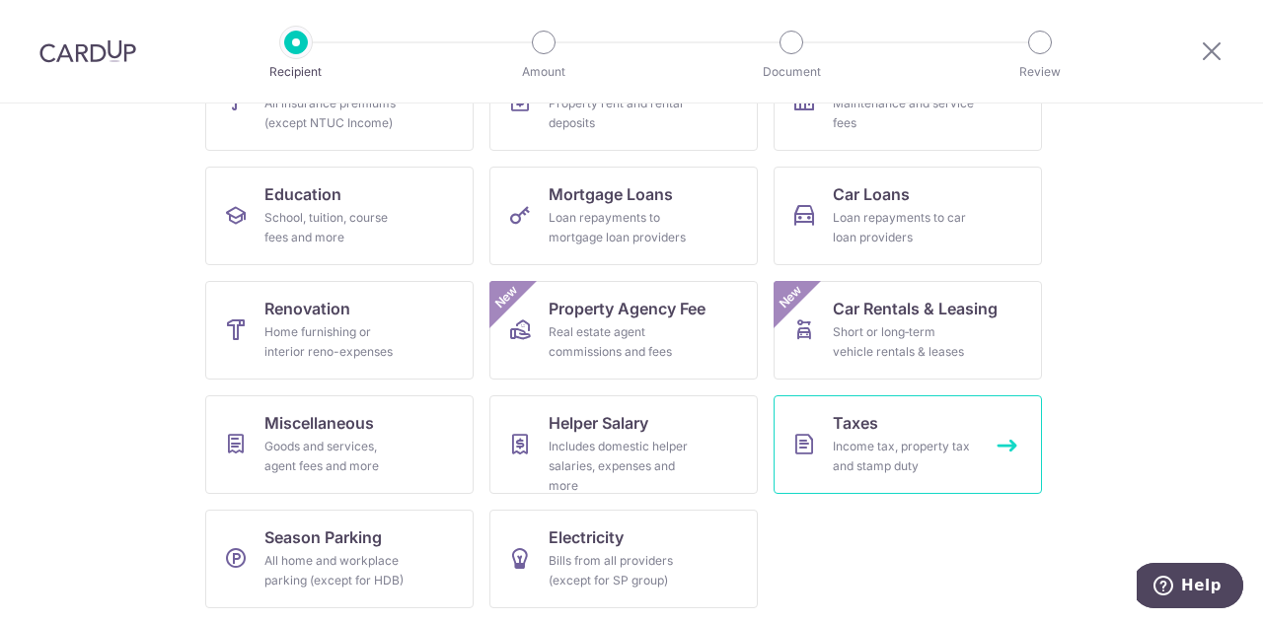
click at [840, 441] on div "Income tax, property tax and stamp duty" at bounding box center [904, 456] width 142 height 39
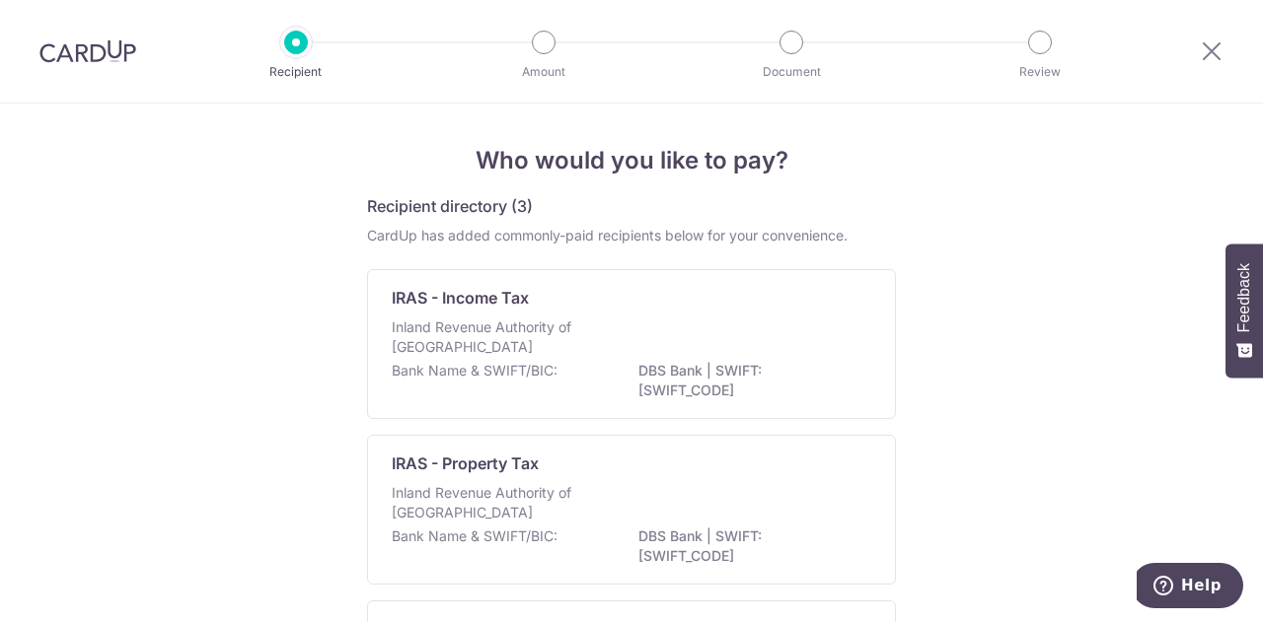
scroll to position [234, 0]
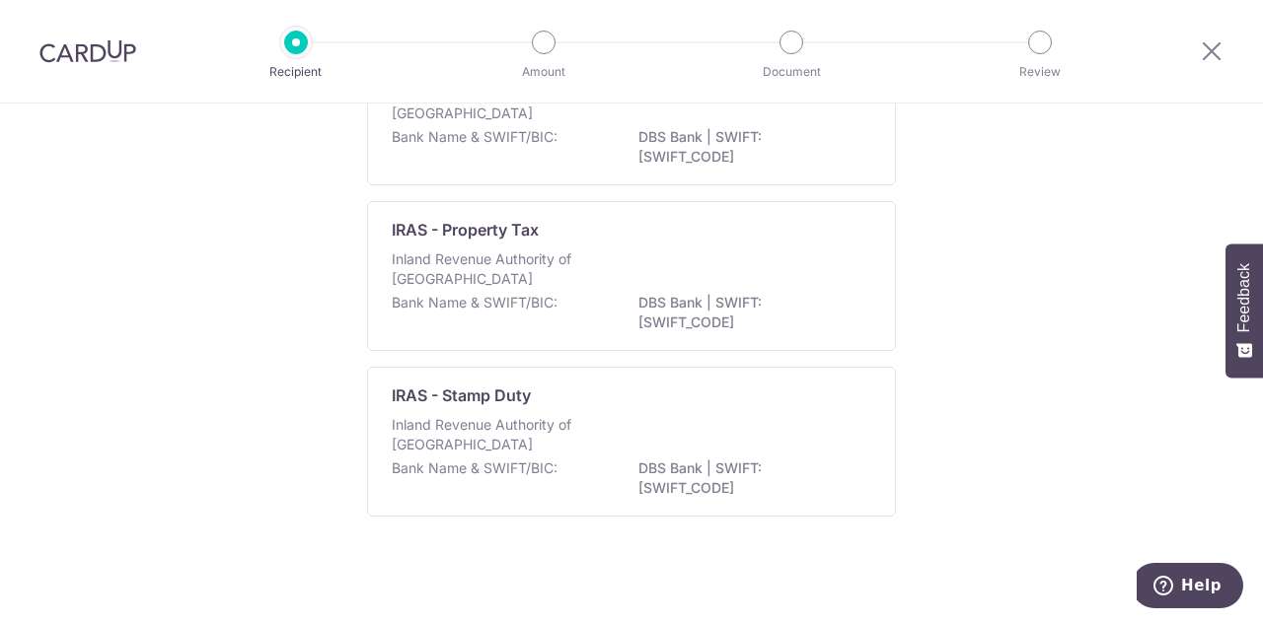
click at [493, 253] on p "Inland Revenue Authority of [GEOGRAPHIC_DATA]" at bounding box center [496, 269] width 209 height 39
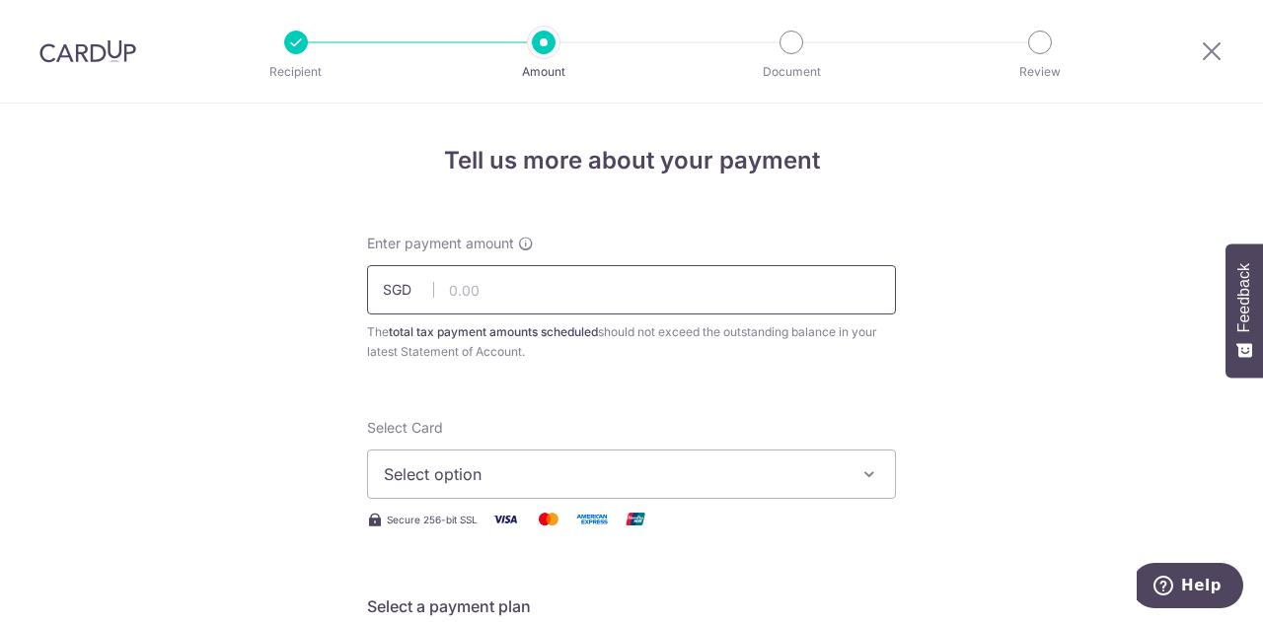
click at [467, 303] on input "text" at bounding box center [631, 289] width 529 height 49
type input "350.00"
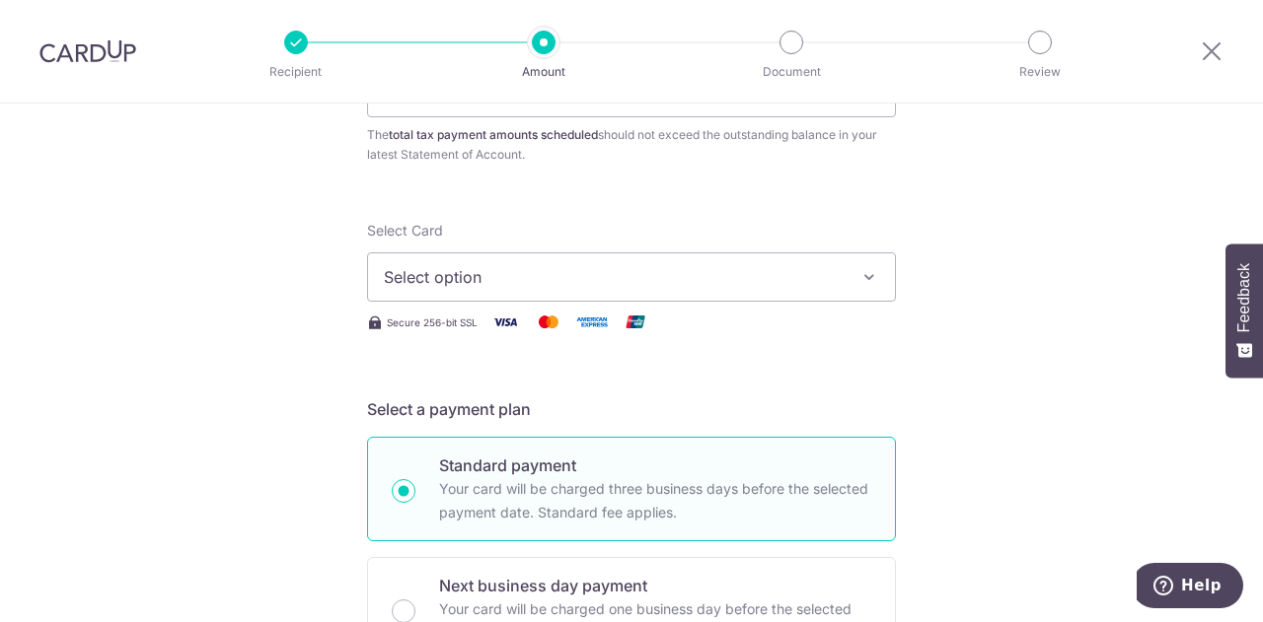
click at [554, 275] on span "Select option" at bounding box center [614, 277] width 460 height 24
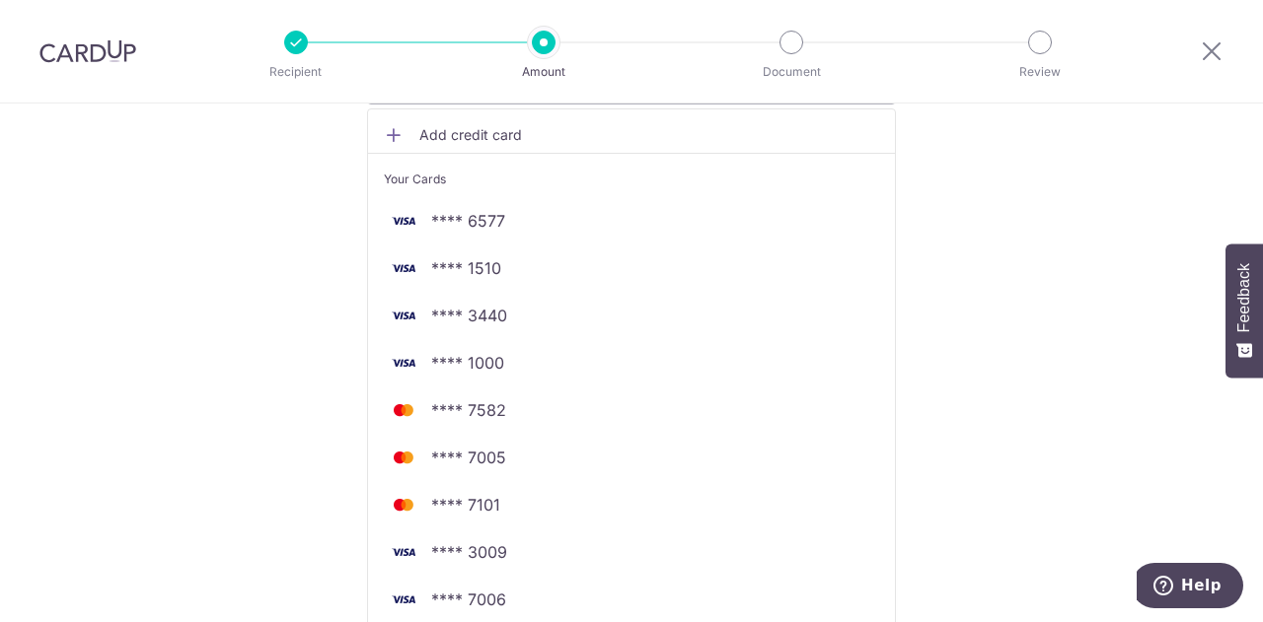
scroll to position [592, 0]
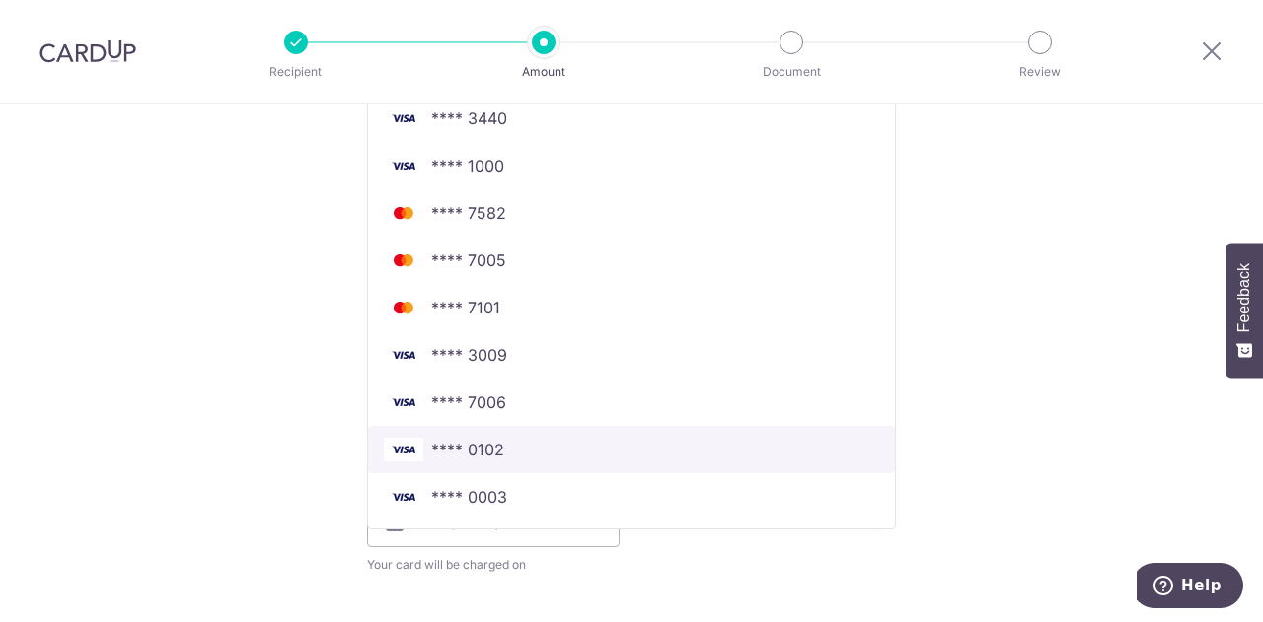
click at [554, 456] on span "**** 0102" at bounding box center [631, 450] width 495 height 24
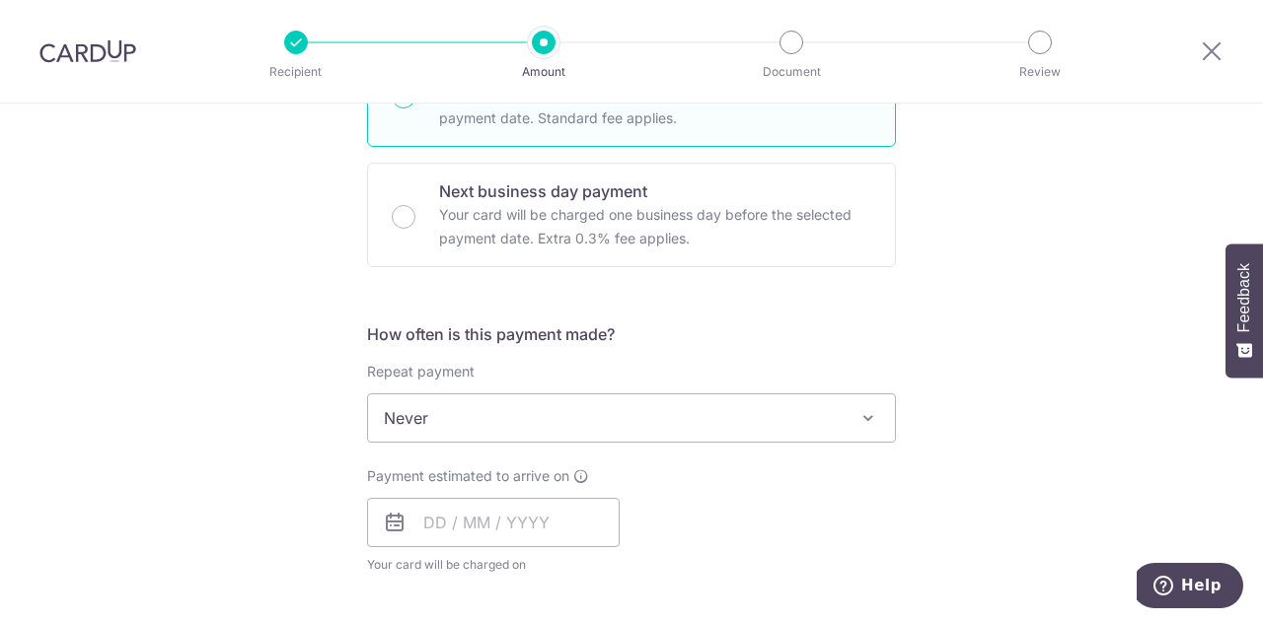
click at [205, 421] on div "Tell us more about your payment Enter payment amount SGD 350.00 350.00 The tota…" at bounding box center [631, 428] width 1263 height 1832
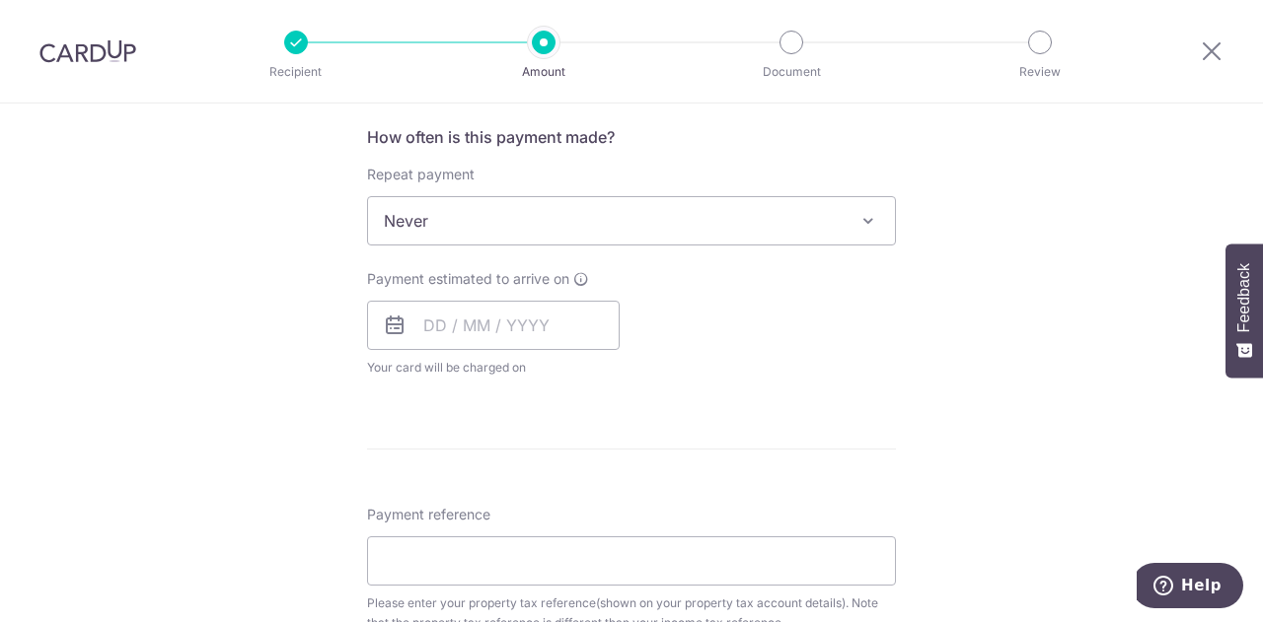
click at [683, 212] on span "Never" at bounding box center [631, 220] width 527 height 47
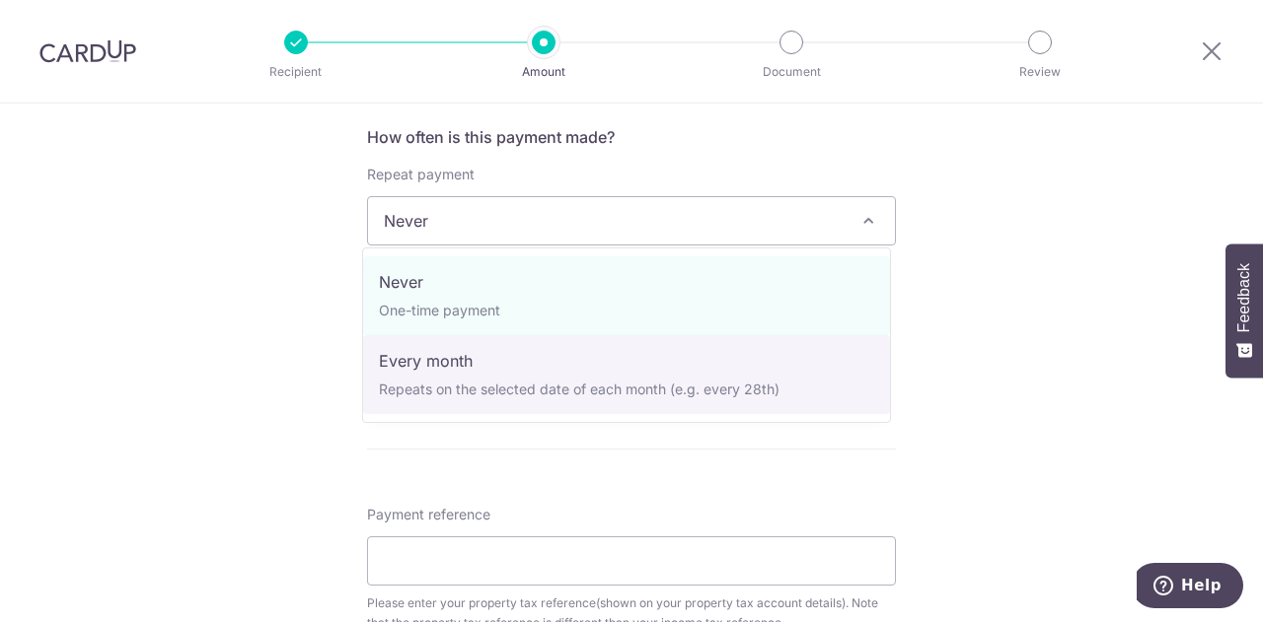
select select "3"
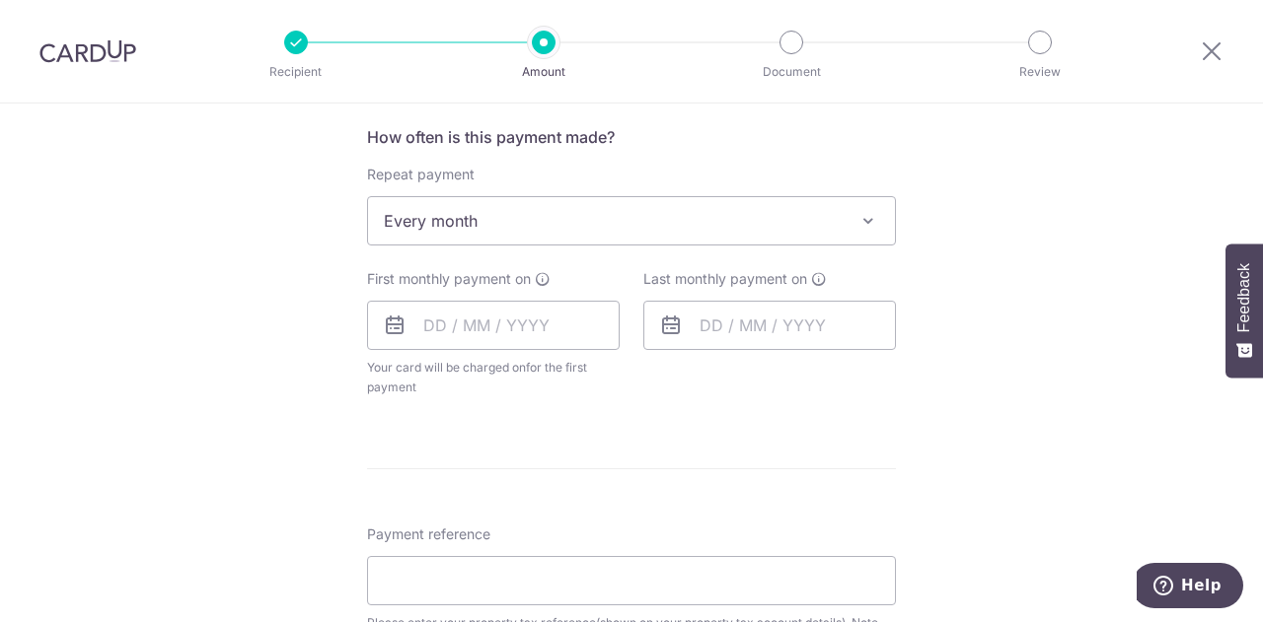
click at [638, 226] on span "Every month" at bounding box center [631, 220] width 527 height 47
click at [418, 325] on input "text" at bounding box center [493, 325] width 253 height 49
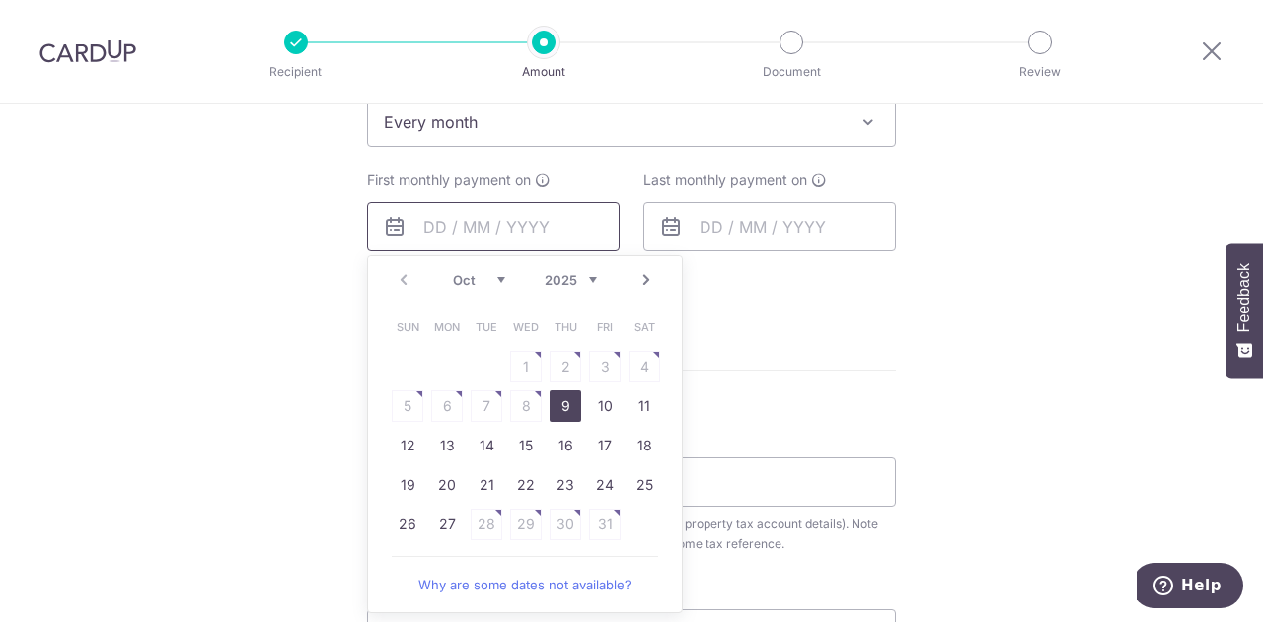
scroll to position [986, 0]
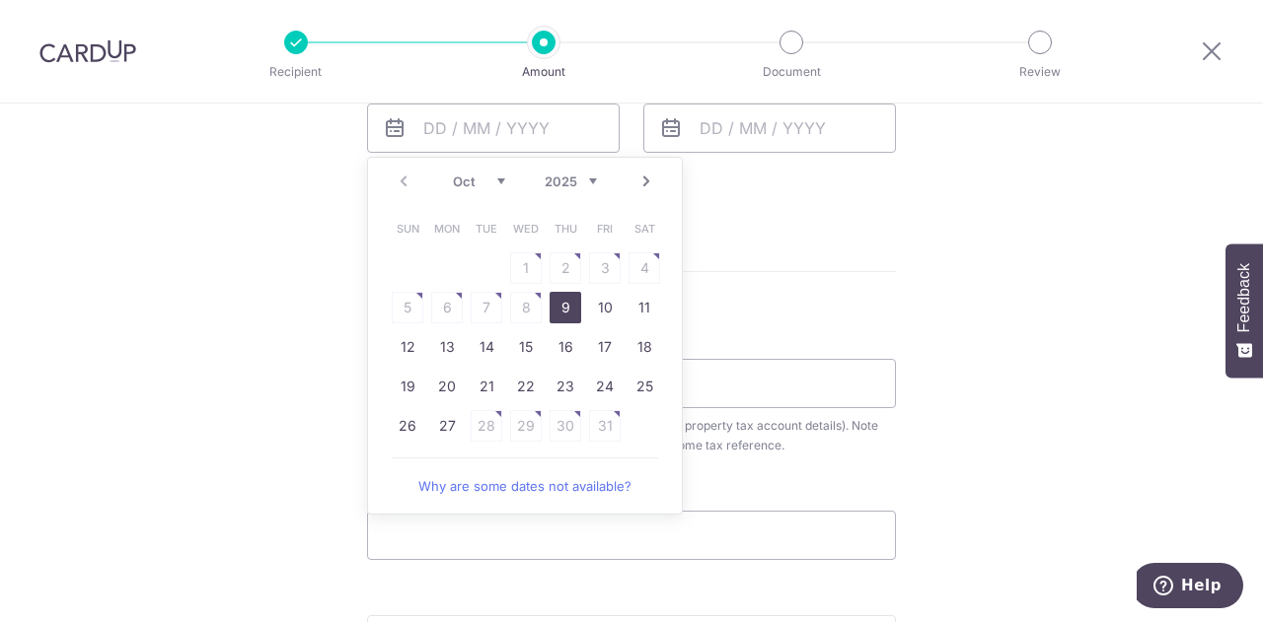
click at [489, 177] on select "Oct Nov Dec" at bounding box center [479, 182] width 52 height 16
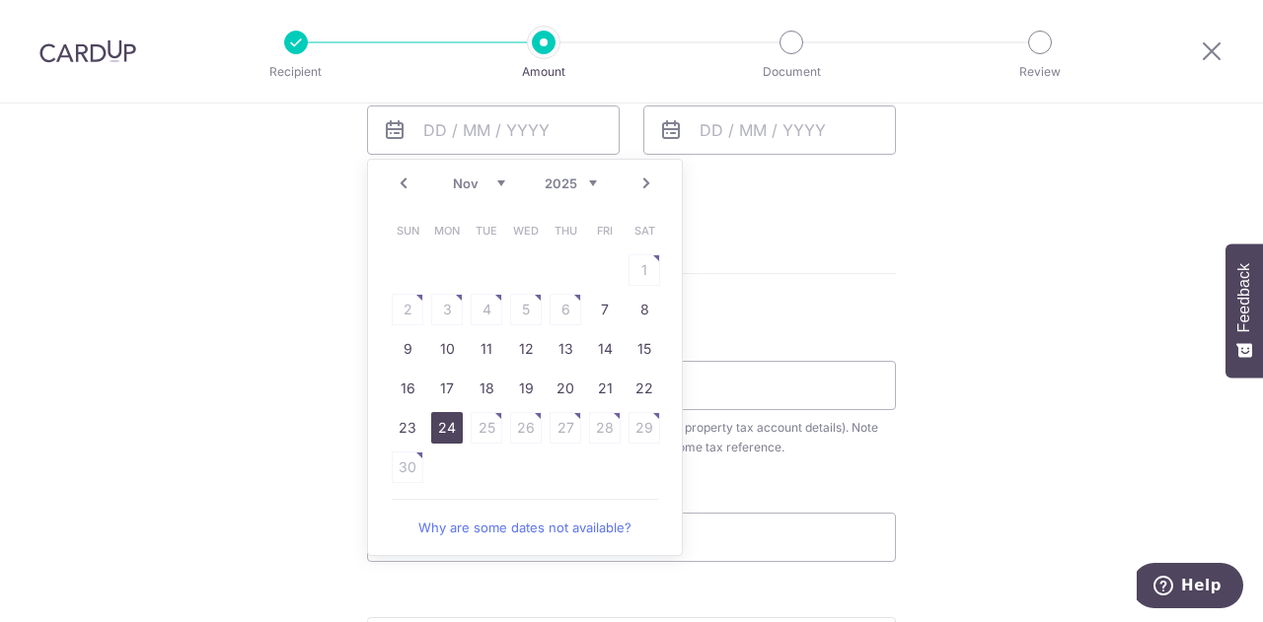
click at [432, 426] on link "24" at bounding box center [447, 428] width 32 height 32
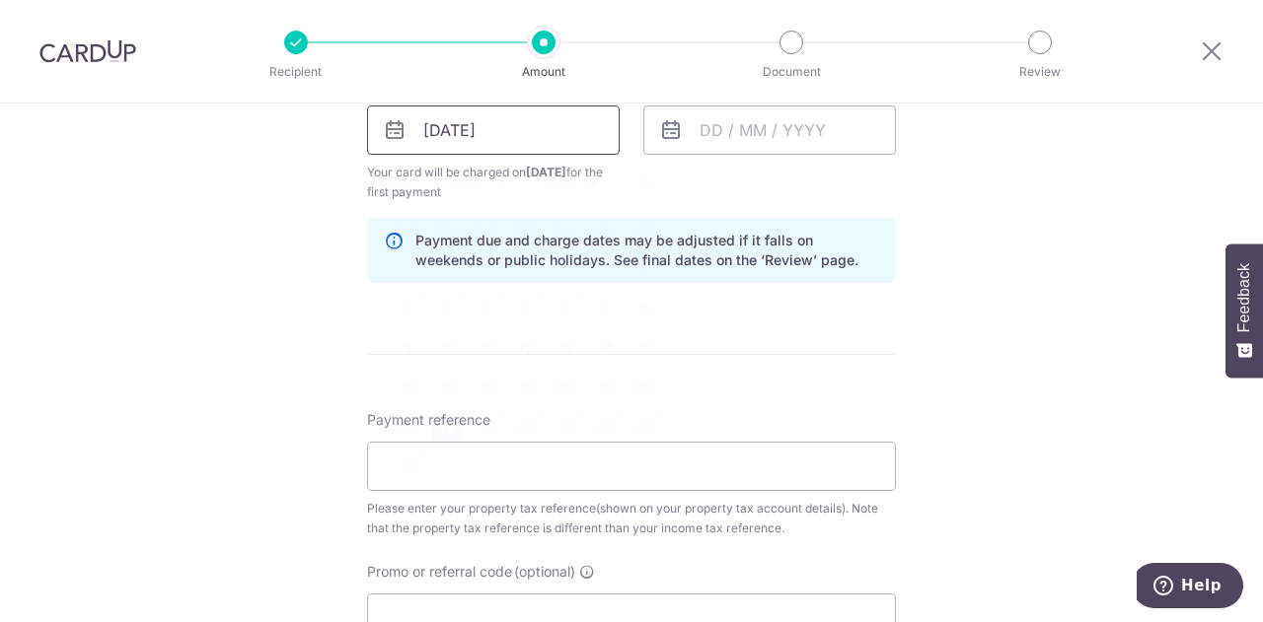
click at [521, 127] on input "[DATE]" at bounding box center [493, 130] width 253 height 49
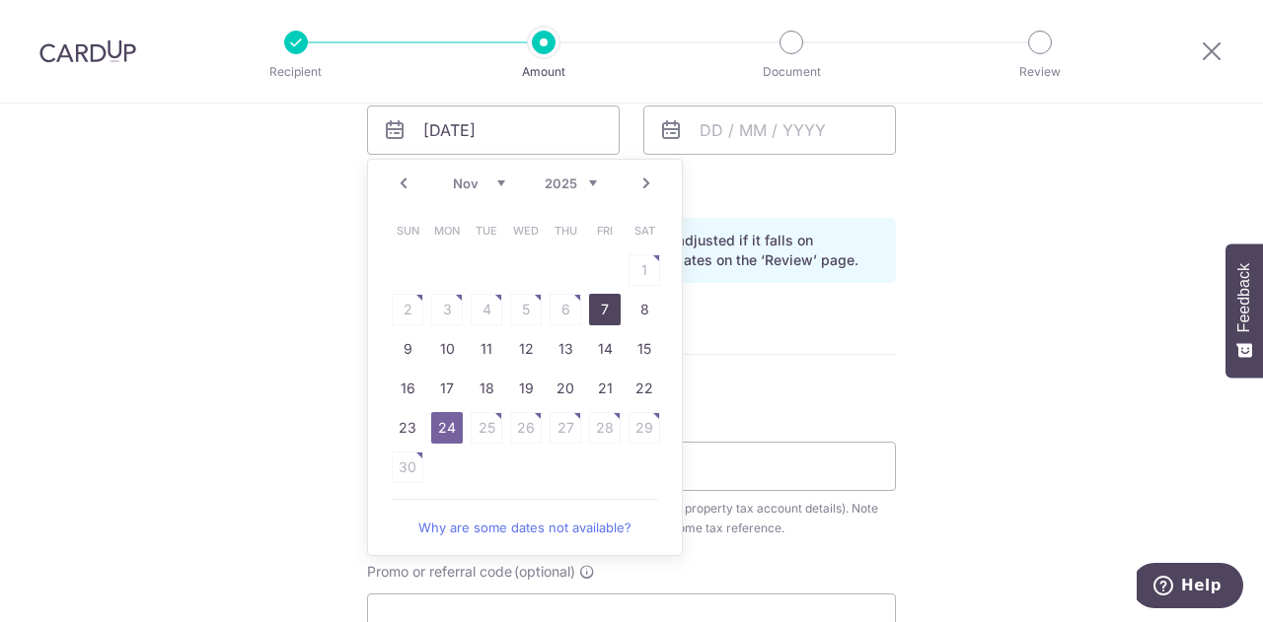
click at [589, 303] on link "7" at bounding box center [605, 310] width 32 height 32
type input "[DATE]"
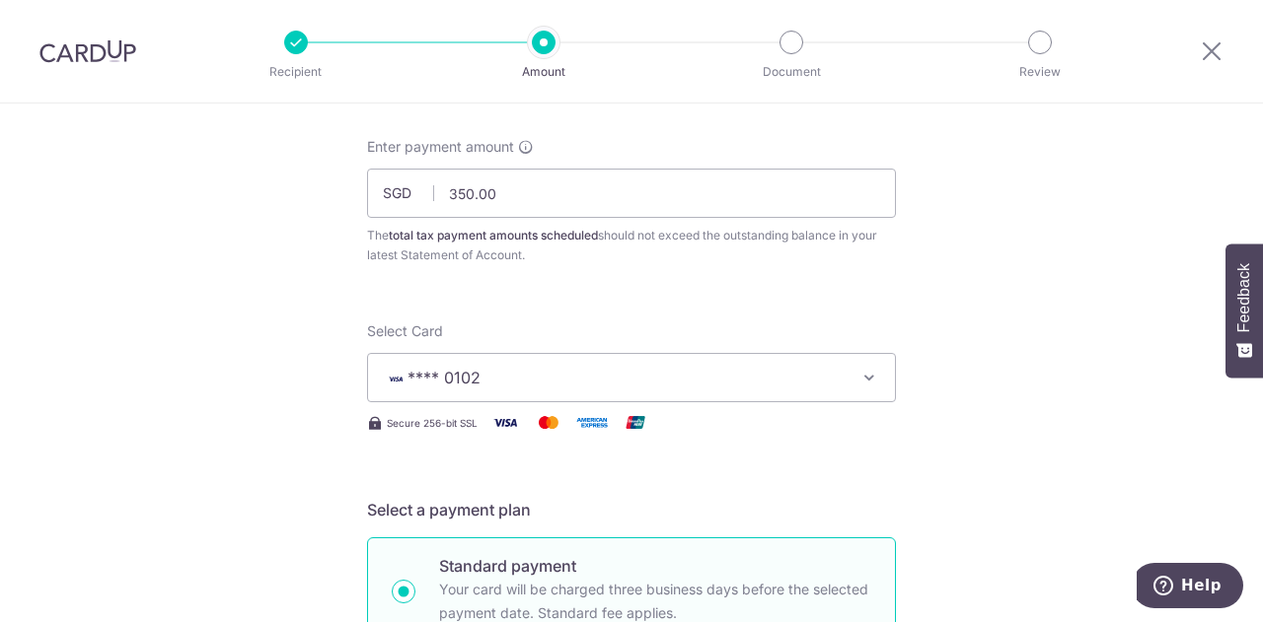
scroll to position [0, 0]
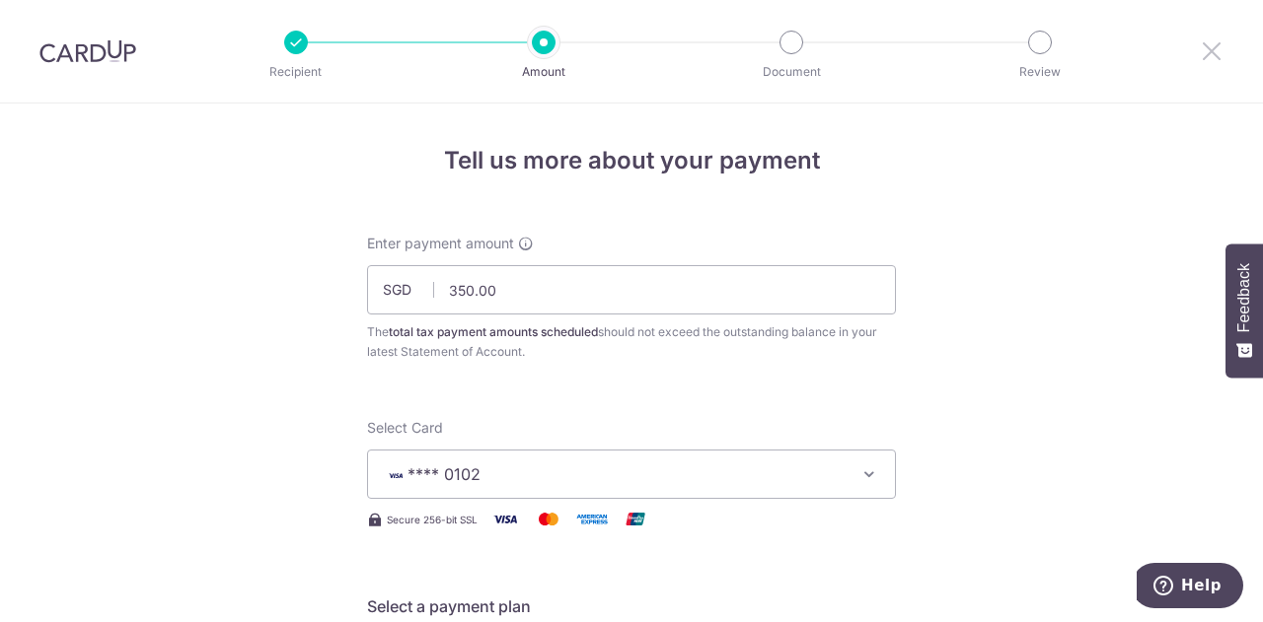
click at [1211, 49] on icon at bounding box center [1212, 50] width 24 height 25
